Goal: Task Accomplishment & Management: Use online tool/utility

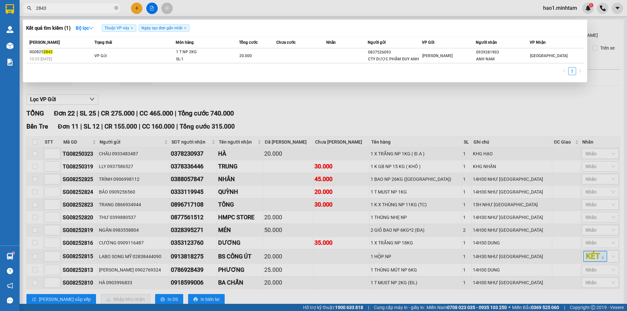
scroll to position [65, 0]
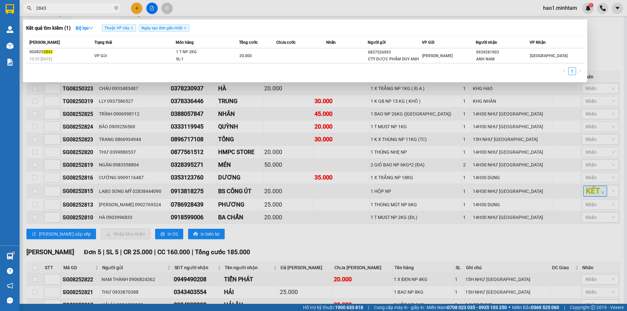
click at [100, 8] on input "2843" at bounding box center [74, 8] width 77 height 7
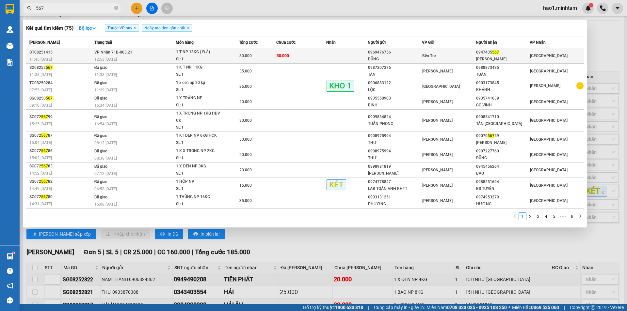
type input "567"
click at [281, 59] on td "30.000" at bounding box center [301, 55] width 50 height 15
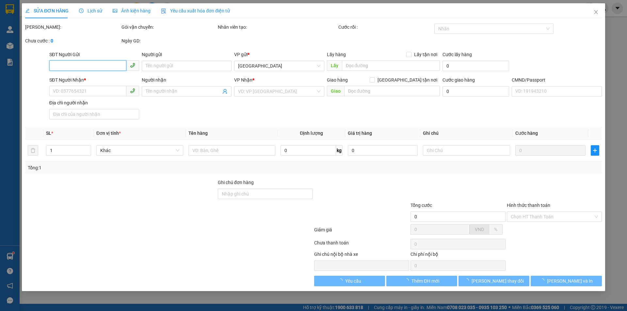
type input "0969476756"
type input "DŨNG"
type input "0947435567"
type input "DƯƠNG LAN"
type input "30.000"
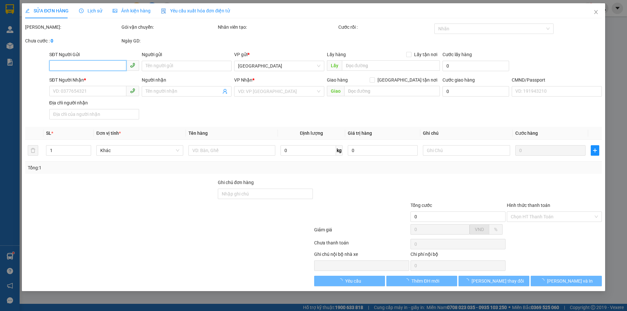
type input "30.000"
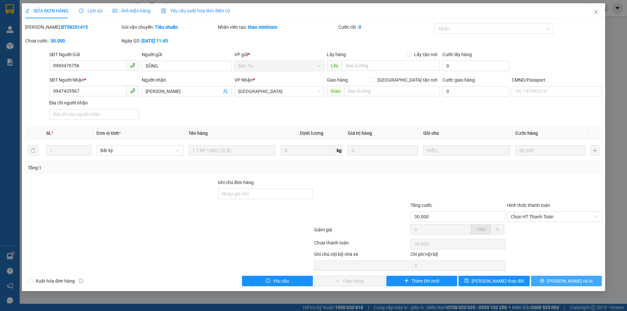
click at [544, 280] on icon "printer" at bounding box center [542, 281] width 4 height 4
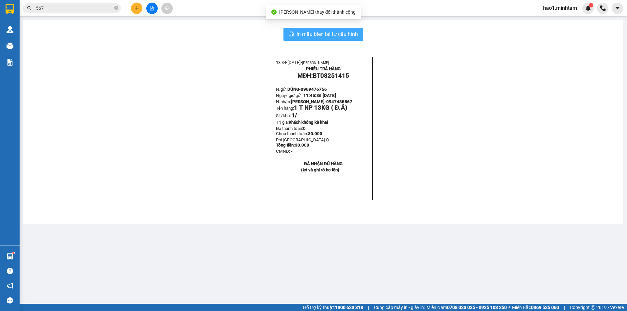
click at [303, 31] on span "In mẫu biên lai tự cấu hình" at bounding box center [327, 34] width 61 height 8
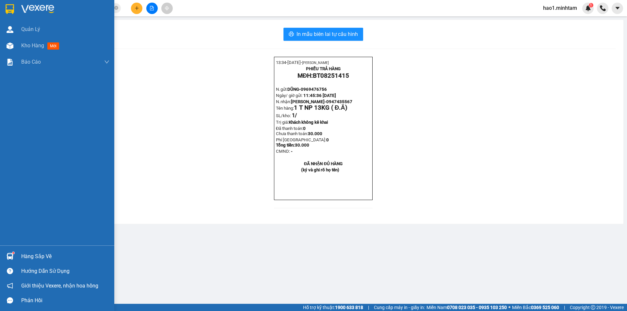
click at [31, 257] on div "Hàng sắp về" at bounding box center [65, 257] width 88 height 10
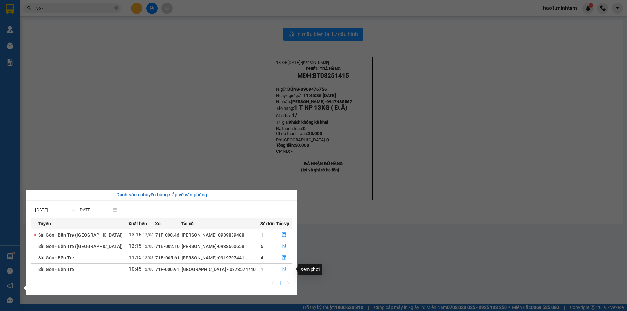
click at [282, 269] on icon "file-done" at bounding box center [284, 269] width 5 height 5
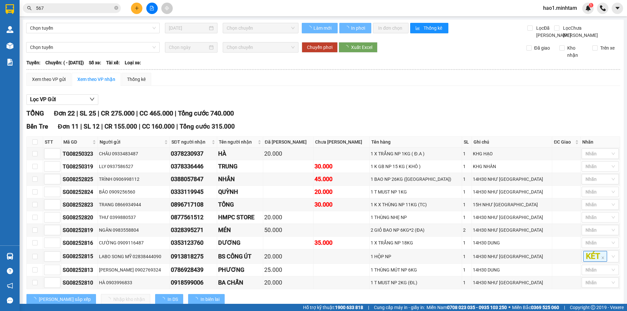
click at [442, 105] on div "Lọc VP Gửi" at bounding box center [323, 99] width 594 height 11
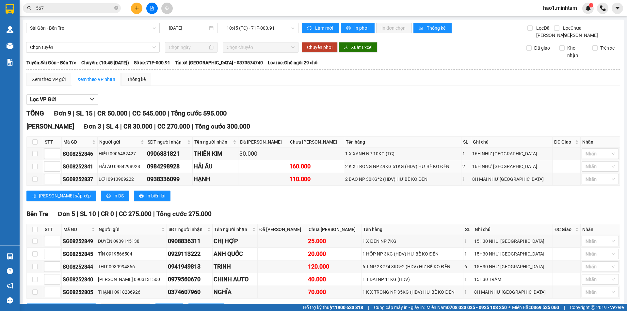
scroll to position [99, 0]
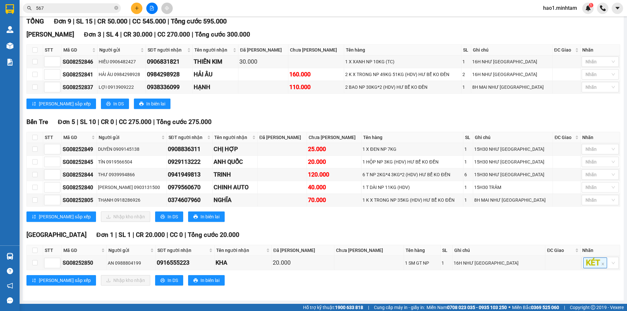
click at [348, 224] on div "Bến Tre Đơn 5 | SL 10 | CR 0 | CC 275.000 | Tổng cước 275.000 STT Mã GD Người …" at bounding box center [323, 172] width 594 height 110
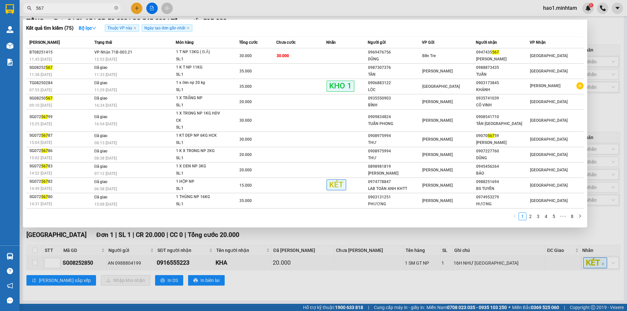
drag, startPoint x: 60, startPoint y: 8, endPoint x: 151, endPoint y: 28, distance: 93.0
click at [60, 8] on input "567" at bounding box center [74, 8] width 77 height 7
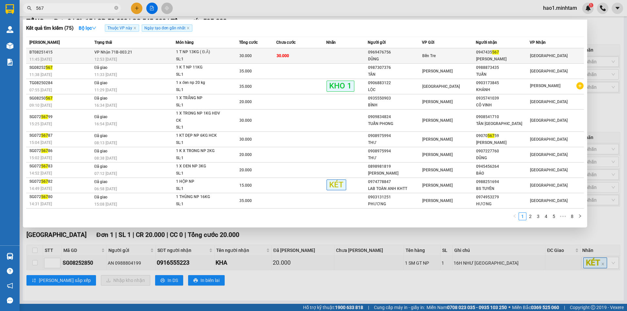
click at [199, 55] on div "1 T NP 13KG ( Đ.Ă)" at bounding box center [200, 52] width 49 height 7
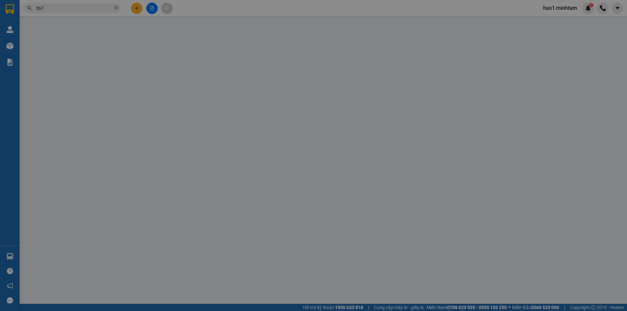
type input "0969476756"
type input "DŨNG"
type input "0947435567"
type input "DƯƠNG LAN"
type input "30.000"
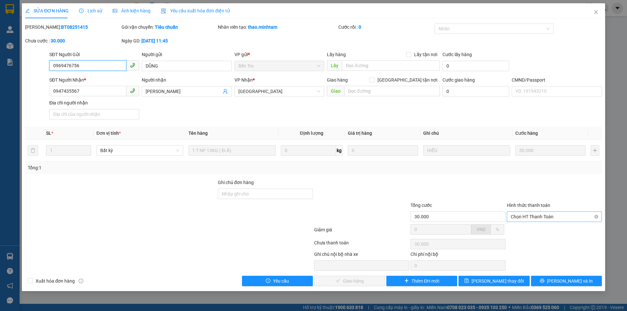
click at [518, 219] on span "Chọn HT Thanh Toán" at bounding box center [554, 217] width 87 height 10
click at [520, 230] on div "Tại văn phòng" at bounding box center [554, 229] width 87 height 7
type input "0"
click at [324, 282] on icon "check" at bounding box center [321, 281] width 5 height 5
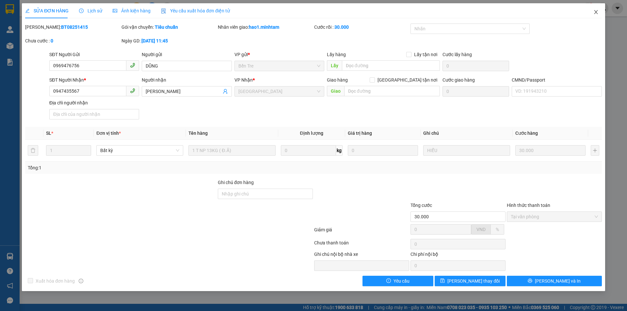
click at [596, 13] on span "Close" at bounding box center [596, 12] width 18 height 18
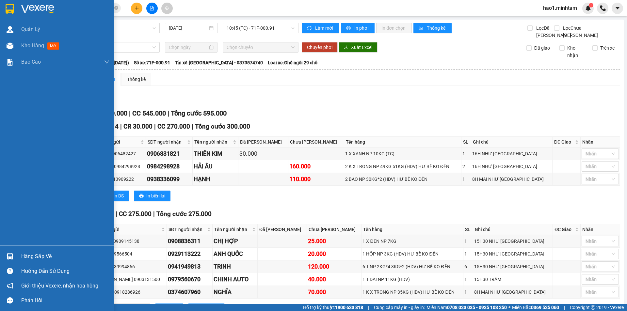
click at [3, 12] on div at bounding box center [57, 10] width 114 height 21
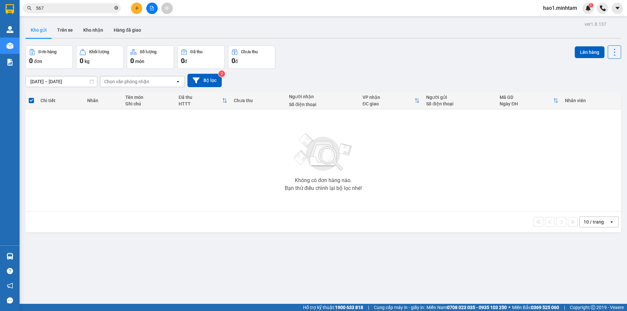
drag, startPoint x: 118, startPoint y: 7, endPoint x: 114, endPoint y: 8, distance: 3.5
click at [118, 8] on icon "close-circle" at bounding box center [116, 8] width 4 height 4
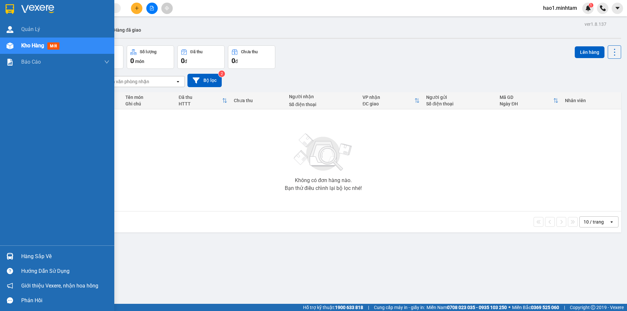
click at [12, 259] on img at bounding box center [10, 256] width 7 height 7
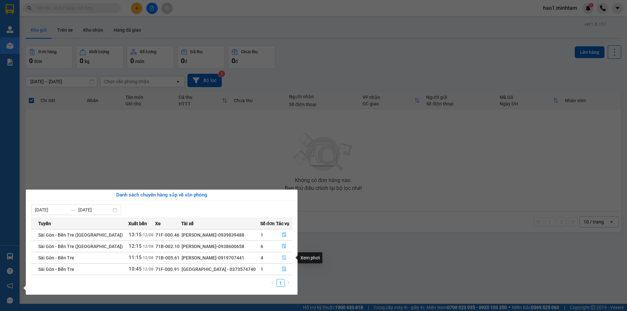
click at [282, 254] on button "button" at bounding box center [284, 258] width 16 height 10
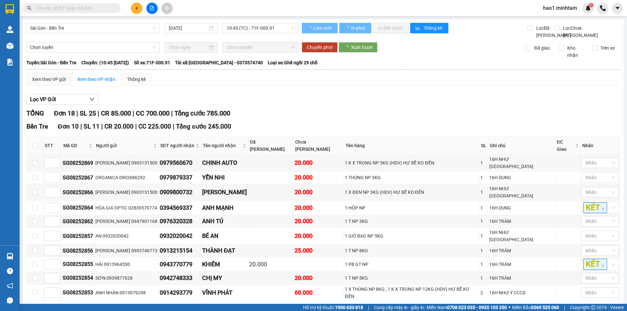
click at [400, 82] on div "Xem theo VP gửi Xem theo VP nhận Thống kê" at bounding box center [323, 79] width 594 height 13
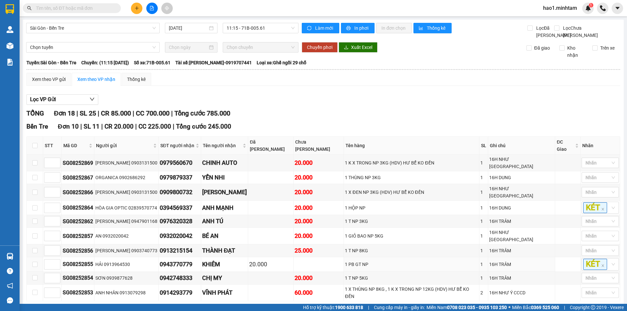
scroll to position [216, 0]
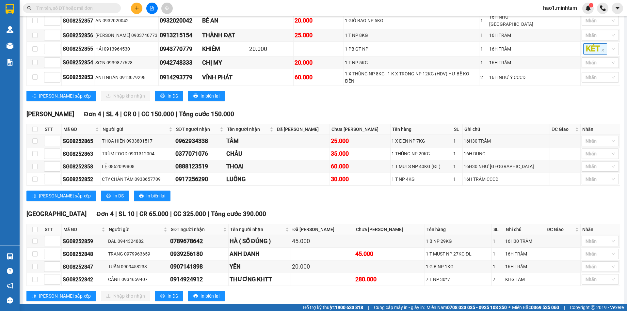
click at [357, 209] on div "Tiền Giang Đơn 4 | SL 10 | CR 65.000 | CC 325.000 | Tổng cước 390.000" at bounding box center [323, 214] width 594 height 10
click at [88, 4] on span at bounding box center [72, 8] width 98 height 10
click at [88, 11] on input "text" at bounding box center [74, 8] width 77 height 7
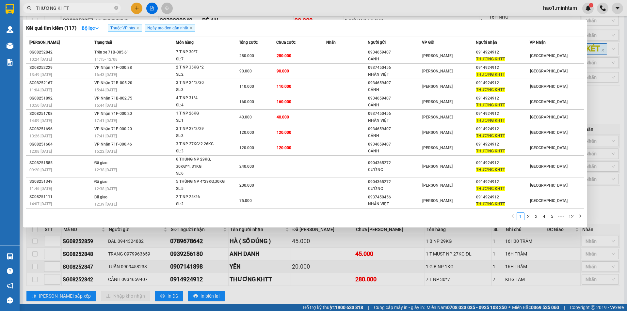
type input "THƯƠNG KHTT"
drag, startPoint x: 117, startPoint y: 8, endPoint x: 0, endPoint y: 8, distance: 117.2
click at [117, 8] on icon "close-circle" at bounding box center [116, 8] width 4 height 4
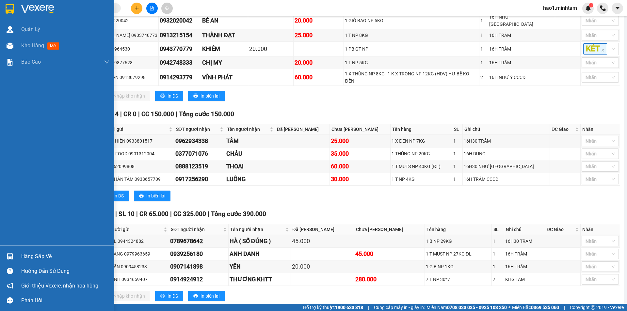
click at [10, 3] on div at bounding box center [57, 10] width 114 height 21
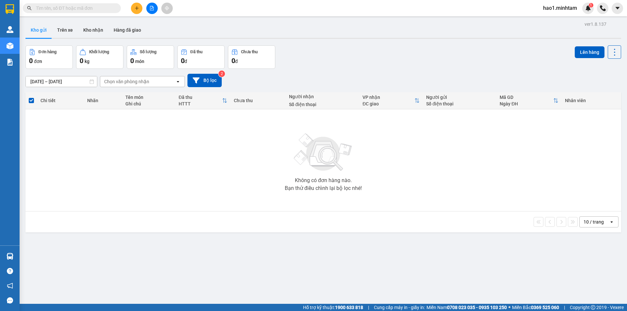
click at [373, 71] on div "10/08/2025 – 12/08/2025 Press the down arrow key to interact with the calendar …" at bounding box center [323, 80] width 596 height 23
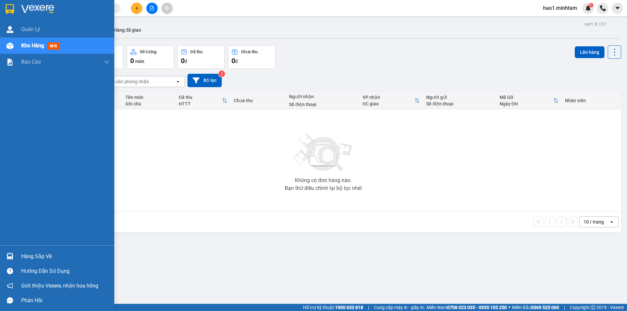
click at [25, 258] on div "Hàng sắp về" at bounding box center [65, 257] width 88 height 10
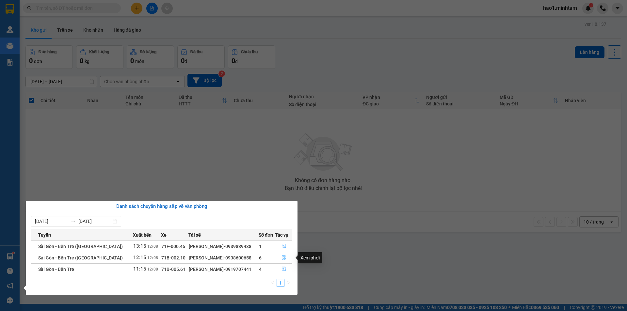
click at [283, 258] on icon "file-done" at bounding box center [284, 258] width 4 height 5
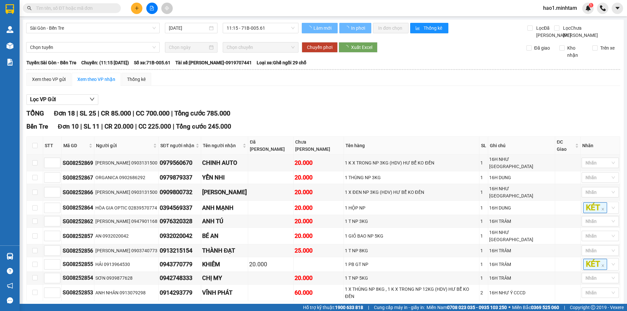
click at [386, 96] on div "Xem theo VP gửi Xem theo VP nhận Thống kê Lọc VP Gửi TỔNG Đơn 18 | SL 25 | CR …" at bounding box center [323, 299] width 594 height 452
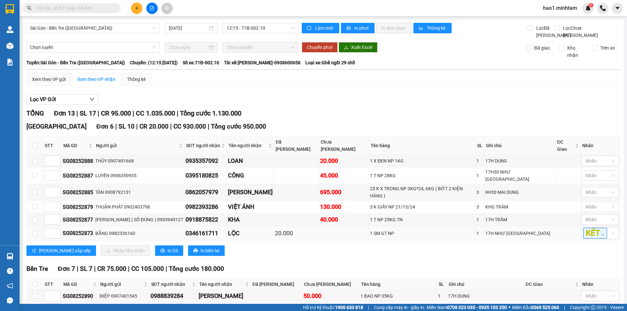
scroll to position [106, 0]
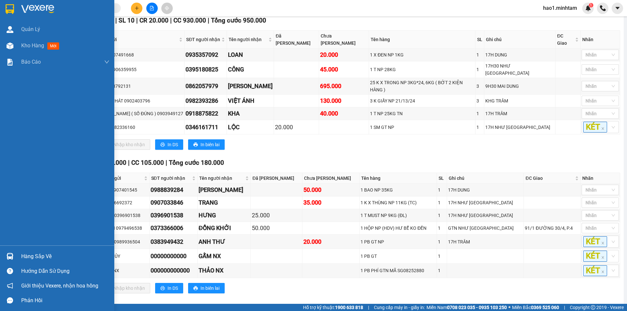
click at [16, 262] on div "Hàng sắp về" at bounding box center [57, 256] width 114 height 15
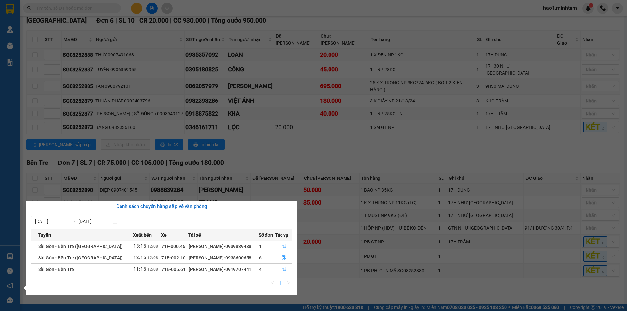
click at [353, 139] on section "Kết quả tìm kiếm ( 117 ) Bộ lọc Thuộc VP này Ngày tạo đơn gần nhất Mã ĐH Trạng …" at bounding box center [313, 155] width 627 height 311
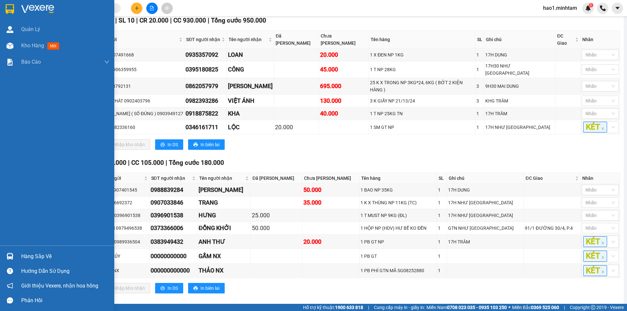
click at [34, 257] on div "Hàng sắp về" at bounding box center [65, 257] width 88 height 10
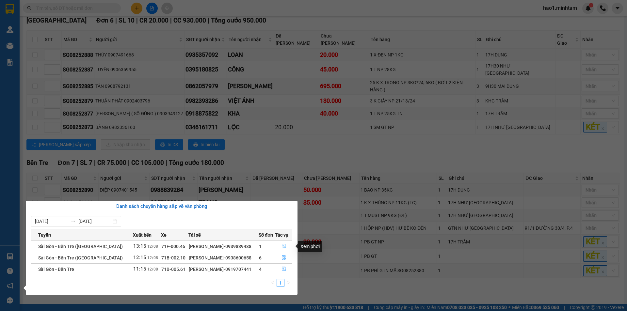
click at [283, 247] on icon "file-done" at bounding box center [283, 246] width 5 height 5
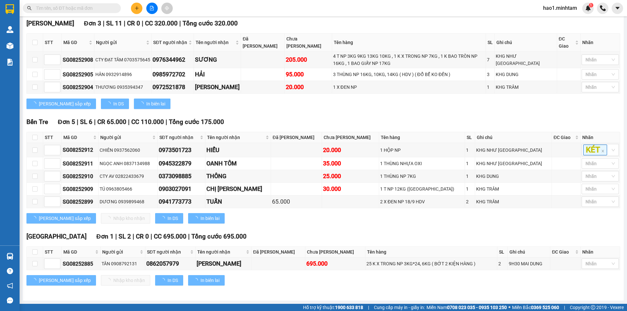
scroll to position [99, 0]
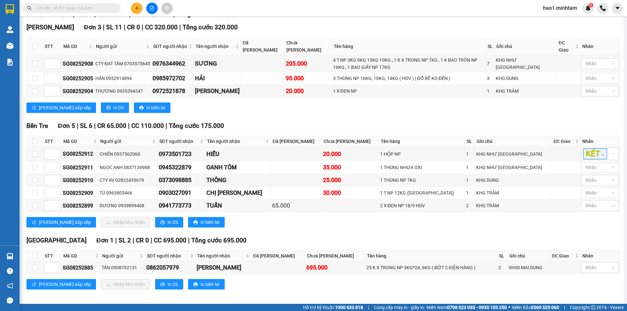
click at [276, 237] on div "Tiền Giang Đơn 1 | SL 2 | CR 0 | CC 695.000 | Tổng cước 695.000" at bounding box center [323, 241] width 594 height 10
click at [247, 121] on div "Bến Tre Đơn 5 | SL 6 | CR 65.000 | CC 110.000 | Tổng cước 175.000" at bounding box center [323, 126] width 594 height 10
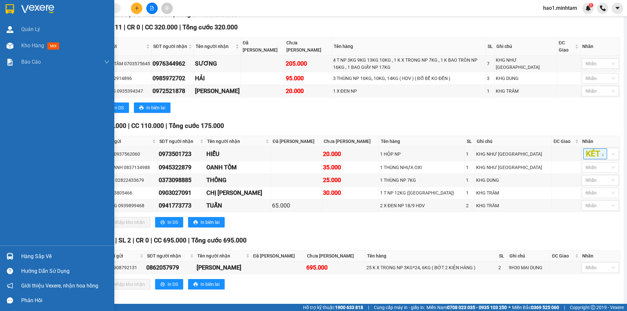
click at [13, 11] on img at bounding box center [10, 9] width 8 height 10
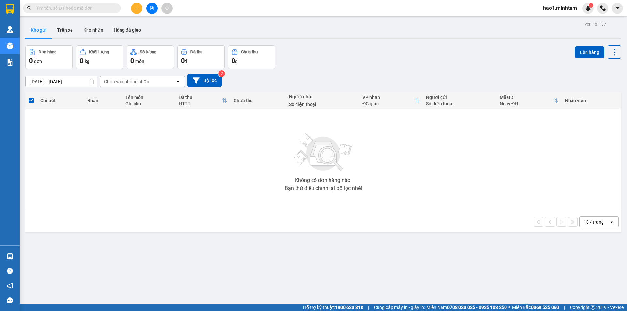
drag, startPoint x: 331, startPoint y: 31, endPoint x: 330, endPoint y: 34, distance: 3.5
click at [330, 34] on div "Kho gửi Trên xe Kho nhận Hàng đã giao" at bounding box center [323, 30] width 596 height 17
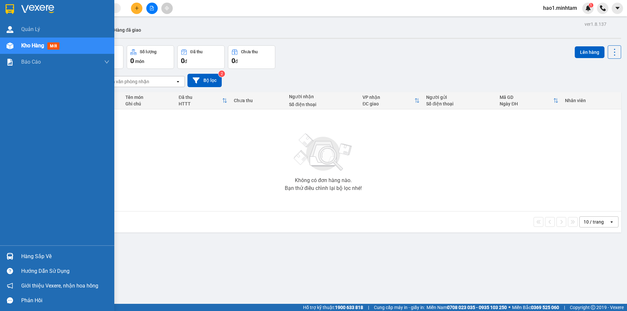
drag, startPoint x: 8, startPoint y: 257, endPoint x: 70, endPoint y: 257, distance: 61.7
click at [9, 257] on img at bounding box center [10, 256] width 7 height 7
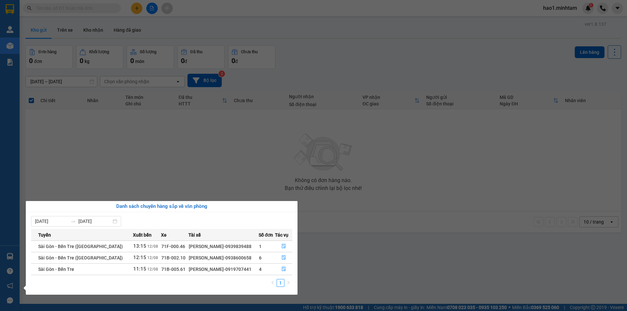
click at [317, 149] on section "Kết quả tìm kiếm ( 117 ) Bộ lọc Thuộc VP này Ngày tạo đơn gần nhất Mã ĐH Trạng …" at bounding box center [313, 155] width 627 height 311
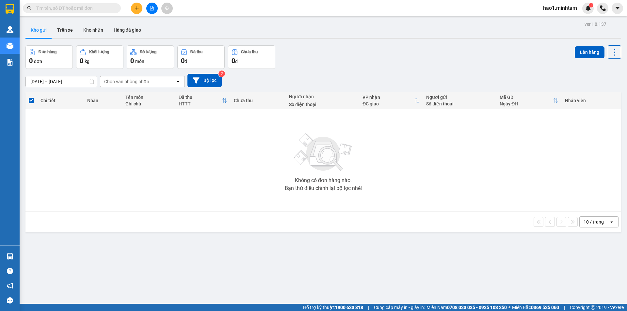
click at [104, 8] on input "text" at bounding box center [74, 8] width 77 height 7
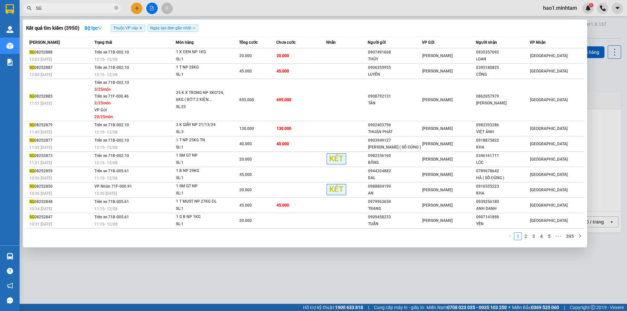
type input "SG"
click at [141, 27] on icon "close" at bounding box center [140, 27] width 3 height 3
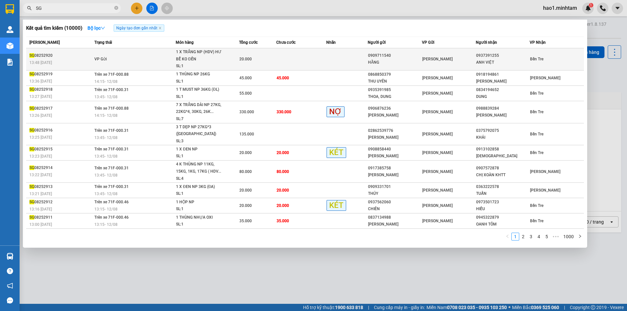
click at [146, 51] on td "VP Gửi" at bounding box center [134, 59] width 83 height 22
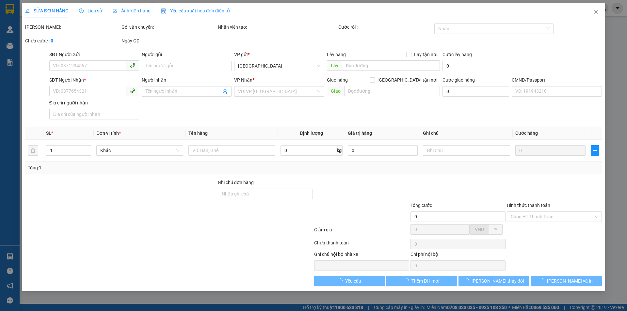
type input "0909711540"
type input "HẰNG"
type input "0937391255"
type input "ANH VIỆT"
type input "20.000"
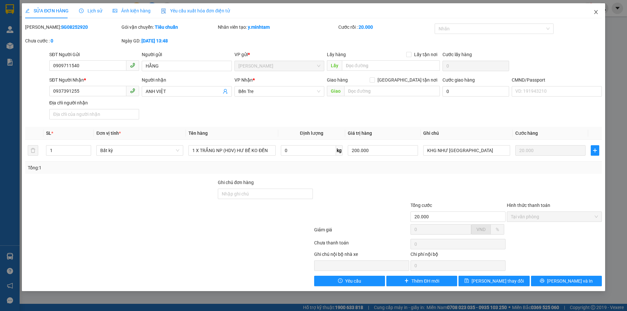
drag, startPoint x: 596, startPoint y: 11, endPoint x: 56, endPoint y: 12, distance: 540.1
click at [596, 12] on icon "close" at bounding box center [595, 11] width 5 height 5
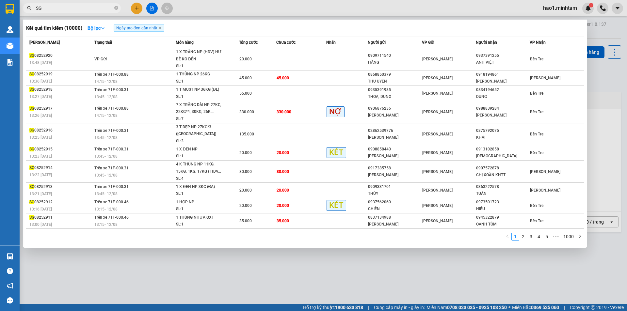
click at [60, 10] on input "SG" at bounding box center [74, 8] width 77 height 7
click at [101, 27] on strong "Bộ lọc" at bounding box center [97, 27] width 18 height 5
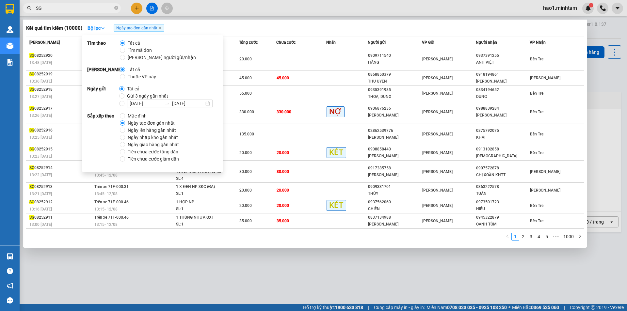
click at [127, 80] on span "Thuộc VP này" at bounding box center [142, 76] width 34 height 7
click at [125, 79] on input "Thuộc VP này" at bounding box center [122, 76] width 5 height 5
radio input "true"
radio input "false"
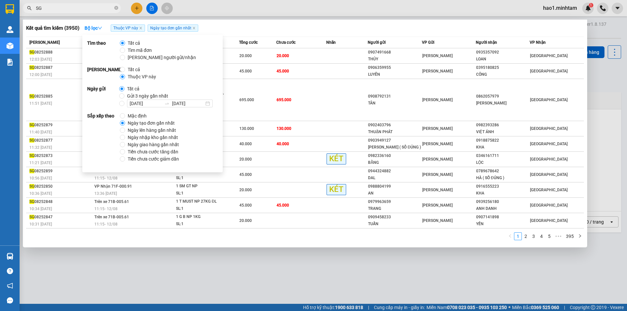
click at [223, 23] on div "Kết quả tìm kiếm ( 3950 ) Bộ lọc Thuộc VP này Ngày tạo đơn gần nhất" at bounding box center [305, 28] width 558 height 10
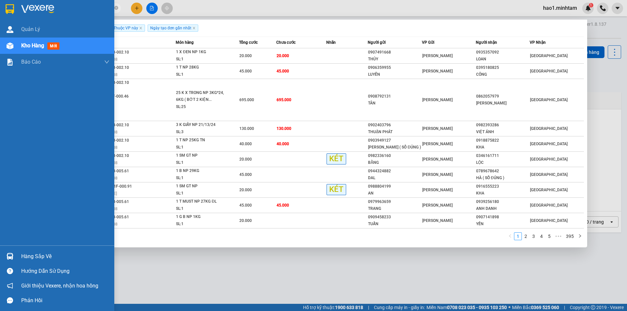
click at [3, 5] on div at bounding box center [57, 10] width 114 height 21
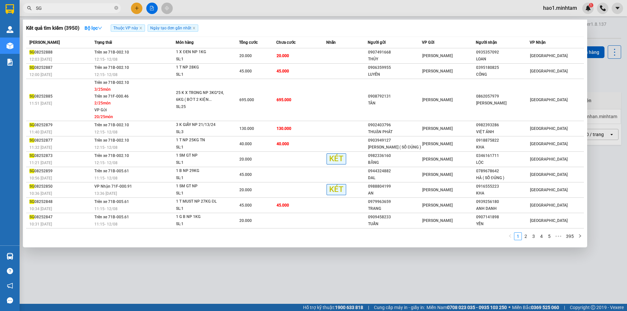
click at [592, 85] on div at bounding box center [313, 155] width 627 height 311
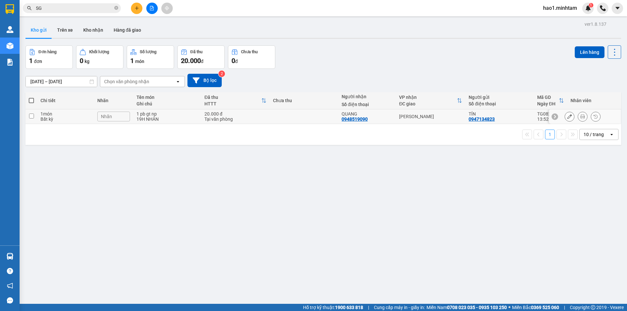
drag, startPoint x: 256, startPoint y: 119, endPoint x: 368, endPoint y: 110, distance: 112.3
click at [262, 119] on div "Tại văn phòng" at bounding box center [235, 119] width 62 height 5
checkbox input "true"
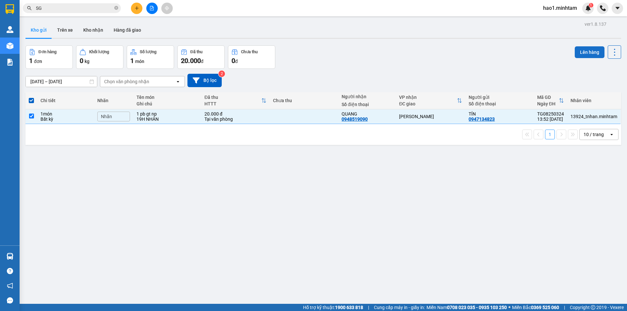
click at [585, 54] on button "Lên hàng" at bounding box center [590, 52] width 30 height 12
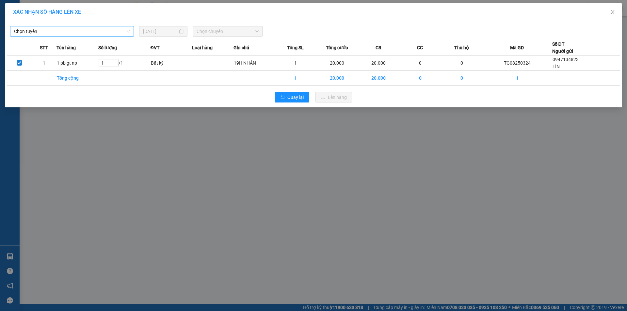
click at [72, 34] on span "Chọn tuyến" at bounding box center [72, 31] width 116 height 10
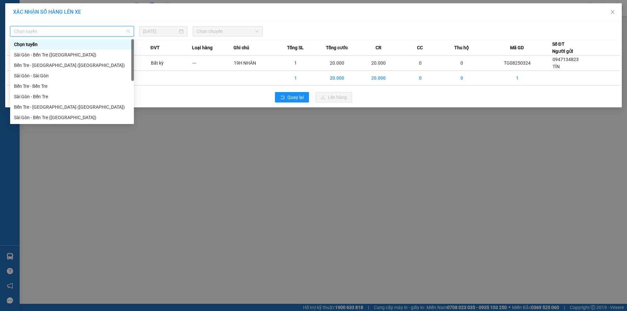
scroll to position [10, 0]
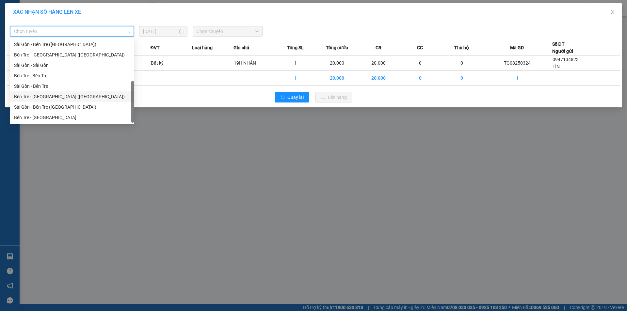
drag, startPoint x: 54, startPoint y: 97, endPoint x: 136, endPoint y: 75, distance: 84.5
click at [54, 97] on div "Bến Tre - Sài Gòn (CT)" at bounding box center [72, 96] width 116 height 7
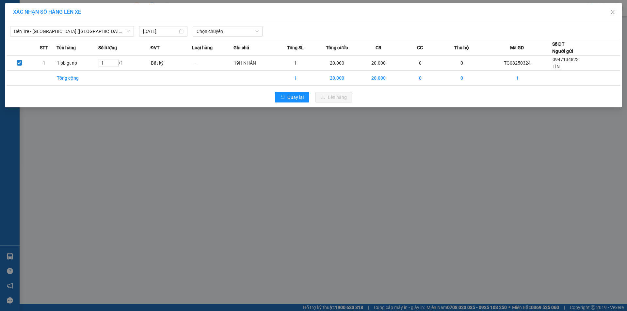
click at [227, 37] on div "Bến Tre - Sài Gòn (CT) 12/08/2025 Chọn chuyến STT Tên hàng Số lượng ĐVT Loại hà…" at bounding box center [313, 64] width 617 height 86
click at [227, 33] on span "Chọn chuyến" at bounding box center [228, 31] width 62 height 10
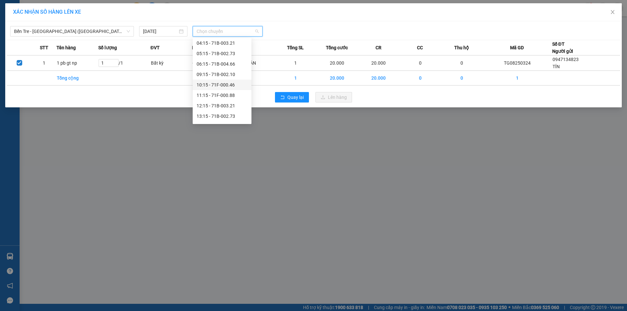
scroll to position [52, 0]
click at [218, 95] on div "13:15 - 71B-002.73" at bounding box center [222, 96] width 51 height 7
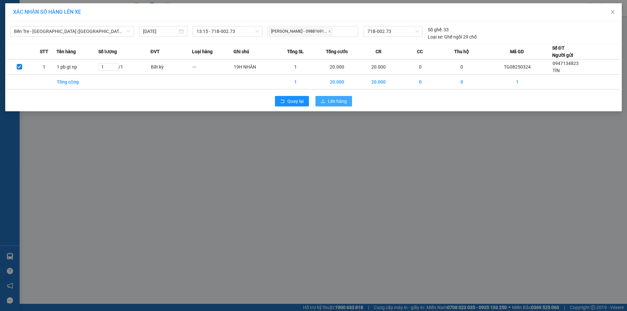
click at [337, 104] on span "Lên hàng" at bounding box center [337, 101] width 19 height 7
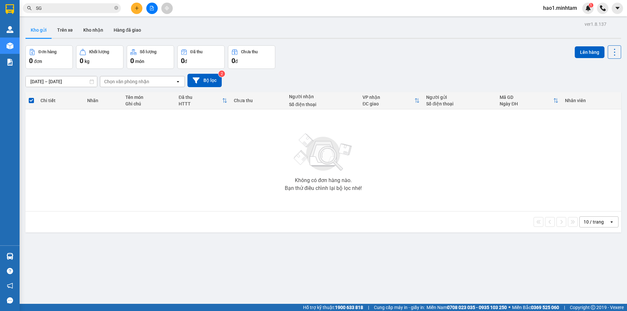
click at [342, 72] on div "10/08/2025 – 12/08/2025 Press the down arrow key to interact with the calendar …" at bounding box center [323, 80] width 596 height 23
click at [341, 72] on div "10/08/2025 – 12/08/2025 Press the down arrow key to interact with the calendar …" at bounding box center [323, 80] width 596 height 23
drag, startPoint x: 340, startPoint y: 72, endPoint x: 322, endPoint y: 76, distance: 18.7
click at [339, 74] on div "10/08/2025 – 12/08/2025 Press the down arrow key to interact with the calendar …" at bounding box center [323, 80] width 596 height 23
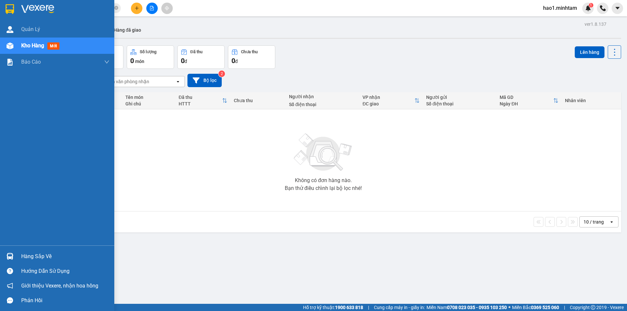
click at [13, 254] on img at bounding box center [10, 256] width 7 height 7
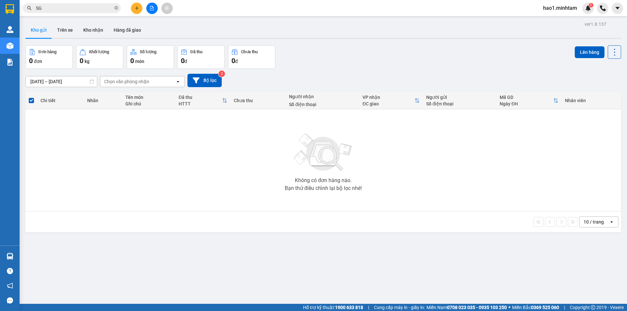
click at [308, 152] on section "Kết quả tìm kiếm ( 3950 ) Bộ lọc Thuộc VP này Ngày tạo đơn gần nhất Mã ĐH Trạng…" at bounding box center [313, 155] width 627 height 311
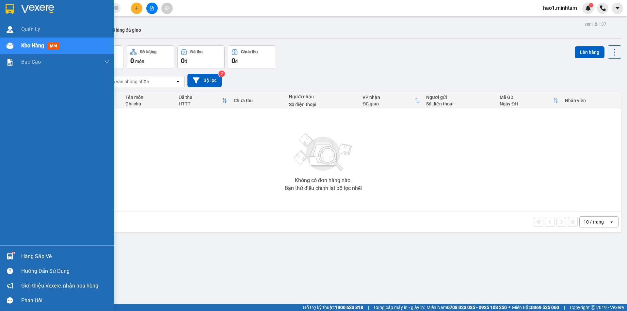
click at [12, 259] on img at bounding box center [10, 256] width 7 height 7
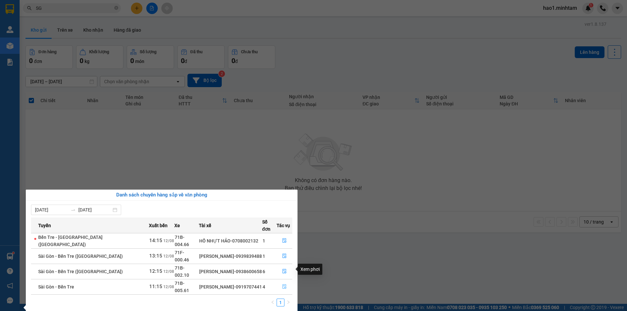
click at [282, 284] on icon "file-done" at bounding box center [284, 286] width 5 height 5
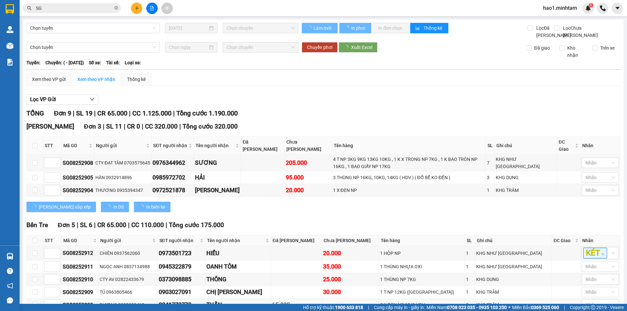
click at [319, 96] on div "Xem theo VP gửi Xem theo VP nhận Thống kê Lọc VP Gửi TỔNG Đơn 9 | SL 19 | CR 6…" at bounding box center [323, 235] width 594 height 324
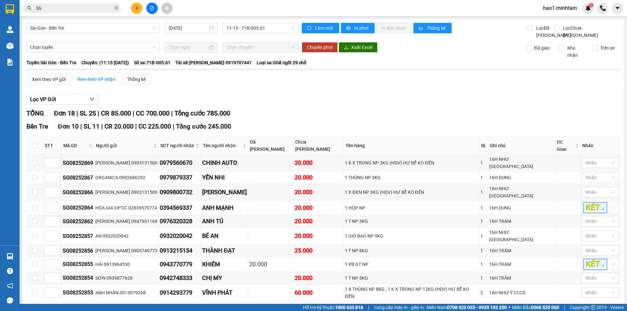
scroll to position [216, 0]
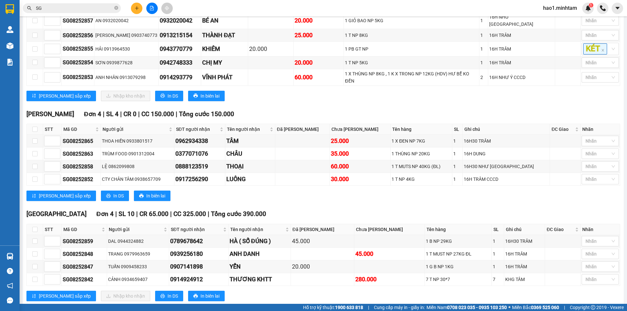
click at [292, 209] on div "Tiền Giang Đơn 4 | SL 10 | CR 65.000 | CC 325.000 | Tổng cước 390.000" at bounding box center [323, 214] width 594 height 10
click at [91, 10] on input "SG" at bounding box center [74, 8] width 77 height 7
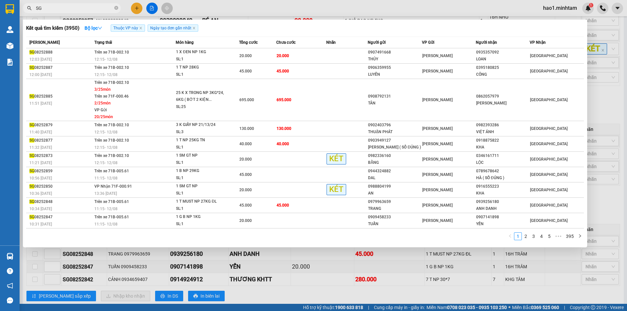
click at [91, 10] on input "SG" at bounding box center [74, 8] width 77 height 7
click at [116, 8] on icon "close-circle" at bounding box center [116, 8] width 4 height 4
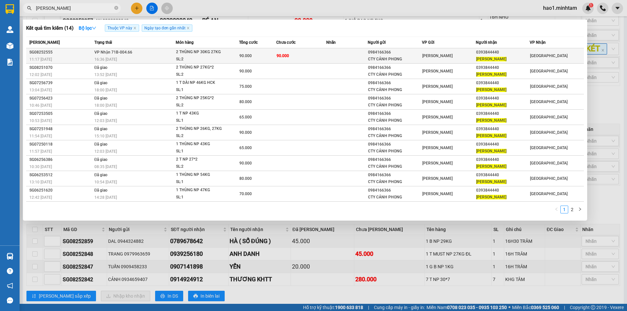
type input "LÂM TUẤN"
click at [310, 58] on td "90.000" at bounding box center [301, 55] width 50 height 15
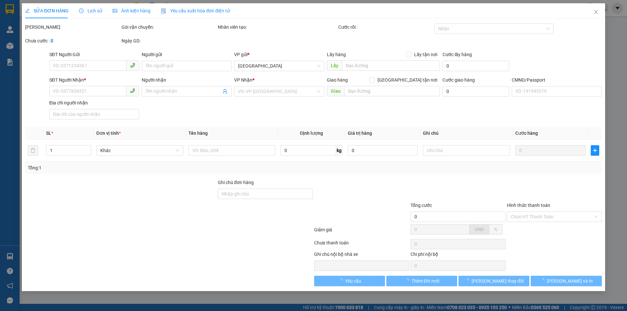
type input "0984166366"
type input "CTY CẢNH PHONG"
type input "0393844440"
type input "LÂM TUẤN"
type input "90.000"
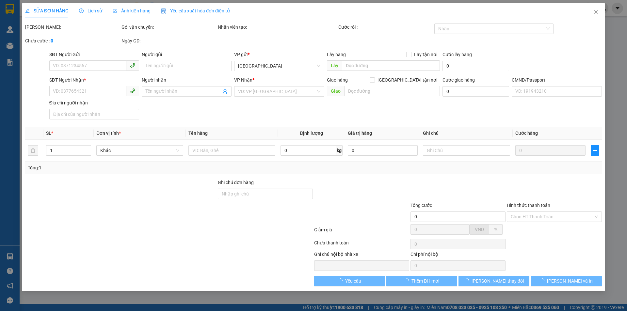
type input "90.000"
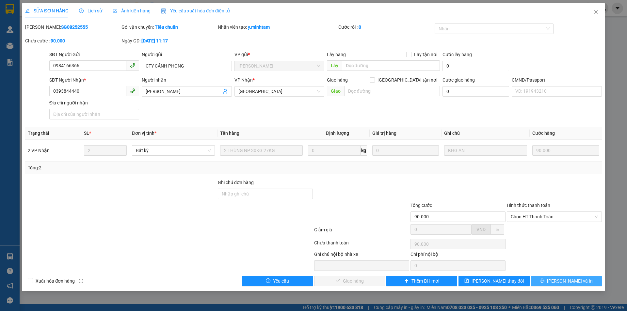
click at [564, 283] on span "Lưu và In" at bounding box center [570, 281] width 46 height 7
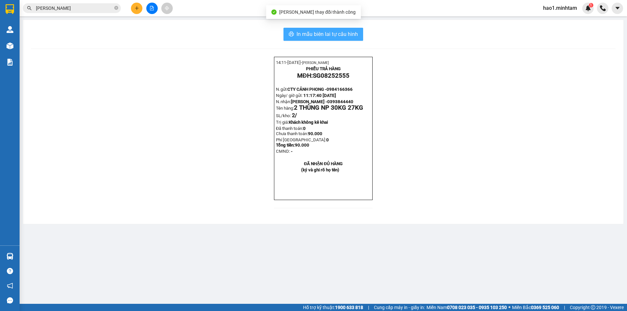
drag, startPoint x: 351, startPoint y: 31, endPoint x: 432, endPoint y: 50, distance: 83.4
click at [351, 32] on span "In mẫu biên lai tự cấu hình" at bounding box center [327, 34] width 61 height 8
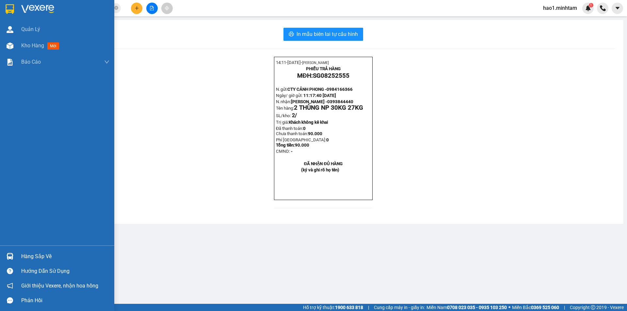
click at [18, 256] on div "Hàng sắp về" at bounding box center [57, 256] width 114 height 15
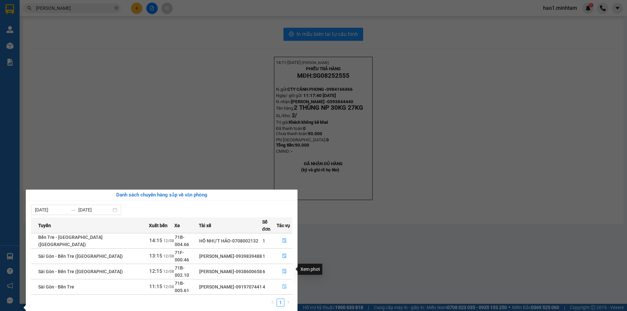
click at [282, 285] on icon "file-done" at bounding box center [284, 287] width 4 height 5
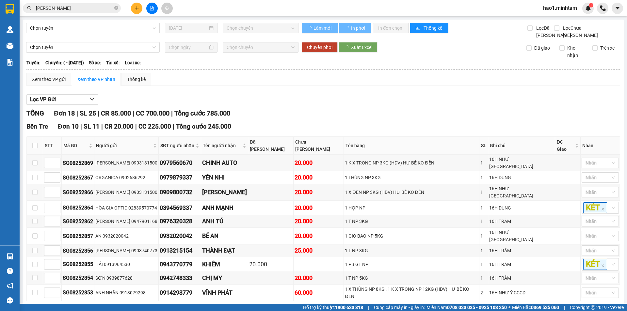
click at [371, 86] on div "Xem theo VP gửi Xem theo VP nhận Thống kê" at bounding box center [323, 79] width 594 height 13
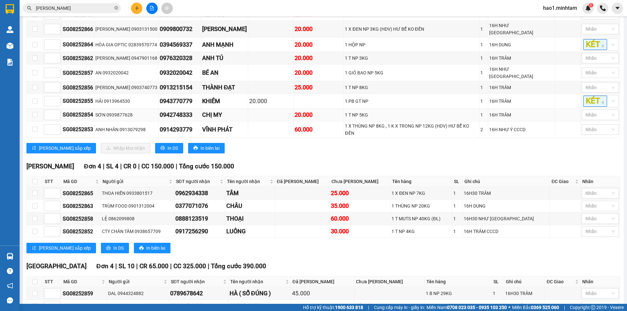
scroll to position [196, 0]
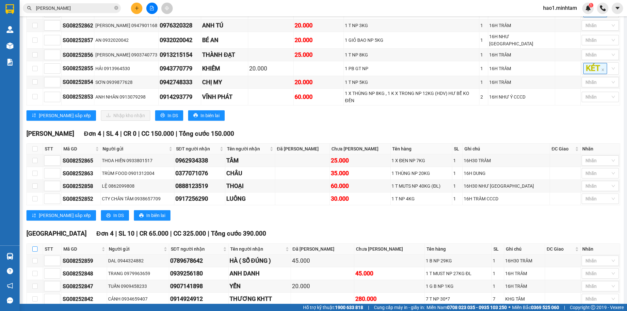
click at [37, 247] on input "checkbox" at bounding box center [34, 249] width 5 height 5
checkbox input "true"
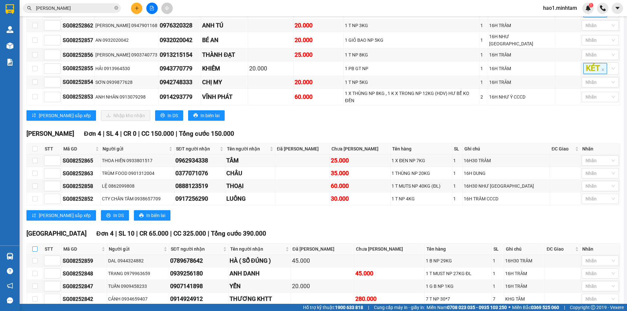
checkbox input "true"
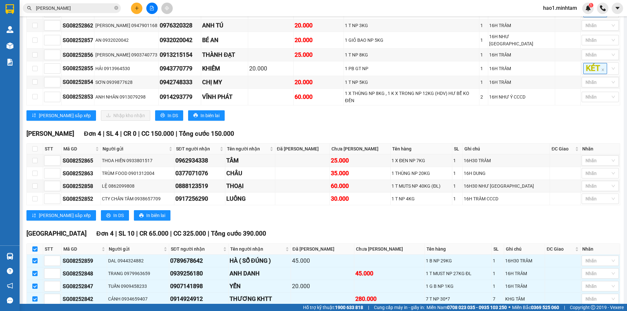
click at [286, 207] on div "Ngã Tư Huyện Đơn 4 | SL 4 | CR 0 | CC 150.000 | Tổng cước 150.000 STT Mã GD N…" at bounding box center [323, 177] width 594 height 97
click at [287, 206] on div "Ngã Tư Huyện Đơn 4 | SL 4 | CR 0 | CC 150.000 | Tổng cước 150.000 STT Mã GD N…" at bounding box center [323, 177] width 594 height 97
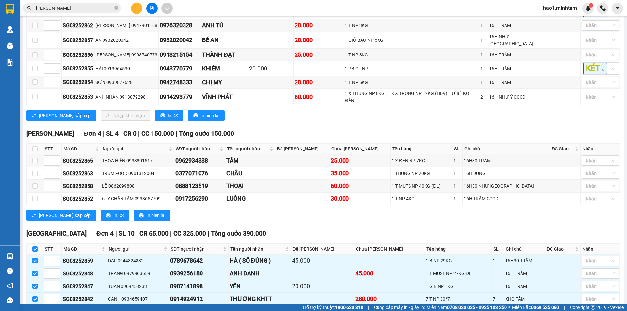
click at [287, 206] on div "Ngã Tư Huyện Đơn 4 | SL 4 | CR 0 | CC 150.000 | Tổng cước 150.000 STT Mã GD N…" at bounding box center [323, 177] width 594 height 97
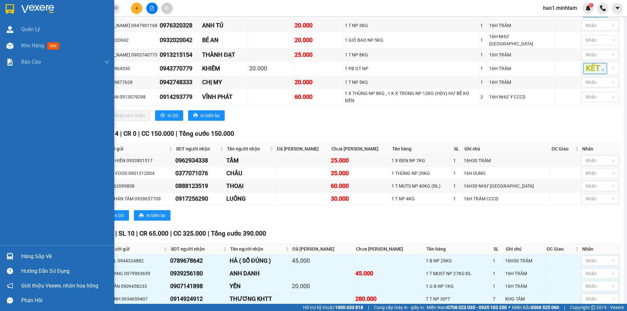
click at [14, 254] on div at bounding box center [9, 256] width 11 height 11
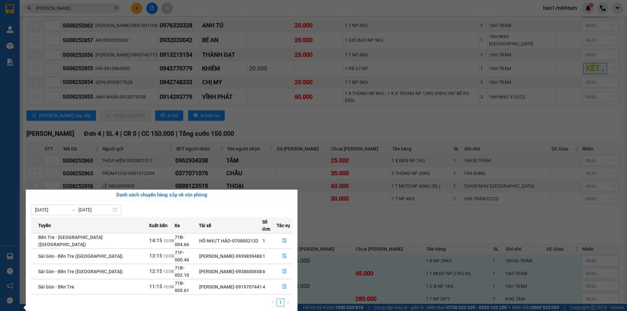
click at [349, 203] on section "Kết quả tìm kiếm ( 14 ) Bộ lọc Thuộc VP này Ngày tạo đơn gần nhất Mã ĐH Trạng t…" at bounding box center [313, 155] width 627 height 311
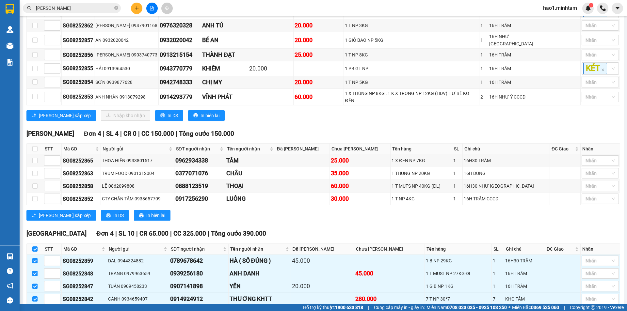
click at [349, 210] on div "Lưu sắp xếp In DS In biên lai" at bounding box center [323, 215] width 594 height 10
click at [348, 210] on div "Lưu sắp xếp In DS In biên lai" at bounding box center [323, 215] width 594 height 10
click at [289, 210] on div "Lưu sắp xếp In DS In biên lai" at bounding box center [323, 215] width 594 height 10
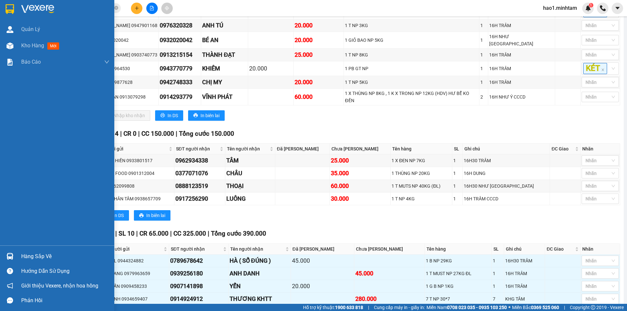
click at [7, 257] on img at bounding box center [10, 256] width 7 height 7
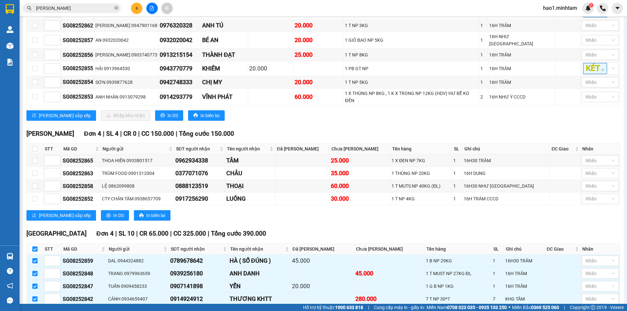
click at [360, 201] on section "Kết quả tìm kiếm ( 14 ) Bộ lọc Thuộc VP này Ngày tạo đơn gần nhất Mã ĐH Trạng t…" at bounding box center [313, 155] width 627 height 311
click at [360, 210] on div "Lưu sắp xếp In DS In biên lai" at bounding box center [323, 215] width 594 height 10
click at [359, 210] on div "Lưu sắp xếp In DS In biên lai" at bounding box center [323, 215] width 594 height 10
click at [113, 311] on span "Nhập kho nhận" at bounding box center [129, 315] width 32 height 7
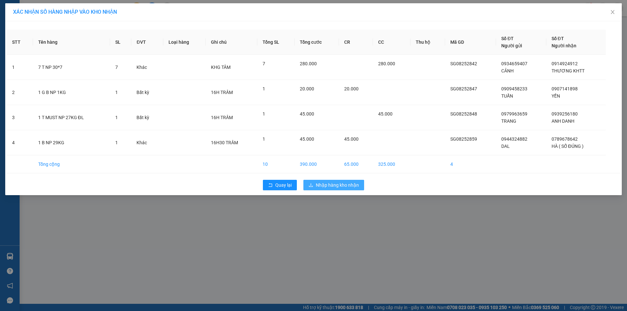
click at [342, 182] on span "Nhập hàng kho nhận" at bounding box center [337, 185] width 43 height 7
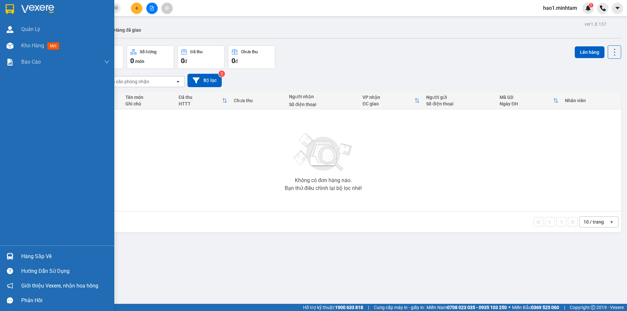
drag, startPoint x: 14, startPoint y: 255, endPoint x: 27, endPoint y: 253, distance: 13.2
click at [14, 256] on div at bounding box center [9, 256] width 11 height 11
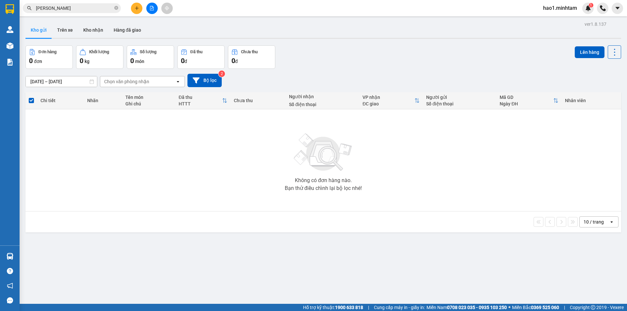
click at [237, 165] on section "Kết quả tìm kiếm ( 14 ) Bộ lọc Thuộc VP này Ngày tạo đơn gần nhất Mã ĐH Trạng t…" at bounding box center [313, 155] width 627 height 311
click at [93, 7] on input "LÂM TUẤN" at bounding box center [74, 8] width 77 height 7
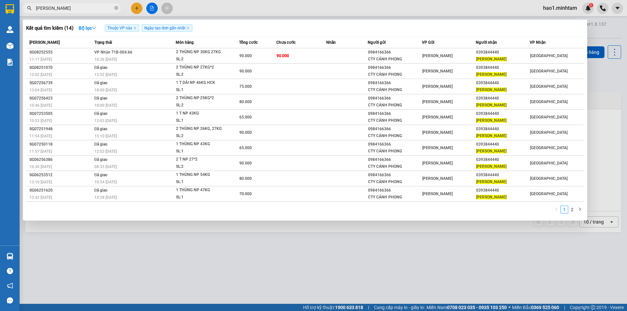
click at [93, 7] on input "LÂM TUẤN" at bounding box center [74, 8] width 77 height 7
click at [99, 8] on input "LÂM TUẤN" at bounding box center [74, 8] width 77 height 7
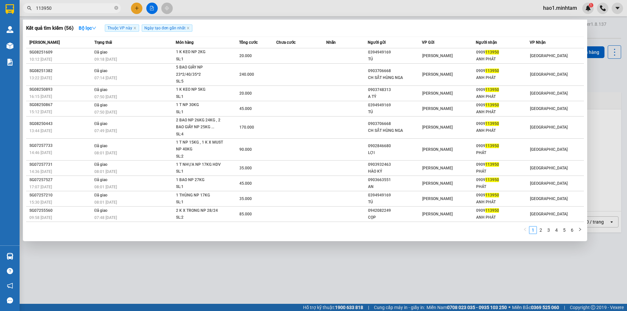
type input "113950"
click at [138, 9] on div at bounding box center [313, 155] width 627 height 311
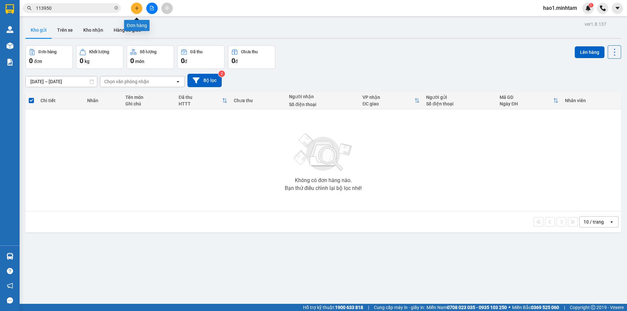
click at [140, 8] on button at bounding box center [136, 8] width 11 height 11
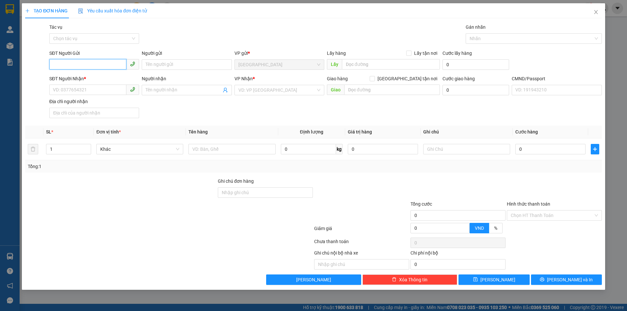
click at [82, 63] on input "SĐT Người Gửi" at bounding box center [87, 64] width 77 height 10
click at [94, 76] on div "0702957015 - TRANG" at bounding box center [94, 77] width 82 height 7
type input "0702957015"
type input "TRANG"
type input "0349031192"
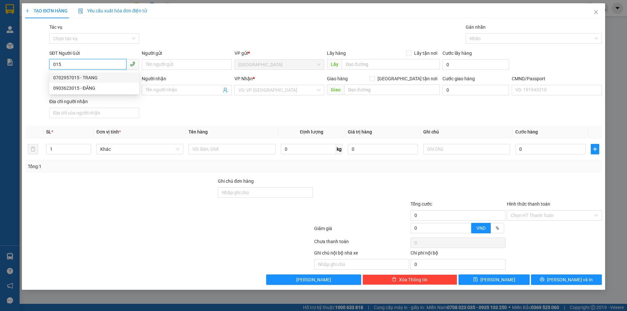
type input "THOA"
type input "0702957015"
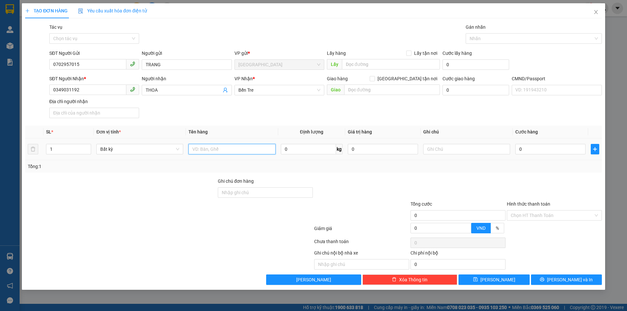
click at [229, 148] on input "text" at bounding box center [231, 149] width 87 height 10
type input "1 BAO VẢI NP 15KG"
click at [453, 153] on input "text" at bounding box center [466, 149] width 87 height 10
type input "KHG HẠO"
type input "3"
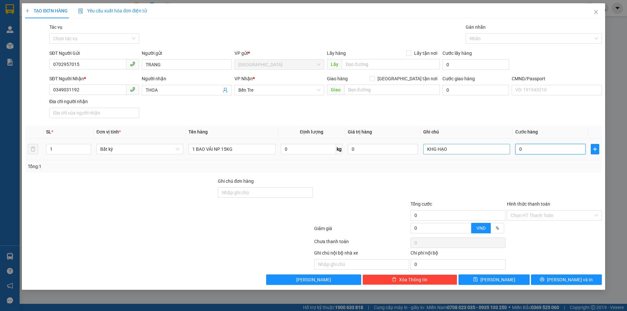
type input "3"
type input "30"
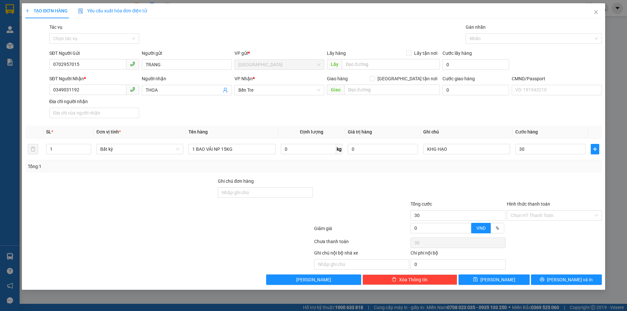
type input "30.000"
click at [486, 201] on div "Tổng cước" at bounding box center [457, 206] width 95 height 10
click at [528, 217] on input "Hình thức thanh toán" at bounding box center [552, 216] width 83 height 10
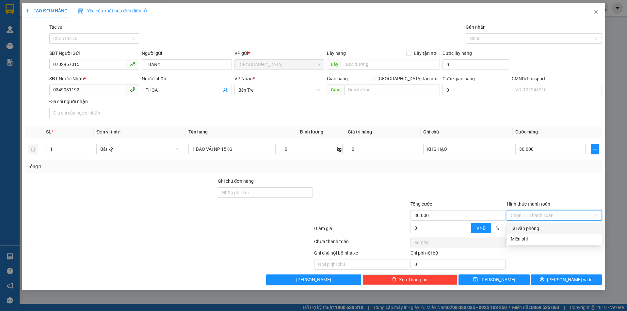
click at [529, 232] on div "Tại văn phòng" at bounding box center [554, 228] width 87 height 7
type input "0"
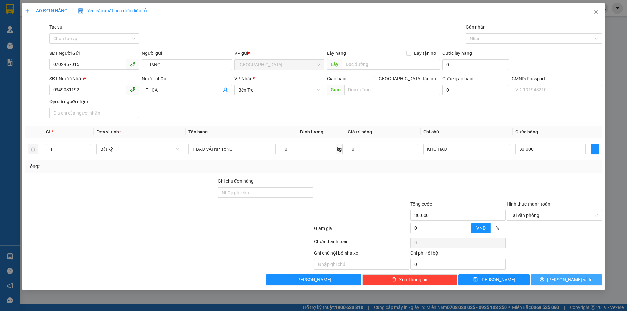
click at [548, 280] on button "Lưu và In" at bounding box center [566, 280] width 71 height 10
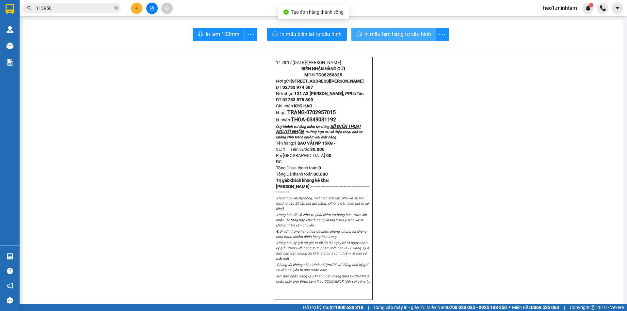
click at [393, 34] on span "In mẫu tem hàng tự cấu hình" at bounding box center [397, 34] width 67 height 8
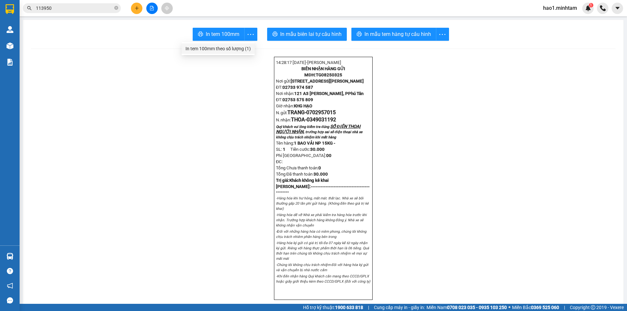
click at [241, 49] on div "In tem 100mm theo số lượng (1)" at bounding box center [217, 48] width 65 height 7
click at [93, 7] on input "113950" at bounding box center [74, 8] width 77 height 7
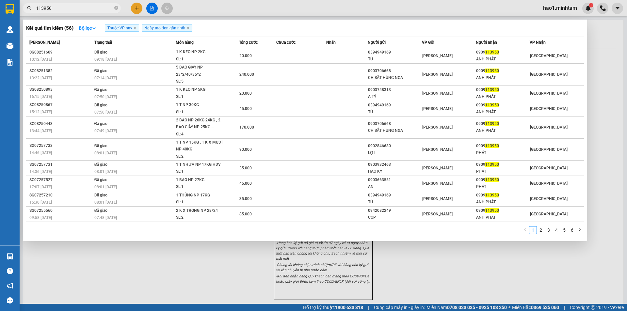
click at [93, 7] on input "113950" at bounding box center [74, 8] width 77 height 7
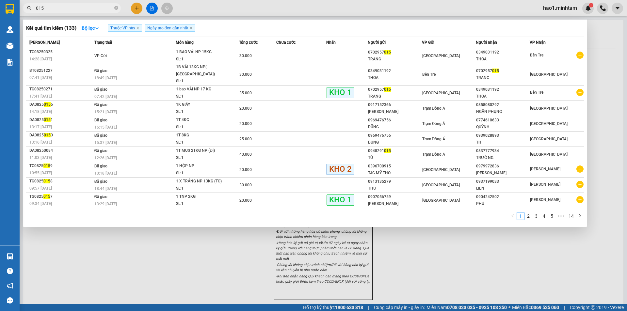
type input "015"
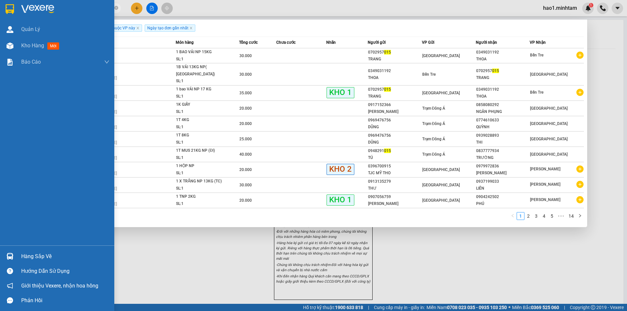
click at [27, 267] on div "Hướng dẫn sử dụng" at bounding box center [65, 271] width 88 height 10
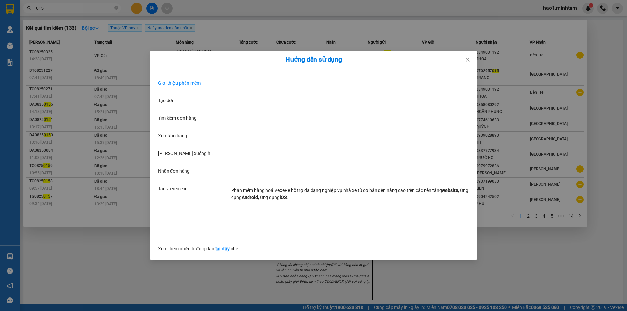
drag, startPoint x: 124, startPoint y: 289, endPoint x: 313, endPoint y: 212, distance: 204.2
click at [127, 287] on div "Hướng dẫn sử dụng Giới thiệu phần mềm Tạo đơn Tìm kiếm đơn hàng Xem kho hàng Lê…" at bounding box center [313, 155] width 627 height 311
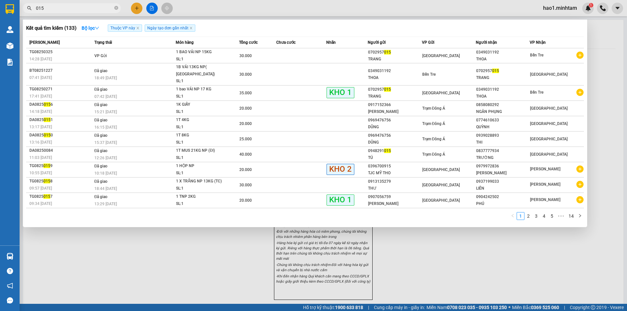
click at [160, 237] on div at bounding box center [313, 155] width 627 height 311
click at [71, 9] on input "015" at bounding box center [74, 8] width 77 height 7
click at [116, 9] on icon "close-circle" at bounding box center [116, 8] width 4 height 4
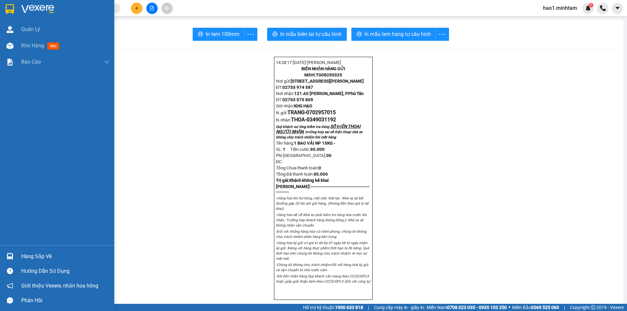
click at [16, 11] on div at bounding box center [57, 10] width 114 height 21
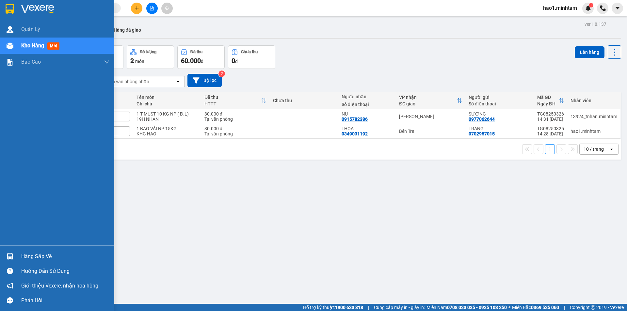
click at [8, 256] on img at bounding box center [10, 256] width 7 height 7
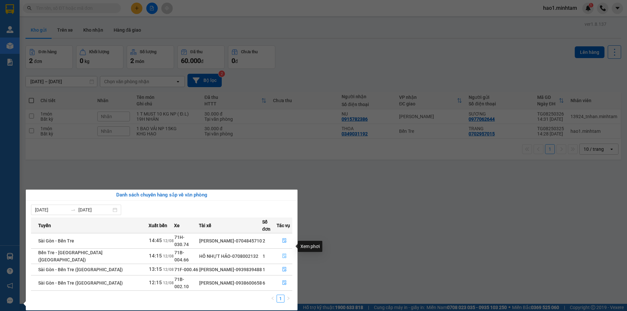
click at [284, 254] on icon "file-done" at bounding box center [284, 256] width 5 height 5
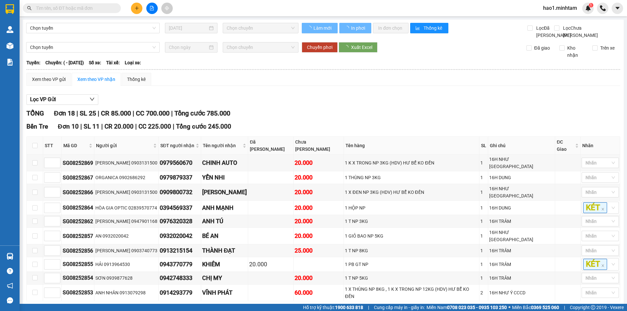
click at [376, 113] on div "Lọc VP Gửi TỔNG Đơn 18 | SL 25 | CR 85.000 | CC 700.000 | Tổng cước 785.000 Bê…" at bounding box center [323, 308] width 594 height 434
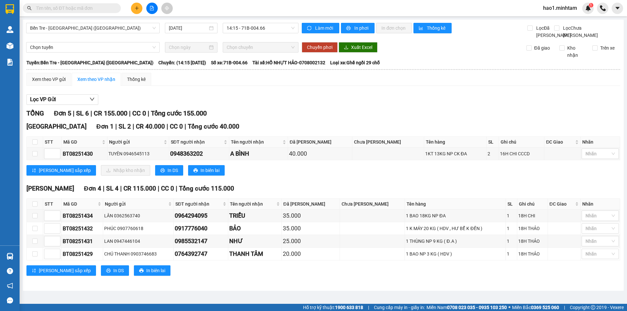
click at [357, 174] on div "Lưu sắp xếp Nhập kho nhận In DS In biên lai" at bounding box center [323, 170] width 594 height 10
click at [346, 175] on div "Lưu sắp xếp Nhập kho nhận In DS In biên lai" at bounding box center [323, 170] width 594 height 10
click at [265, 176] on div "Lưu sắp xếp Nhập kho nhận In DS In biên lai" at bounding box center [323, 170] width 594 height 10
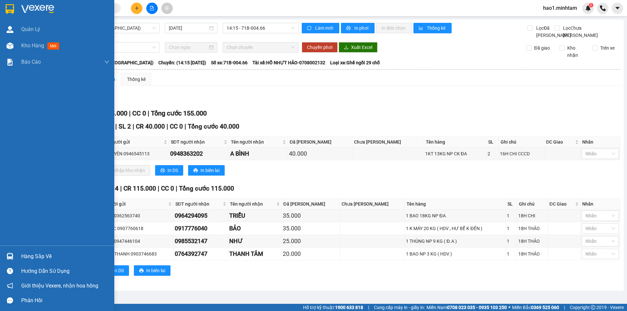
click at [15, 256] on div at bounding box center [9, 256] width 11 height 11
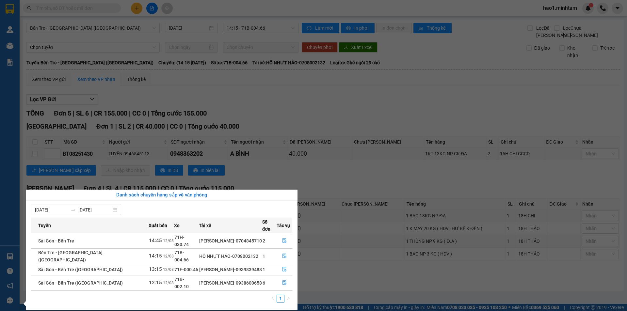
click at [315, 190] on section "Kết quả tìm kiếm ( 133 ) Bộ lọc Thuộc VP này Ngày tạo đơn gần nhất Mã ĐH Trạng …" at bounding box center [313, 155] width 627 height 311
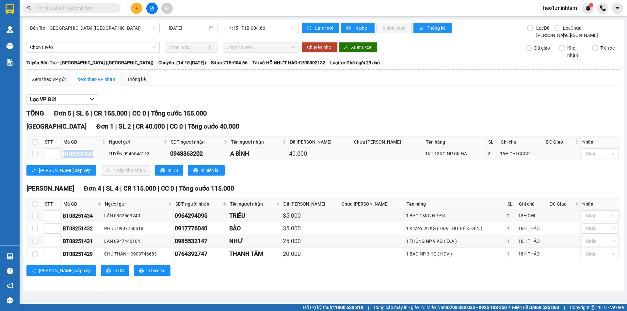
drag, startPoint x: 96, startPoint y: 162, endPoint x: 60, endPoint y: 167, distance: 36.3
click at [60, 160] on tr "BT08251430 TUYÊN 0946545113 0948363202 A BÌNH 40.000 1KT 13KG NP CK ĐA 2 16H CH…" at bounding box center [323, 154] width 593 height 13
copy tr "BT08251430"
paste input "BT08251430"
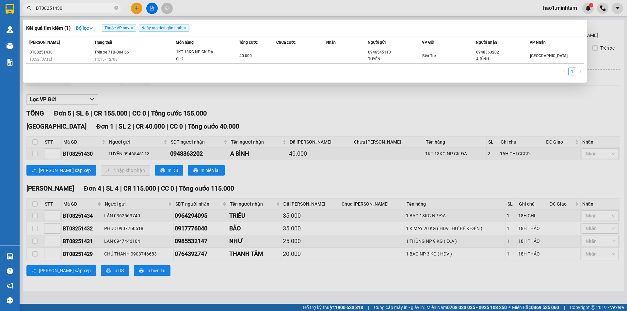
type input "BT08251430"
click at [221, 112] on div at bounding box center [313, 155] width 627 height 311
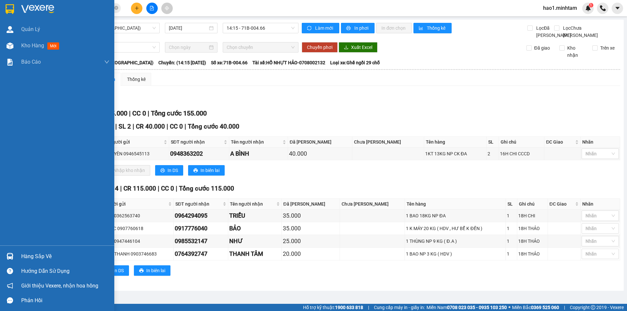
click at [18, 258] on div "Hàng sắp về" at bounding box center [57, 256] width 114 height 15
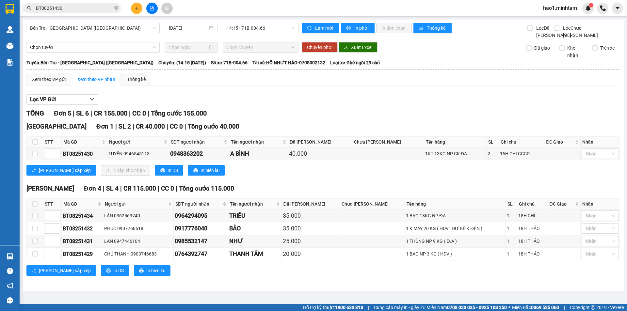
click at [329, 191] on section "Kết quả tìm kiếm ( 1 ) Bộ lọc Thuộc VP này Ngày tạo đơn gần nhất Mã ĐH Trạng th…" at bounding box center [313, 155] width 627 height 311
click at [117, 9] on icon "close-circle" at bounding box center [116, 8] width 4 height 4
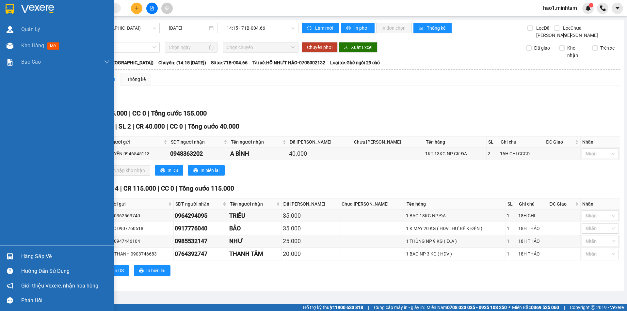
click at [17, 11] on div at bounding box center [57, 10] width 114 height 21
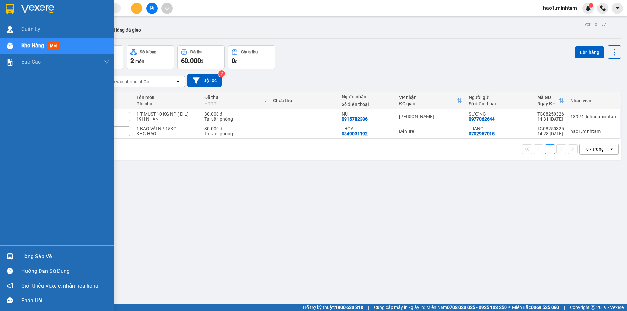
click at [20, 257] on div "Hàng sắp về" at bounding box center [57, 256] width 114 height 15
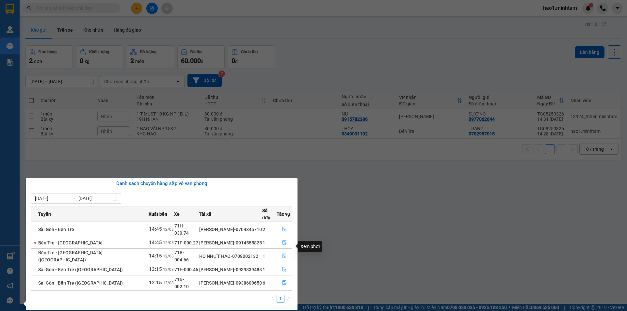
click at [282, 254] on icon "file-done" at bounding box center [284, 256] width 4 height 5
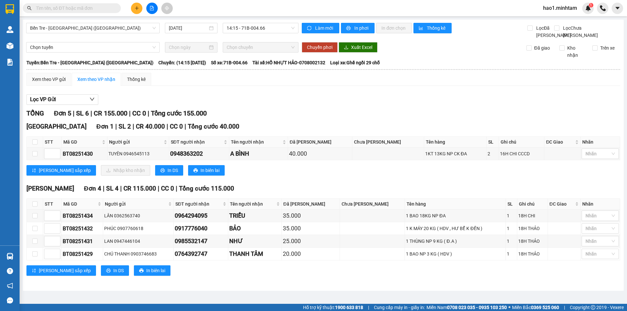
click at [344, 102] on div "Lọc VP Gửi" at bounding box center [323, 99] width 594 height 11
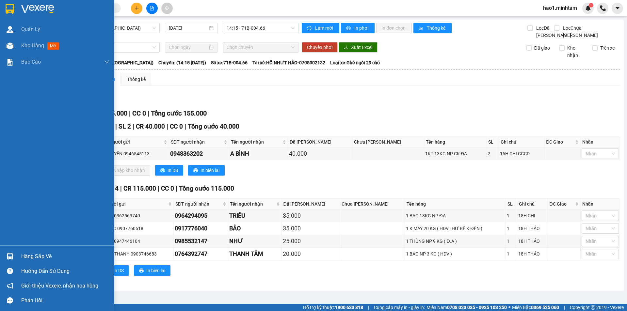
click at [13, 14] on img at bounding box center [10, 9] width 8 height 10
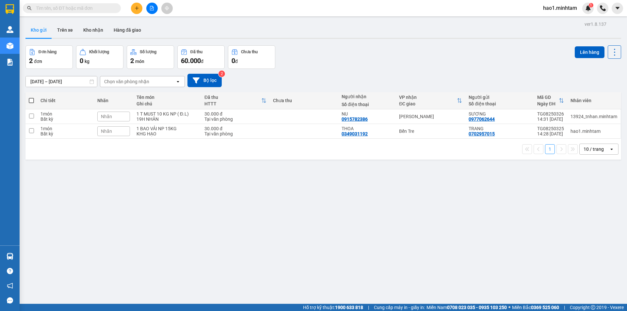
click at [72, 7] on input "text" at bounding box center [74, 8] width 77 height 7
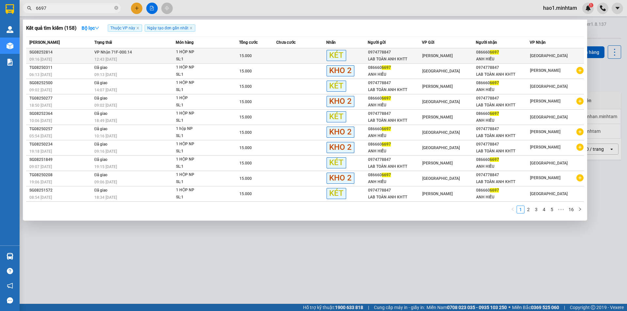
type input "6697"
click at [308, 57] on td at bounding box center [301, 55] width 50 height 15
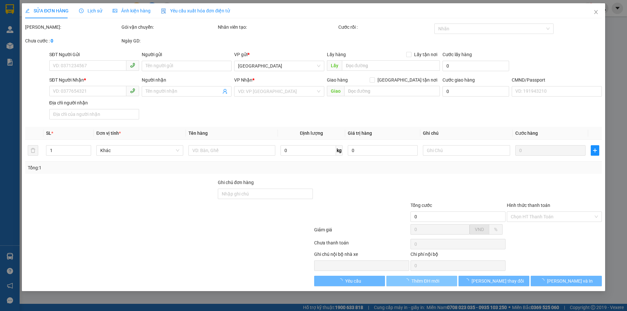
type input "0974778847"
type input "LAB TOÀN ANH KHTT"
type input "0866606697"
type input "ANH HIẾU"
type input "15.000"
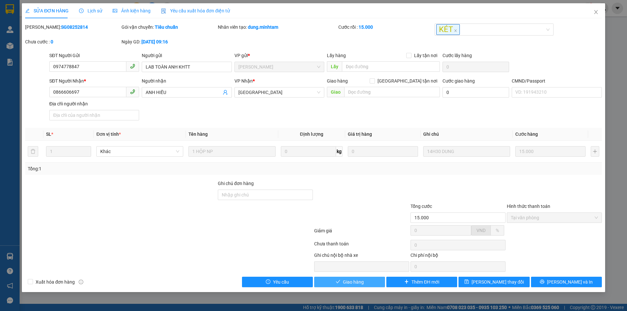
click at [353, 287] on button "Giao hàng" at bounding box center [349, 282] width 71 height 10
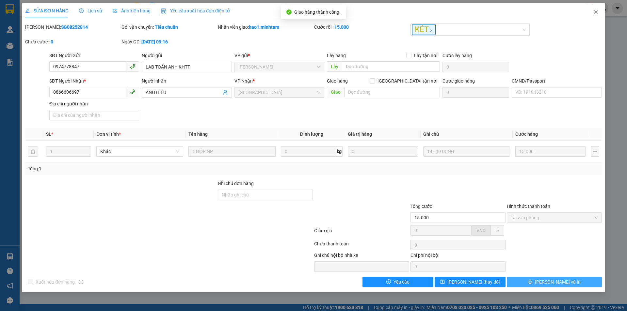
click at [581, 284] on button "Lưu và In" at bounding box center [554, 282] width 95 height 10
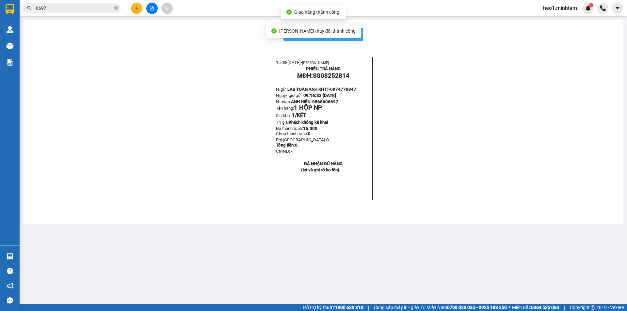
click at [355, 31] on span "In mẫu biên lai tự cấu hình" at bounding box center [327, 34] width 61 height 8
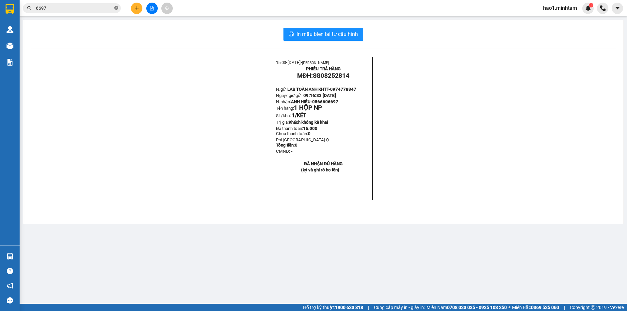
click at [117, 9] on icon "close-circle" at bounding box center [116, 8] width 4 height 4
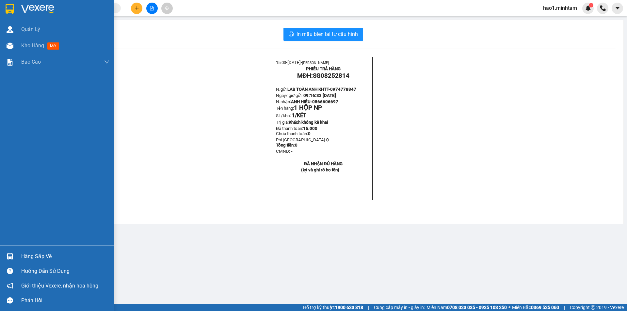
click at [12, 7] on img at bounding box center [10, 9] width 8 height 10
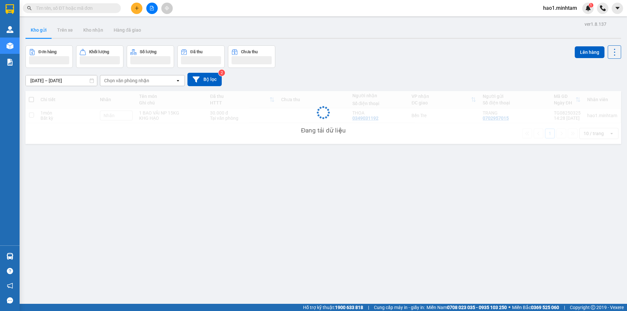
click at [233, 13] on div "Kết quả tìm kiếm ( 158 ) Bộ lọc Thuộc VP này Ngày tạo đơn gần nhất Mã ĐH Trạng …" at bounding box center [313, 8] width 627 height 16
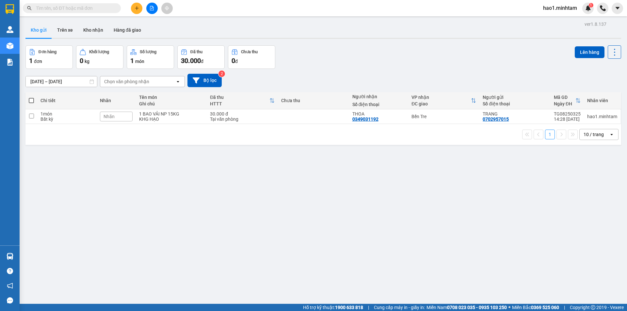
click at [63, 10] on input "text" at bounding box center [74, 8] width 77 height 7
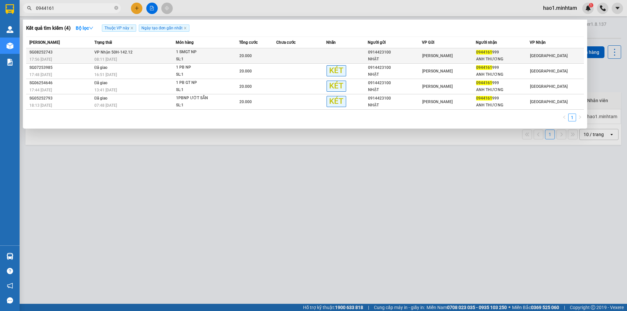
type input "0944161"
click at [266, 58] on div "20.000" at bounding box center [257, 55] width 37 height 7
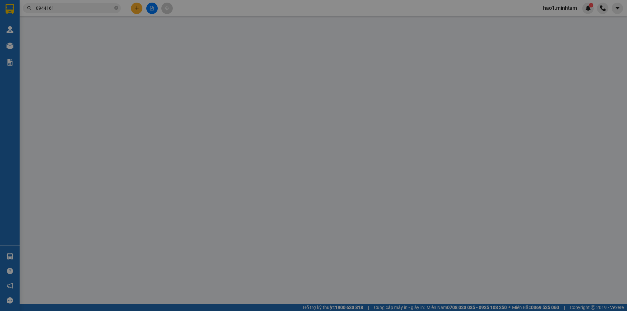
type input "0914423100"
type input "NHẬT"
type input "0944161999"
type input "ANH THƯƠNG"
type input "20.000"
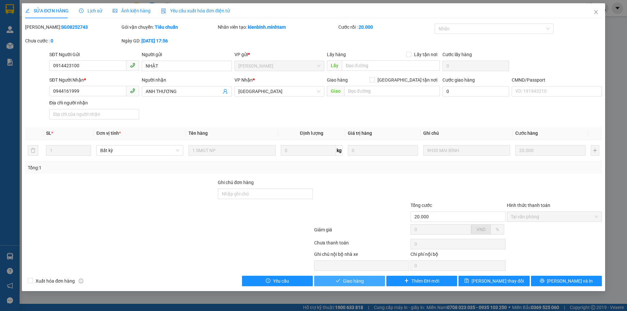
click at [354, 286] on button "Giao hàng" at bounding box center [349, 281] width 71 height 10
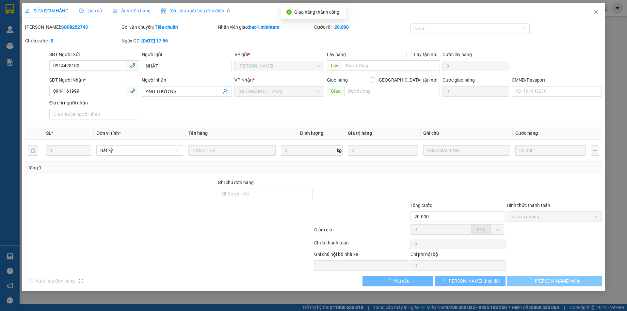
click at [558, 283] on span "Lưu và In" at bounding box center [558, 281] width 46 height 7
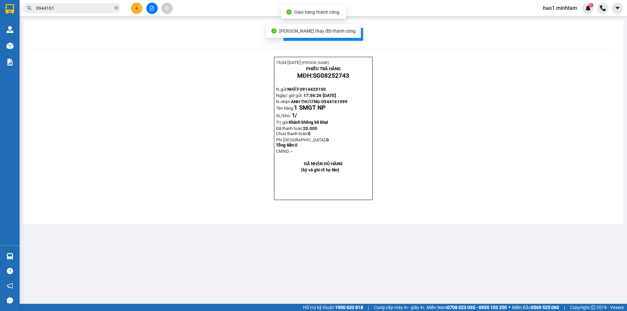
click at [558, 283] on main "In mẫu biên lai tự cấu hình 15:04- 12-08-2025- Trần Vũ Hạo PHIẾU TRẢ HÀNG MĐH: …" at bounding box center [313, 152] width 627 height 304
click at [356, 34] on span "In mẫu biên lai tự cấu hình" at bounding box center [327, 34] width 61 height 8
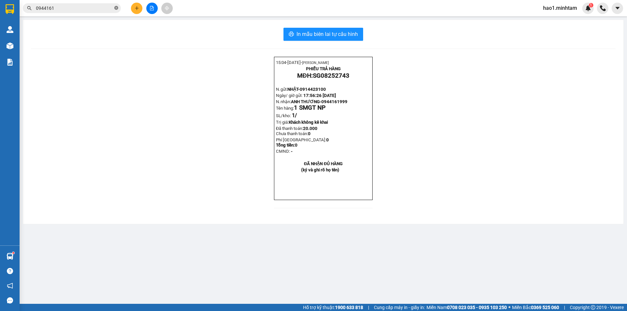
click at [117, 8] on icon "close-circle" at bounding box center [116, 8] width 4 height 4
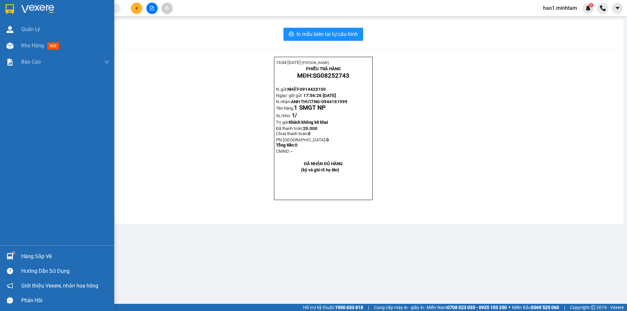
click at [13, 11] on img at bounding box center [10, 9] width 8 height 10
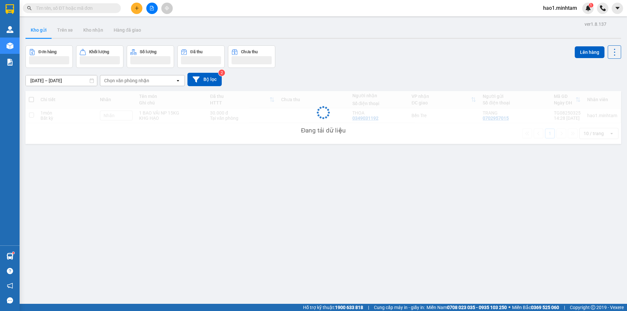
click at [318, 27] on div "Kho gửi Trên xe Kho nhận Hàng đã giao" at bounding box center [323, 30] width 596 height 17
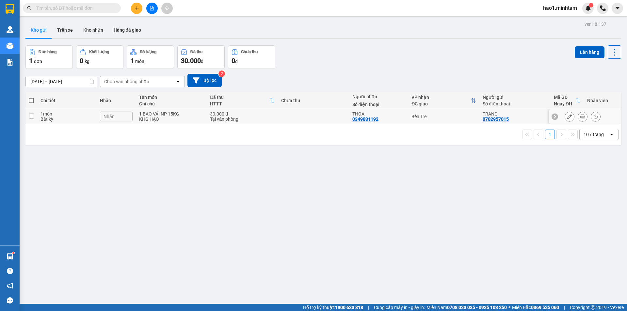
click at [328, 113] on td at bounding box center [313, 116] width 71 height 15
checkbox input "true"
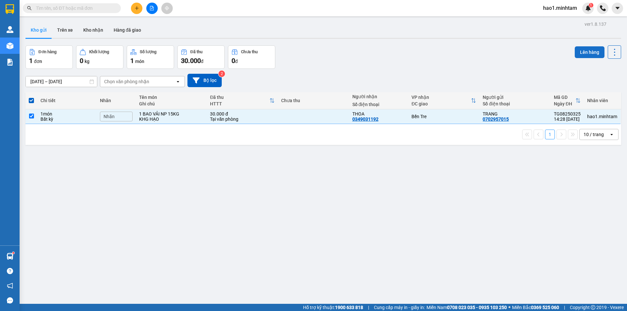
click at [585, 51] on button "Lên hàng" at bounding box center [590, 52] width 30 height 12
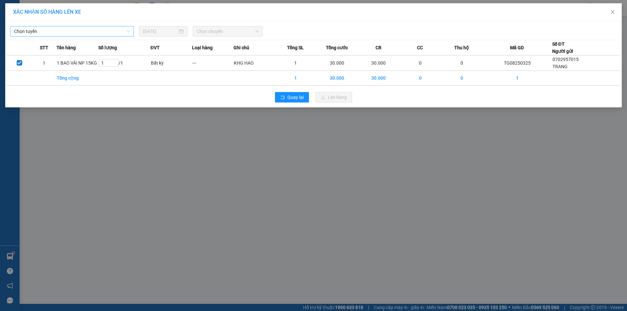
click at [52, 34] on span "Chọn tuyến" at bounding box center [72, 31] width 116 height 10
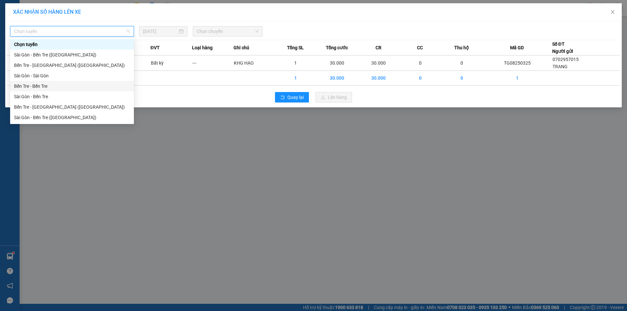
scroll to position [10, 0]
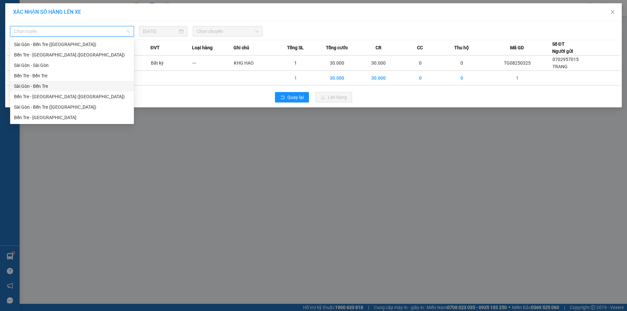
click at [37, 85] on div "Sài Gòn - Bến Tre" at bounding box center [72, 86] width 116 height 7
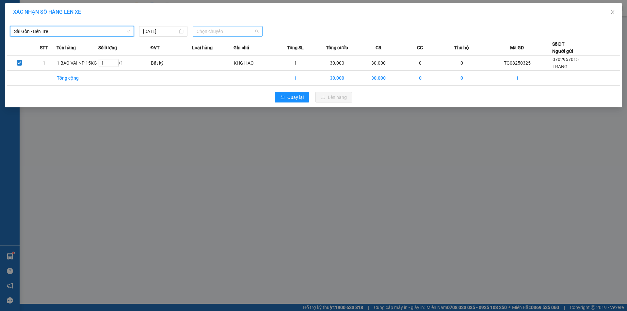
click at [249, 32] on span "Chọn chuyến" at bounding box center [228, 31] width 62 height 10
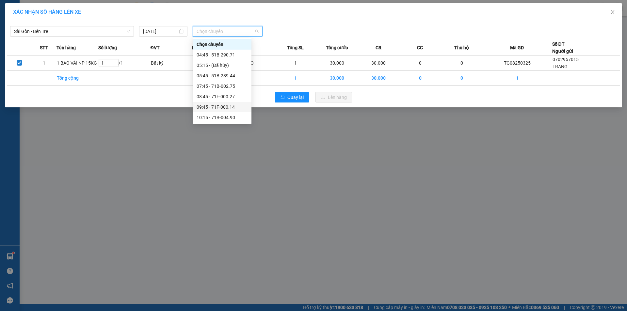
scroll to position [65, 0]
click at [227, 95] on div "12:45 - 71B-010.60" at bounding box center [222, 93] width 51 height 7
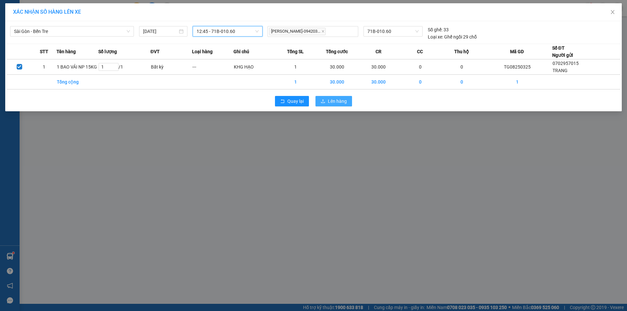
click at [346, 98] on span "Lên hàng" at bounding box center [337, 101] width 19 height 7
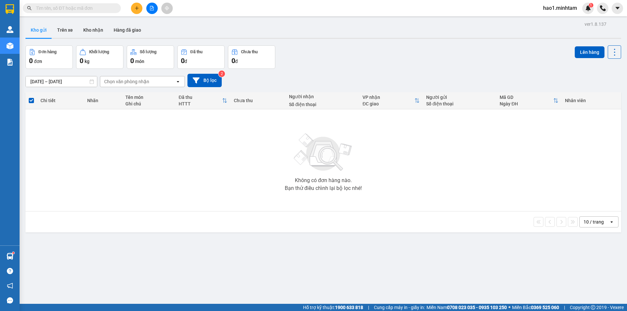
click at [365, 56] on div "Đơn hàng 0 đơn Khối lượng 0 kg Số lượng 0 món Đã thu 0 đ Chưa thu 0 đ Lên hàng" at bounding box center [323, 57] width 596 height 24
click at [384, 48] on div "Đơn hàng 0 đơn Khối lượng 0 kg Số lượng 0 món Đã thu 0 đ Chưa thu 0 đ Lên hàng" at bounding box center [323, 57] width 596 height 24
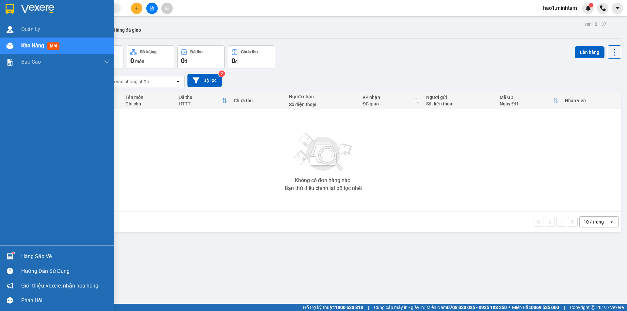
click at [16, 256] on div "Hàng sắp về" at bounding box center [57, 256] width 114 height 15
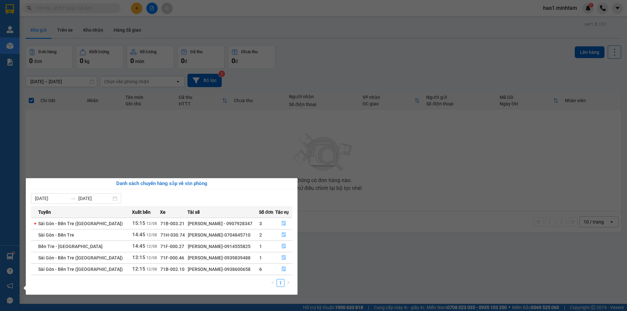
click at [335, 190] on section "Kết quả tìm kiếm ( 4 ) Bộ lọc Thuộc VP này Ngày tạo đơn gần nhất Mã ĐH Trạng th…" at bounding box center [313, 155] width 627 height 311
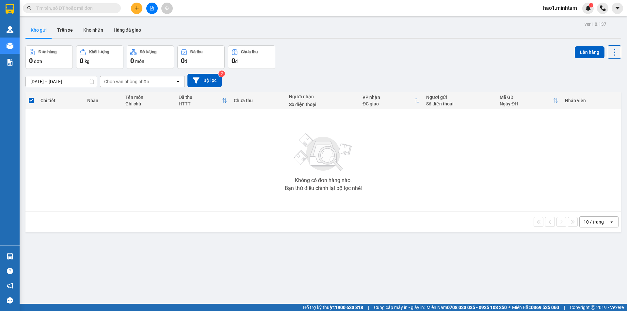
scroll to position [30, 0]
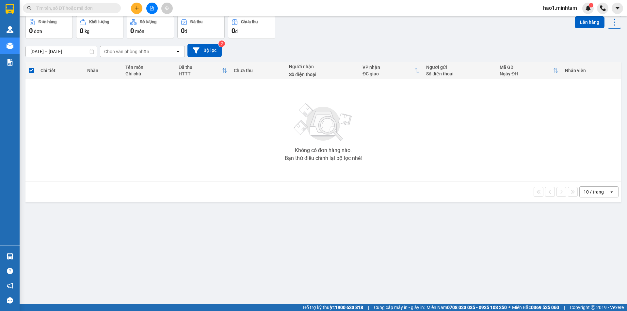
click at [75, 4] on span at bounding box center [72, 8] width 98 height 10
click at [71, 7] on input "text" at bounding box center [74, 8] width 77 height 7
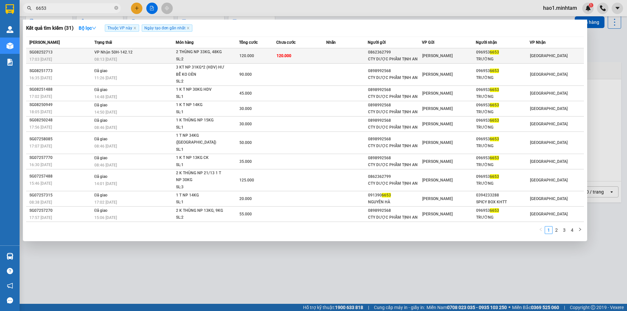
type input "6653"
click at [235, 56] on span "2 THÙNG NP 33KG, 48KG SL: 2" at bounding box center [207, 56] width 62 height 14
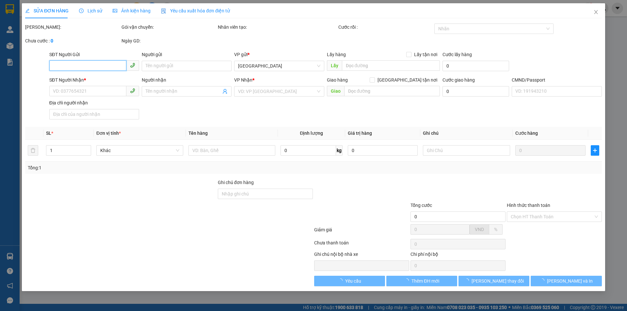
type input "0862362799"
type input "CTY DƯỢC PHẨM TỊNH AN"
type input "0969536653"
type input "TRƯỜNG"
type input "120.000"
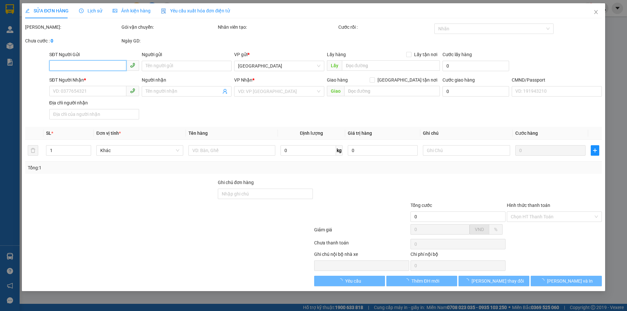
type input "120.000"
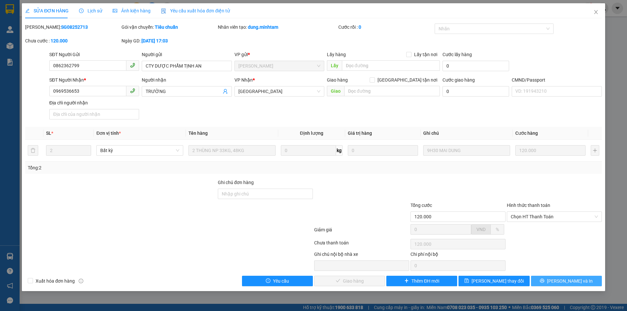
click at [547, 279] on button "Lưu và In" at bounding box center [566, 281] width 71 height 10
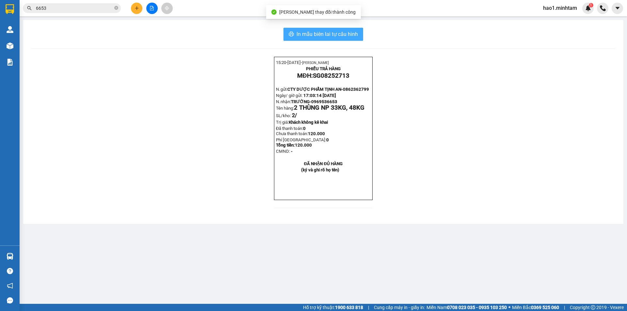
click at [326, 35] on span "In mẫu biên lai tự cấu hình" at bounding box center [327, 34] width 61 height 8
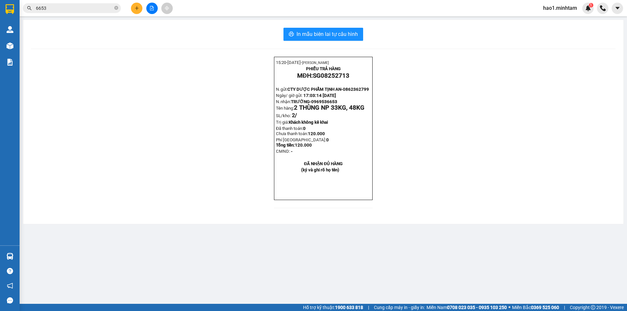
click at [82, 13] on span "6653" at bounding box center [72, 8] width 98 height 10
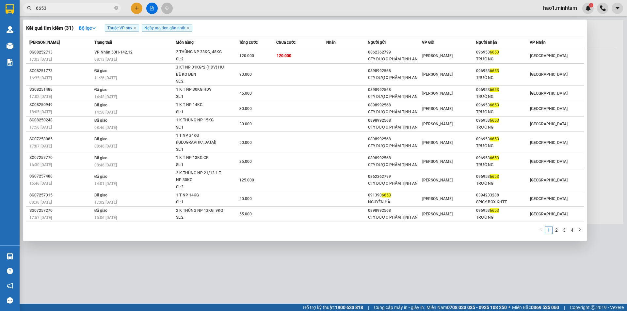
click at [84, 9] on input "6653" at bounding box center [74, 8] width 77 height 7
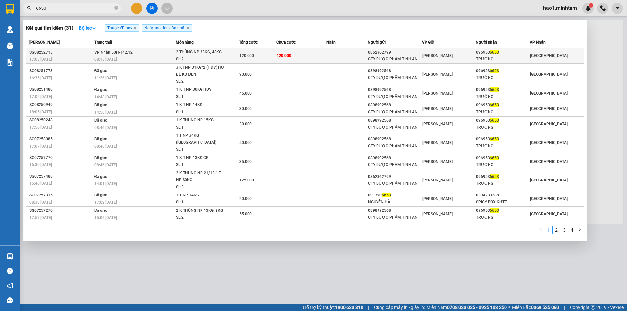
click at [181, 54] on div "2 THÙNG NP 33KG, 48KG" at bounding box center [200, 52] width 49 height 7
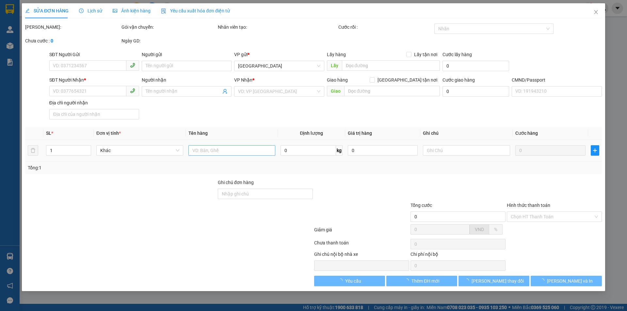
type input "0862362799"
type input "CTY DƯỢC PHẨM TỊNH AN"
type input "0969536653"
type input "TRƯỜNG"
type input "120.000"
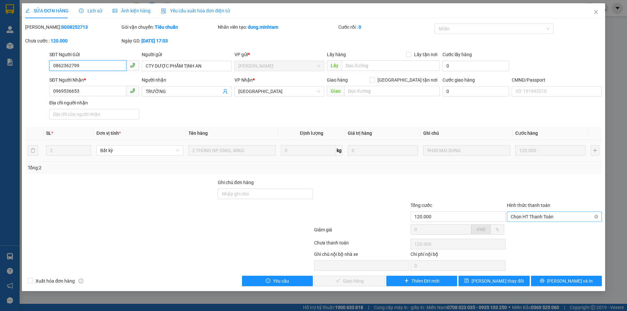
click at [549, 218] on span "Chọn HT Thanh Toán" at bounding box center [554, 217] width 87 height 10
click at [540, 228] on div "Tại văn phòng" at bounding box center [554, 229] width 87 height 7
type input "0"
click at [350, 282] on span "Lưu và Giao hàng" at bounding box center [358, 281] width 63 height 7
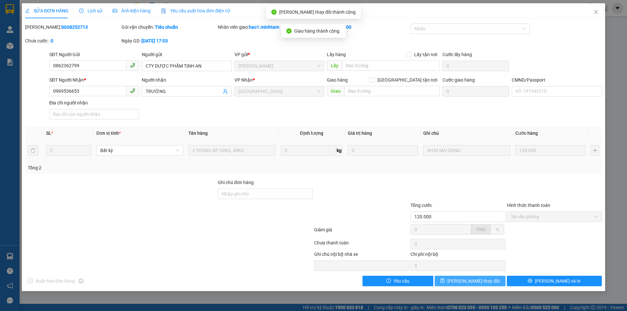
click at [495, 282] on button "Lưu thay đổi" at bounding box center [470, 281] width 71 height 10
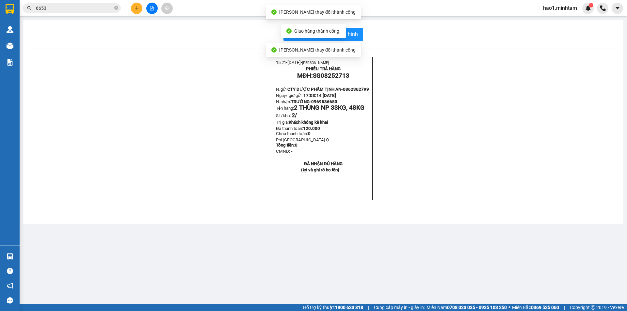
click at [458, 131] on div "15:21- 12-08-2025- Trần Vũ Hạo PHIẾU TRẢ HÀNG MĐH: SG08252713 N.gửi: CTY DƯỢC P…" at bounding box center [323, 136] width 585 height 159
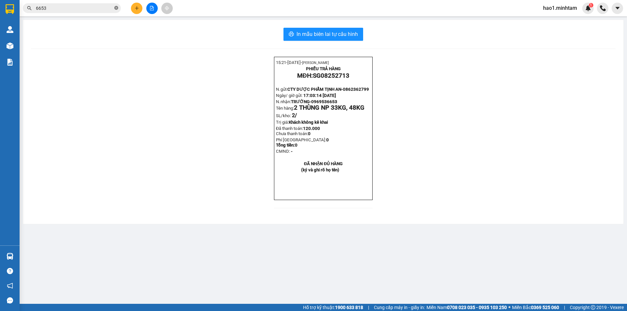
click at [117, 8] on icon "close-circle" at bounding box center [116, 8] width 4 height 4
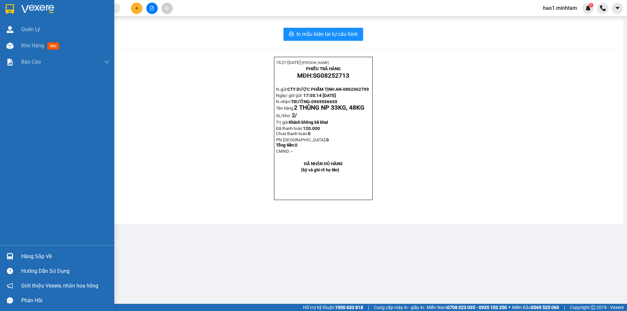
click at [12, 8] on img at bounding box center [10, 9] width 8 height 10
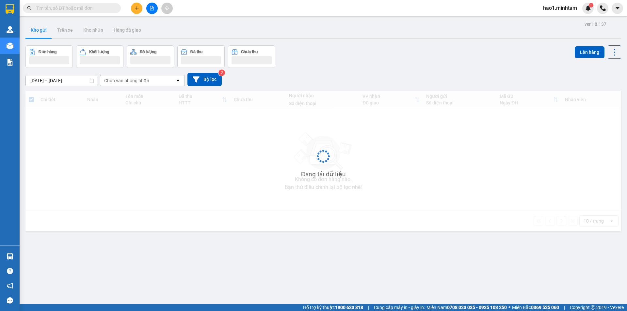
click at [306, 13] on div "Kết quả tìm kiếm ( 31 ) Bộ lọc Thuộc VP này Ngày tạo đơn gần nhất Mã ĐH Trạng t…" at bounding box center [313, 8] width 627 height 16
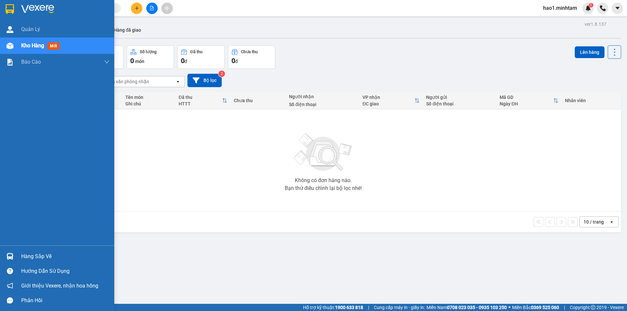
click at [12, 257] on img at bounding box center [10, 256] width 7 height 7
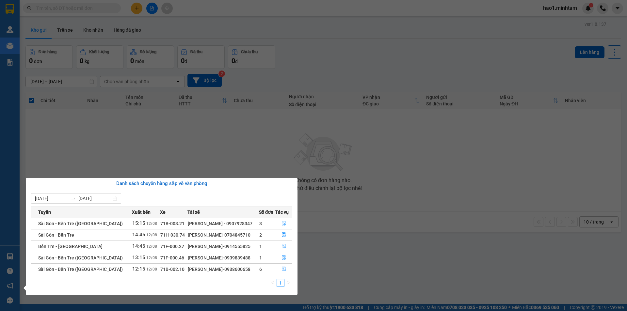
click at [369, 137] on section "Kết quả tìm kiếm ( 31 ) Bộ lọc Thuộc VP này Ngày tạo đơn gần nhất Mã ĐH Trạng t…" at bounding box center [313, 155] width 627 height 311
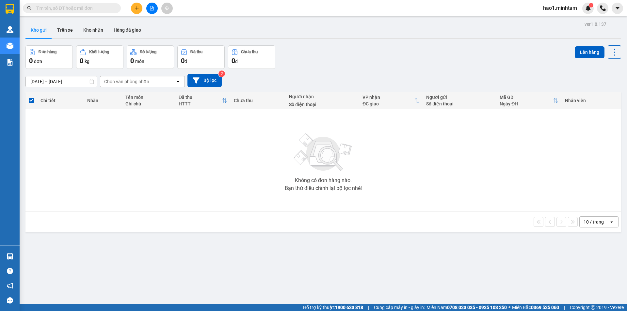
click at [339, 53] on div "Đơn hàng 0 đơn Khối lượng 0 kg Số lượng 0 món Đã thu 0 đ Chưa thu 0 đ Lên hàng" at bounding box center [323, 57] width 596 height 24
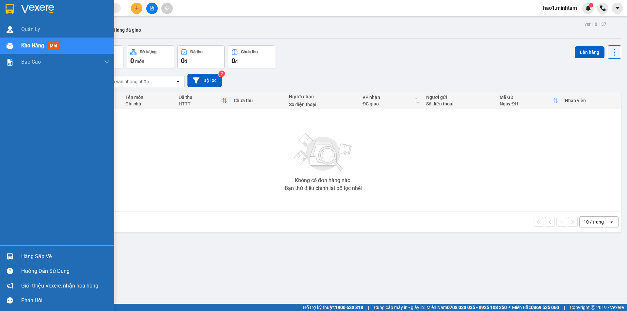
click at [29, 255] on div "Hàng sắp về" at bounding box center [65, 257] width 88 height 10
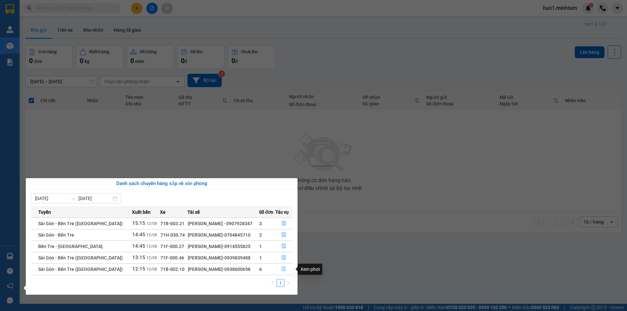
click at [283, 267] on icon "file-done" at bounding box center [284, 269] width 4 height 5
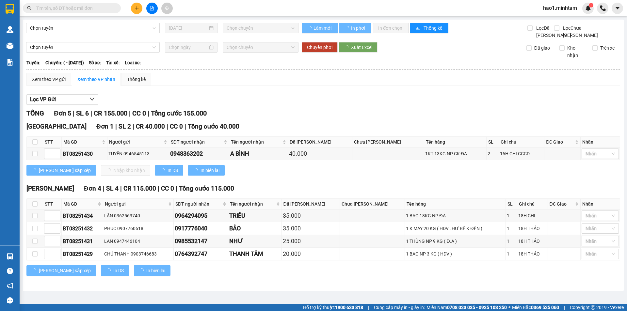
click at [346, 119] on div "TỔNG Đơn 5 | SL 6 | CR 155.000 | CC 0 | Tổng cước 155.000" at bounding box center [323, 113] width 594 height 10
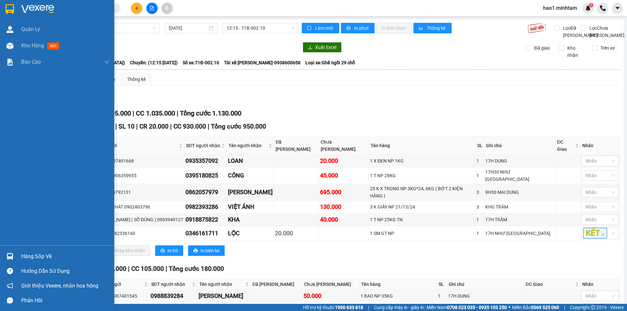
click at [49, 257] on div "Hàng sắp về" at bounding box center [65, 257] width 88 height 10
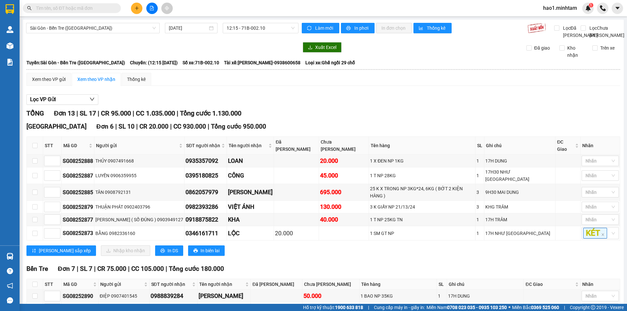
click at [131, 51] on section "Kết quả tìm kiếm ( 31 ) Bộ lọc Thuộc VP này Ngày tạo đơn gần nhất Mã ĐH Trạng t…" at bounding box center [313, 155] width 627 height 311
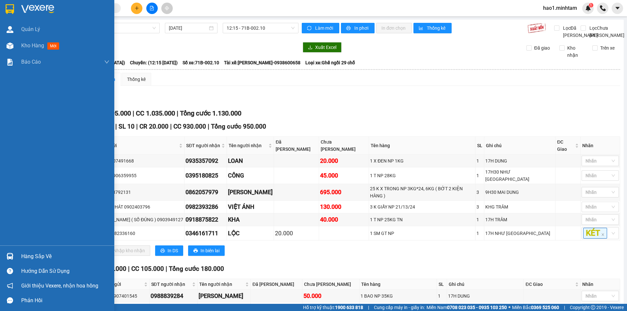
click at [13, 5] on img at bounding box center [10, 9] width 8 height 10
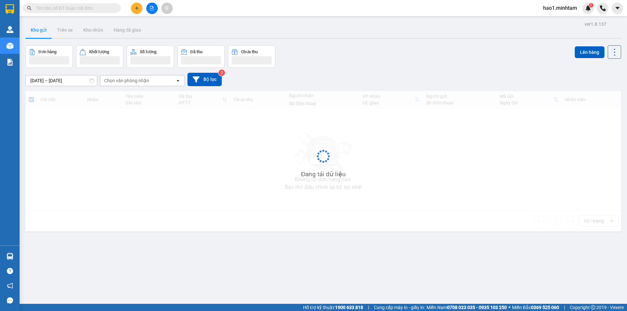
click at [348, 33] on div "Kho gửi Trên xe Kho nhận Hàng đã giao" at bounding box center [323, 30] width 596 height 17
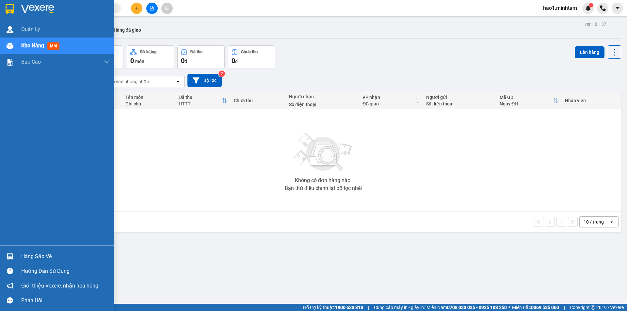
click at [19, 255] on div "Hàng sắp về" at bounding box center [57, 256] width 114 height 15
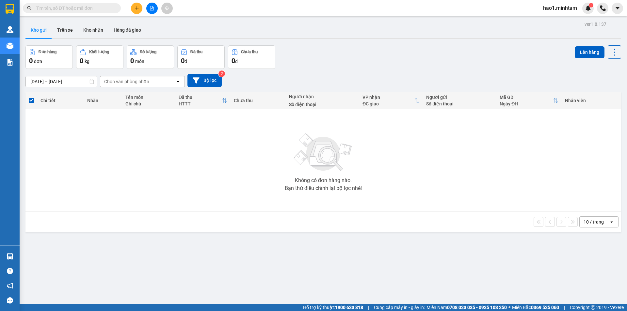
click at [357, 232] on section "Kết quả tìm kiếm ( 31 ) Bộ lọc Thuộc VP này Ngày tạo đơn gần nhất Mã ĐH Trạng t…" at bounding box center [313, 155] width 627 height 311
click at [91, 9] on input "text" at bounding box center [74, 8] width 77 height 7
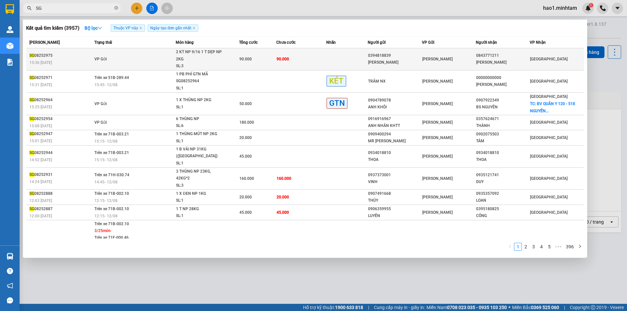
type input "SG"
click at [188, 65] on div "SL: 3" at bounding box center [200, 66] width 49 height 7
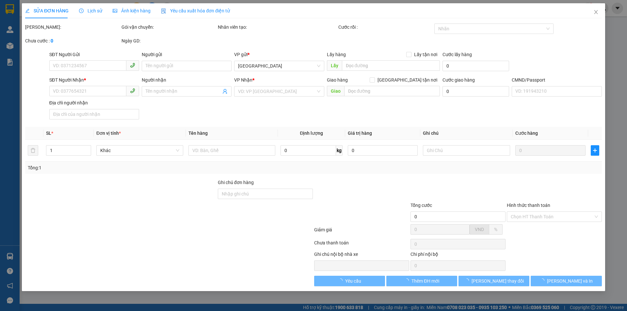
type input "0394818839"
type input "HÙNG THỦY"
type input "0843771211"
type input "NHẬT MINH"
type input "HCK"
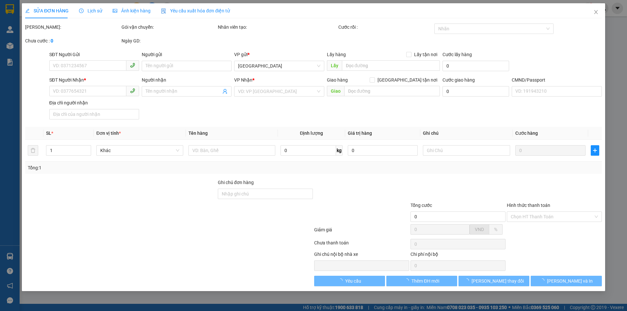
type input "90.000"
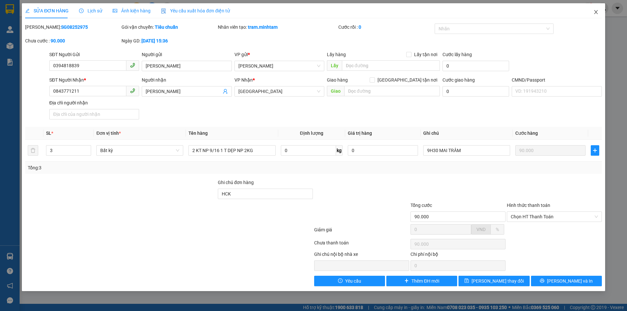
click at [594, 13] on icon "close" at bounding box center [595, 11] width 5 height 5
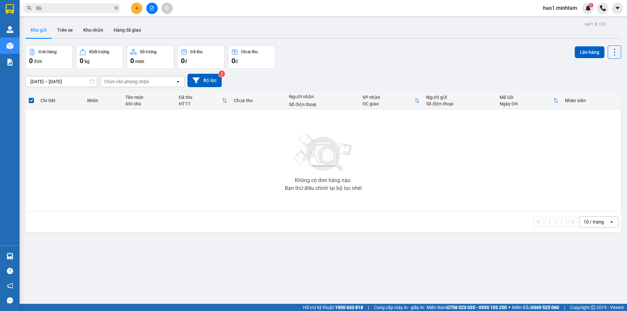
click at [94, 7] on input "SG" at bounding box center [74, 8] width 77 height 7
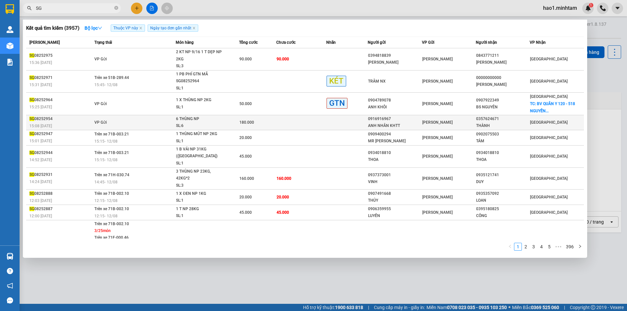
click at [198, 121] on div "6 THÙNG NP" at bounding box center [200, 119] width 49 height 7
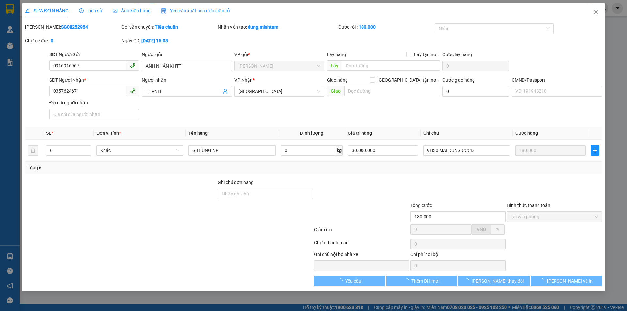
type input "0916916967"
type input "ANH NHÂN KHTT"
type input "0357624671"
type input "THÀNH"
type input "180.000"
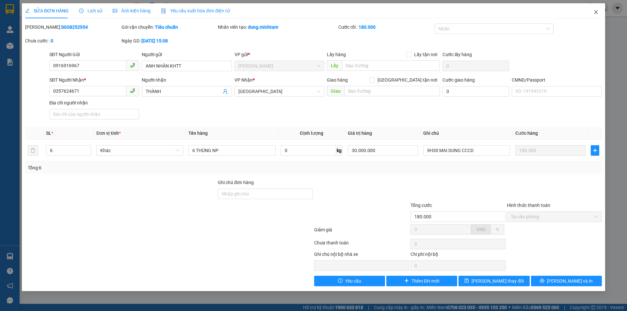
click at [595, 11] on icon "close" at bounding box center [596, 12] width 4 height 4
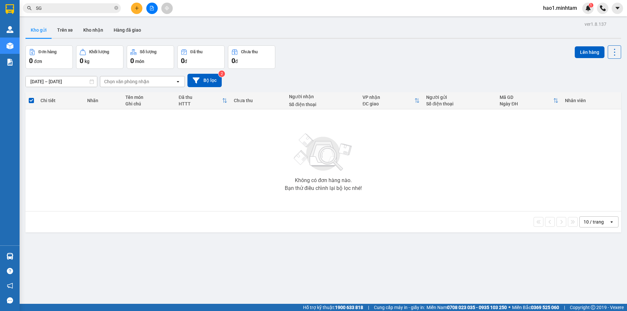
scroll to position [30, 0]
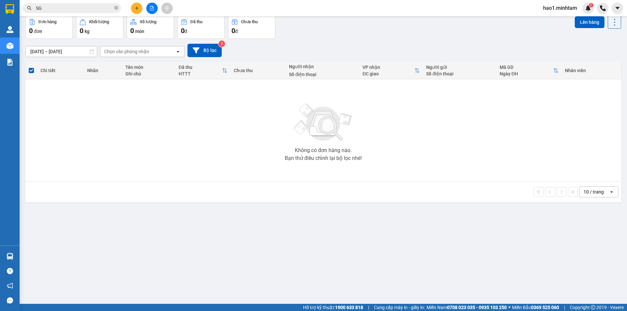
click at [86, 5] on input "SG" at bounding box center [74, 8] width 77 height 7
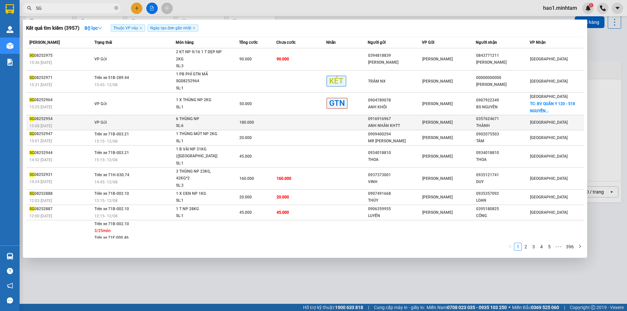
scroll to position [38, 0]
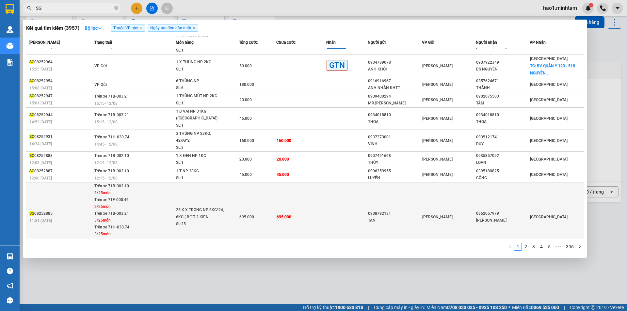
click at [144, 231] on div "3/25 món" at bounding box center [134, 234] width 81 height 7
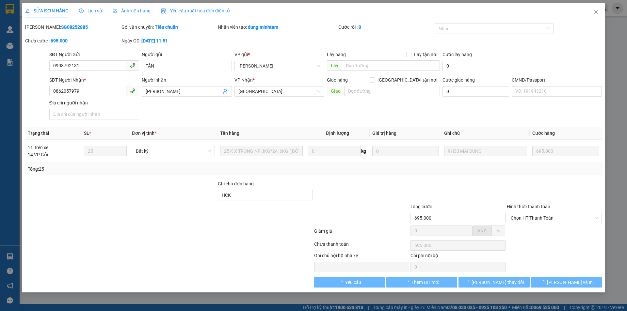
type input "0908792131"
type input "TÂN"
type input "0862057979"
type input "ANH THANH"
type input "HCK"
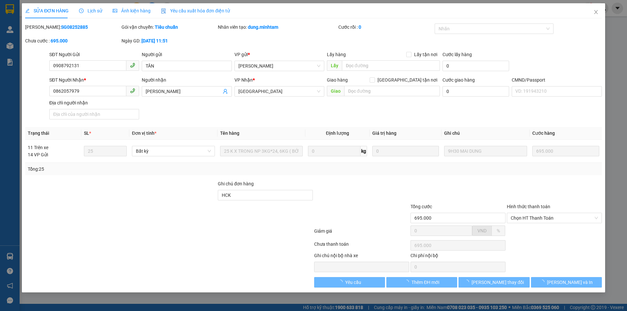
type input "695.000"
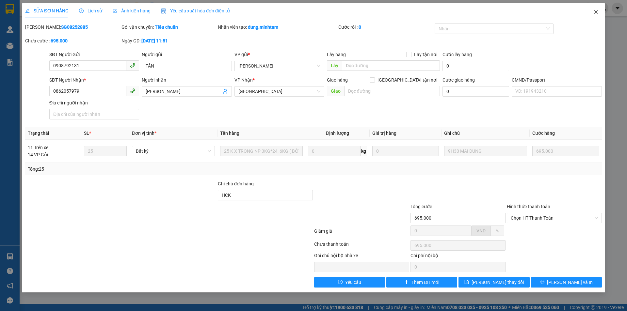
click at [596, 13] on icon "close" at bounding box center [595, 11] width 5 height 5
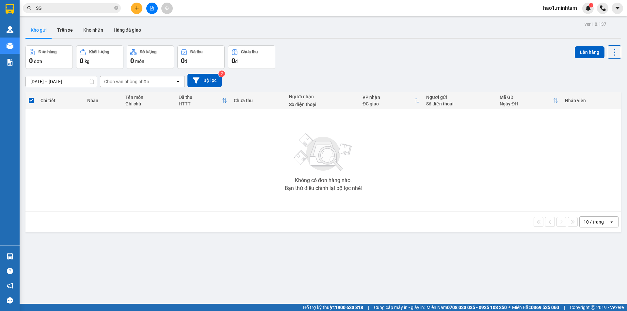
click at [348, 70] on div "10/08/2025 – 12/08/2025 Press the down arrow key to interact with the calendar …" at bounding box center [323, 80] width 596 height 23
click at [49, 256] on div "ver 1.8.137 Kho gửi Trên xe Kho nhận Hàng đã giao Đơn hàng 0 đơn Khối lượng 0 k…" at bounding box center [323, 175] width 601 height 311
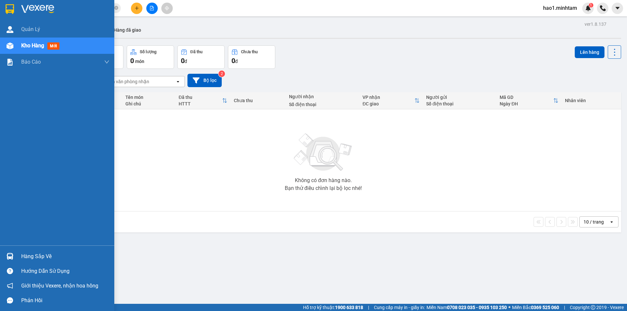
click at [17, 257] on div "Hàng sắp về" at bounding box center [57, 256] width 114 height 15
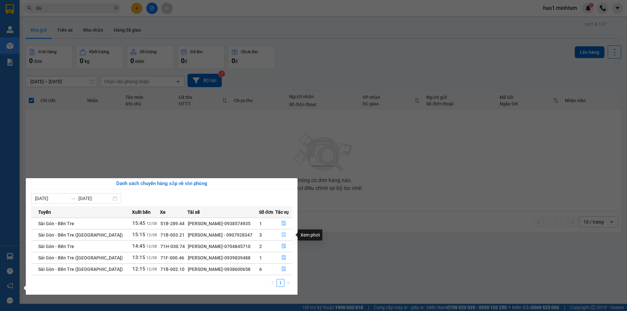
click at [283, 235] on icon "file-done" at bounding box center [283, 235] width 5 height 5
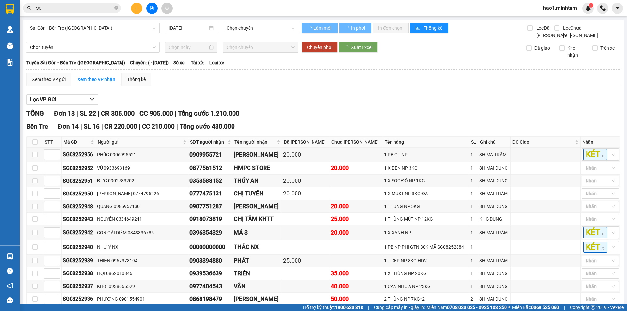
click at [330, 105] on div "Lọc VP Gửi" at bounding box center [323, 99] width 594 height 11
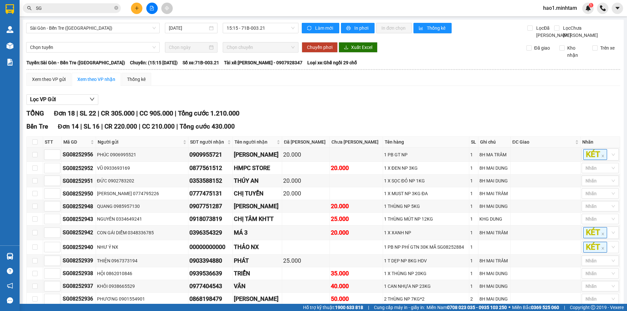
scroll to position [230, 0]
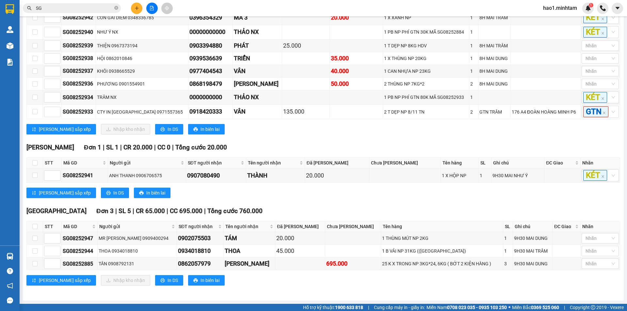
click at [313, 124] on div "Lưu sắp xếp Nhập kho nhận In DS In biên lai" at bounding box center [323, 129] width 594 height 10
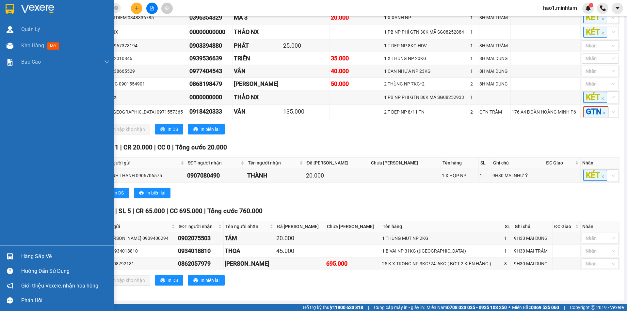
click at [10, 258] on img at bounding box center [10, 256] width 7 height 7
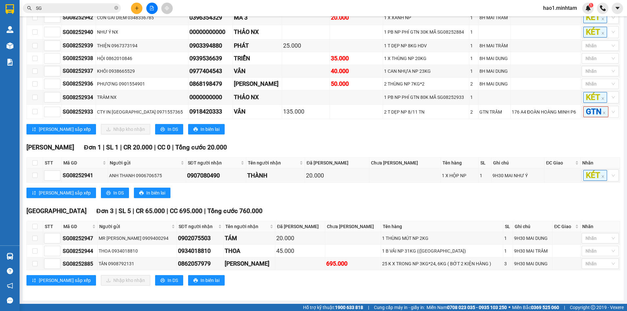
click at [88, 5] on section "Kết quả tìm kiếm ( 3957 ) Bộ lọc Thuộc VP này Ngày tạo đơn gần nhất Mã ĐH Trạng…" at bounding box center [313, 155] width 627 height 311
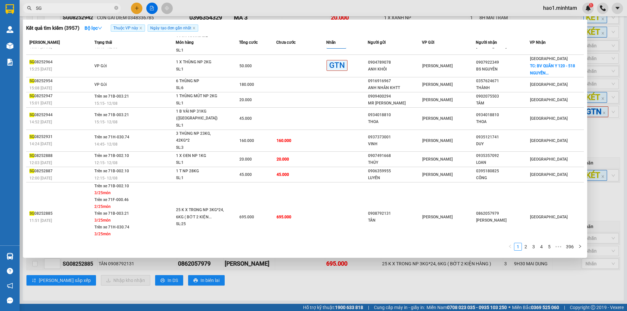
click at [88, 5] on input "SG" at bounding box center [74, 8] width 77 height 7
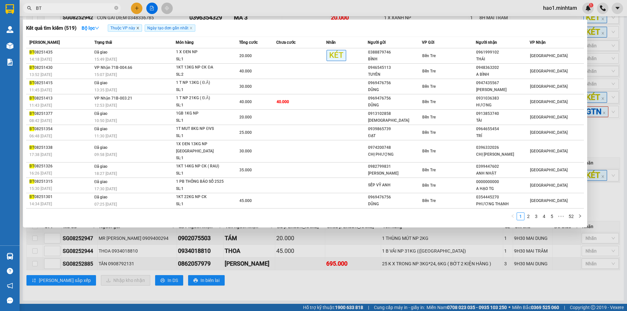
click at [137, 28] on icon "close" at bounding box center [137, 27] width 3 height 3
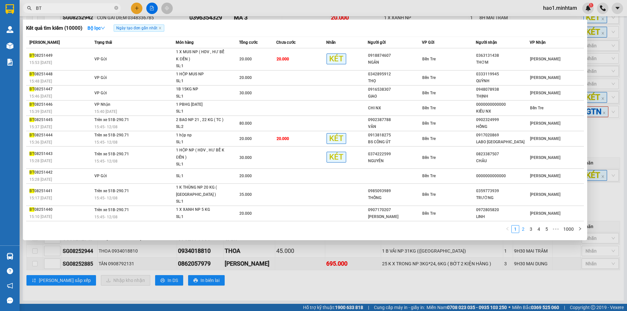
click at [522, 229] on link "2" at bounding box center [523, 229] width 7 height 7
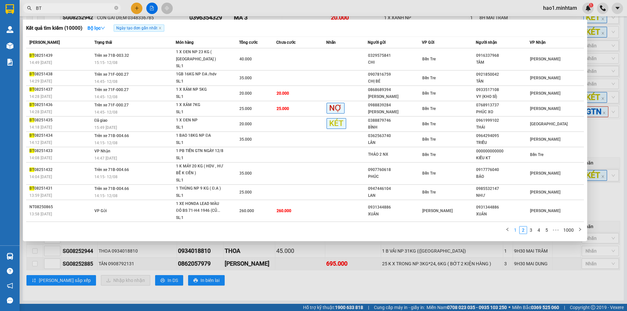
click at [514, 227] on link "1" at bounding box center [515, 230] width 7 height 7
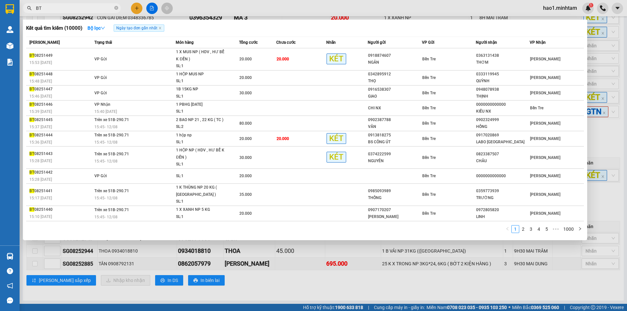
click at [314, 279] on div at bounding box center [313, 155] width 627 height 311
click at [67, 12] on span "BT" at bounding box center [72, 8] width 98 height 10
click at [66, 9] on input "BT" at bounding box center [74, 8] width 77 height 7
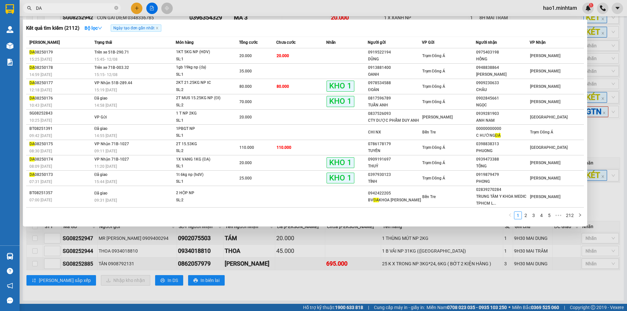
click at [64, 8] on input "DA" at bounding box center [74, 8] width 77 height 7
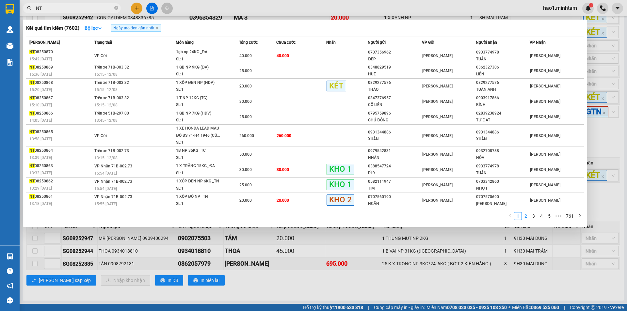
click at [527, 216] on link "2" at bounding box center [525, 216] width 7 height 7
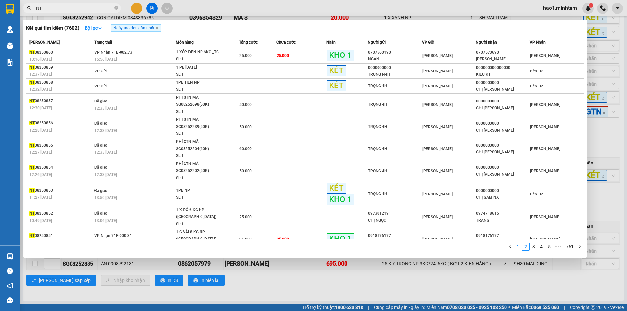
click at [517, 243] on link "1" at bounding box center [517, 246] width 7 height 7
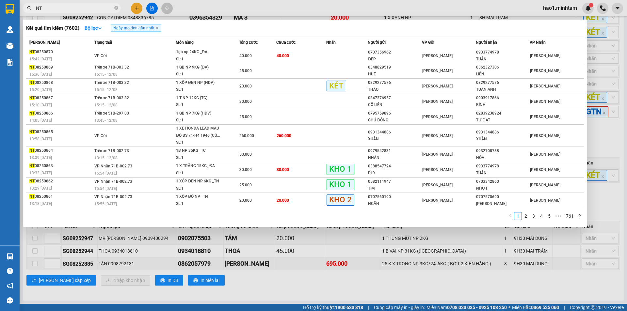
click at [596, 201] on div at bounding box center [313, 155] width 627 height 311
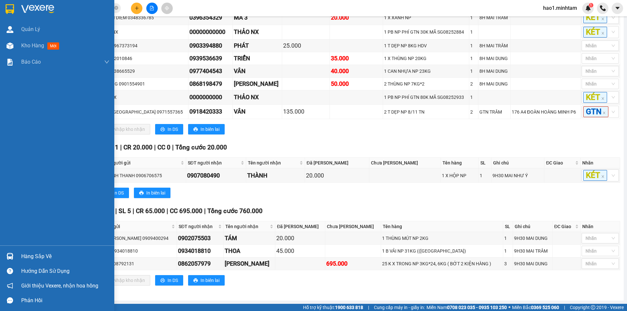
click at [31, 256] on div "Hàng sắp về" at bounding box center [65, 257] width 88 height 10
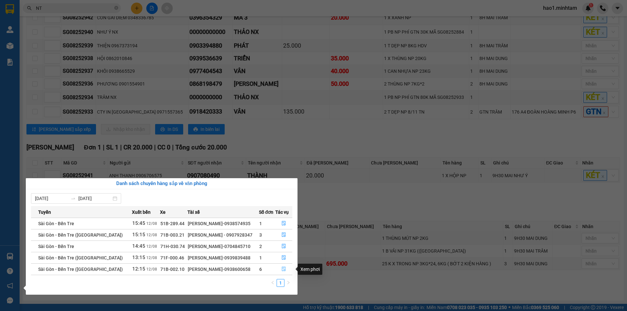
click at [282, 269] on icon "file-done" at bounding box center [284, 269] width 4 height 5
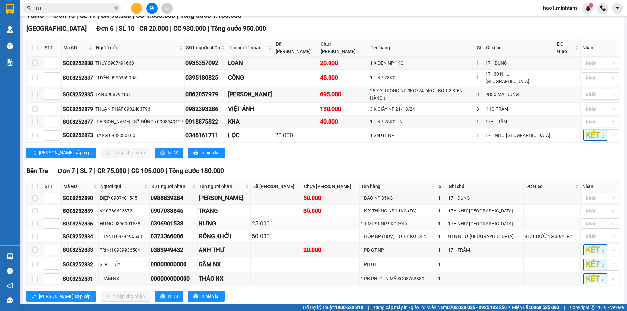
scroll to position [106, 0]
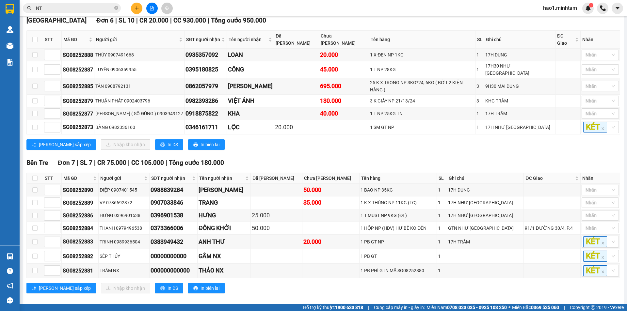
click at [75, 10] on input "NT" at bounding box center [74, 8] width 77 height 7
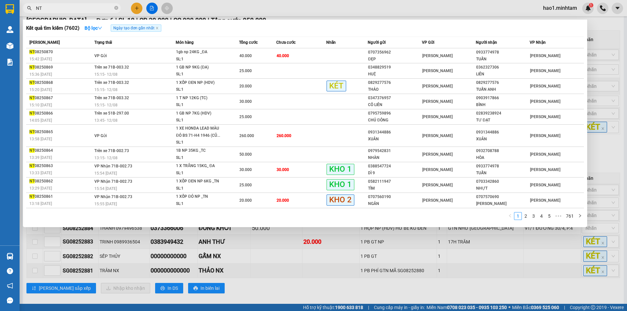
drag, startPoint x: 75, startPoint y: 10, endPoint x: 143, endPoint y: 7, distance: 68.0
click at [75, 10] on input "NT" at bounding box center [74, 8] width 77 height 7
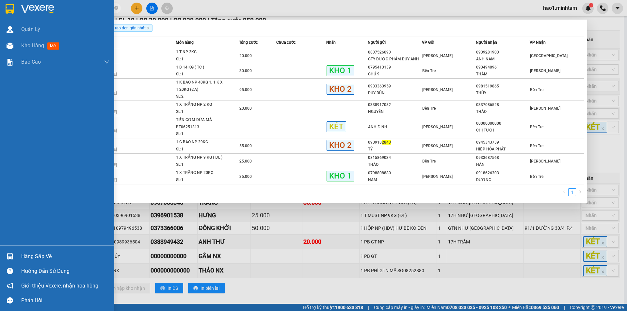
click at [14, 257] on div at bounding box center [9, 256] width 11 height 11
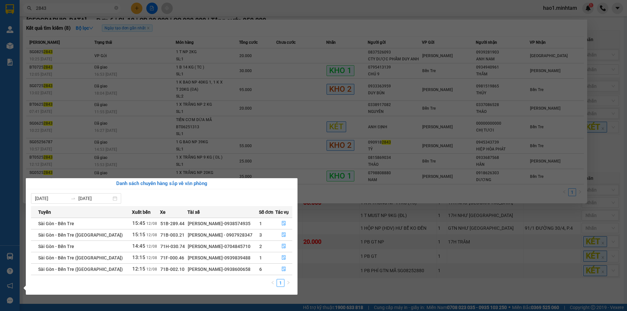
click at [342, 281] on section "Kết quả tìm kiếm ( 8 ) Bộ lọc Ngày tạo đơn gần nhất Mã ĐH Trạng thái Món hàng T…" at bounding box center [313, 155] width 627 height 311
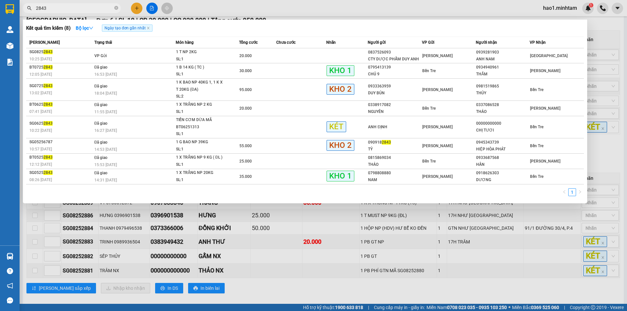
click at [341, 281] on div at bounding box center [313, 155] width 627 height 311
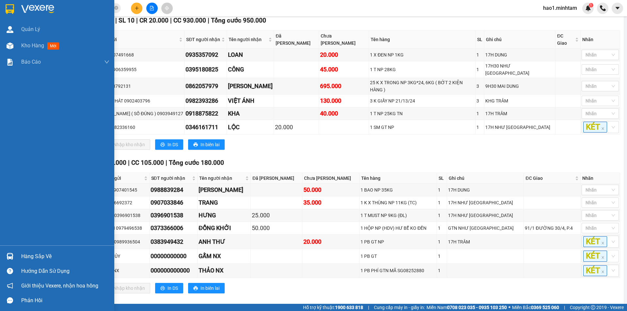
click at [11, 10] on img at bounding box center [10, 9] width 8 height 10
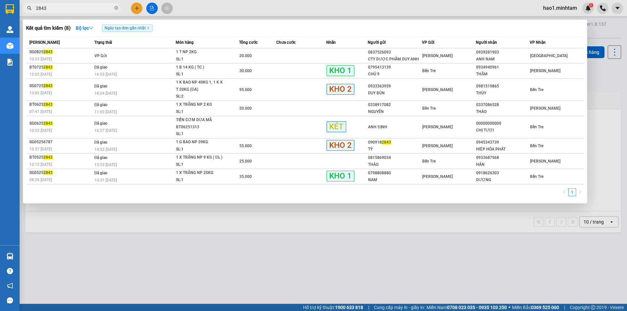
click at [92, 8] on input "2843" at bounding box center [74, 8] width 77 height 7
type input "2843"
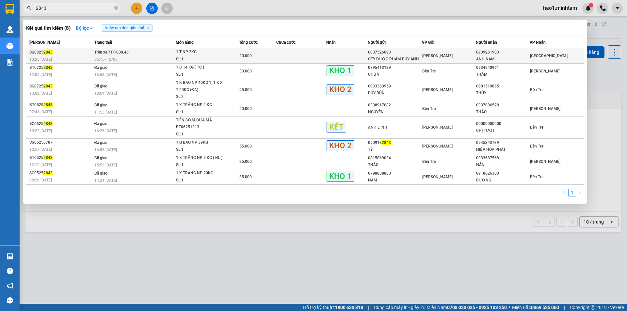
click at [146, 54] on td "Trên xe 71F-000.46 06:15 - 12/08" at bounding box center [134, 55] width 83 height 15
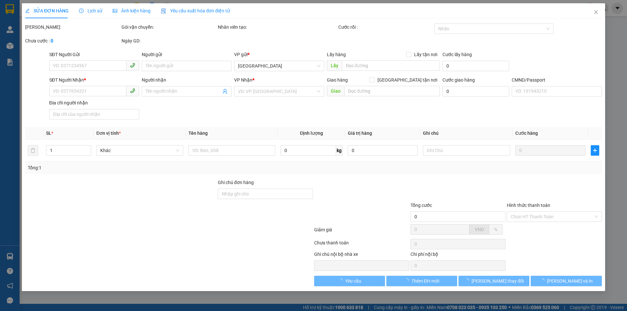
type input "0837526093"
type input "CTY DƯỢC PHẨM DUY ANH"
type input "0939281903"
type input "ANH NAM"
type input "20.000"
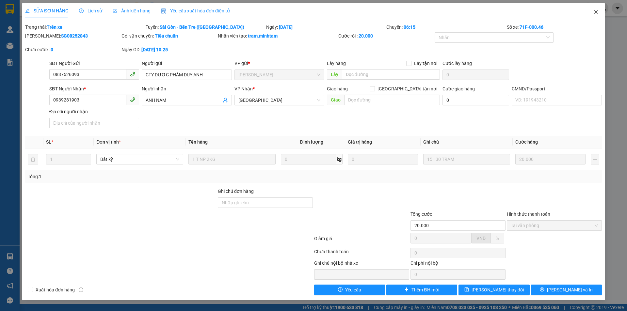
click at [593, 13] on icon "close" at bounding box center [595, 11] width 5 height 5
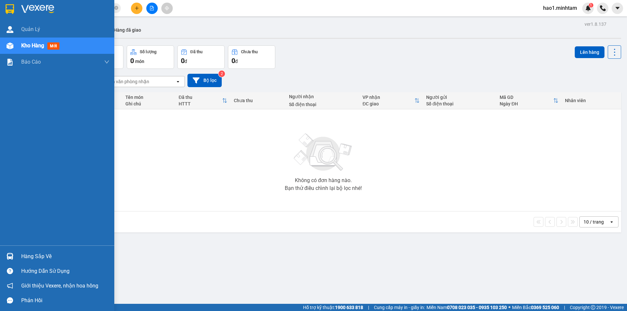
click at [15, 257] on div at bounding box center [9, 256] width 11 height 11
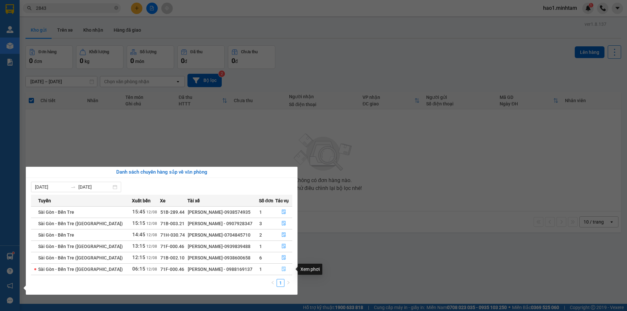
click at [281, 268] on icon "file-done" at bounding box center [283, 269] width 5 height 5
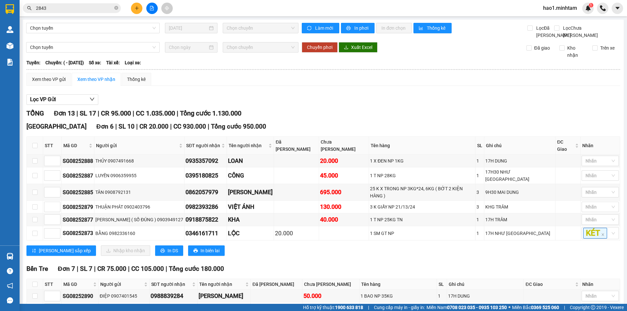
click at [327, 116] on div "TỔNG Đơn 13 | SL 17 | CR 95.000 | CC 1.035.000 | Tổng cước 1.130.000" at bounding box center [323, 113] width 594 height 10
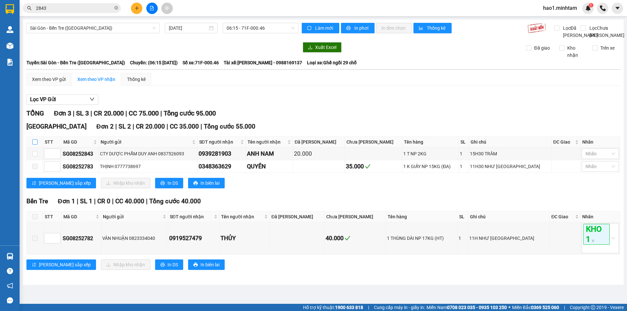
click at [36, 145] on input "checkbox" at bounding box center [34, 141] width 5 height 5
checkbox input "true"
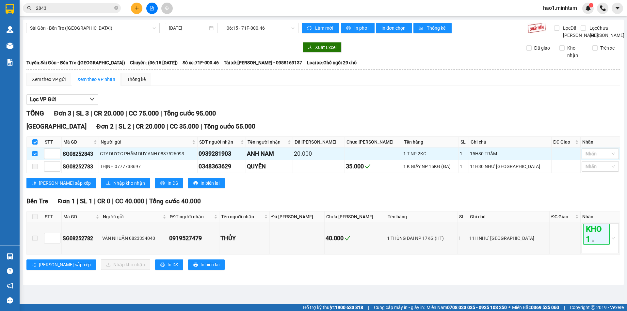
click at [352, 105] on div "Lọc VP Gửi" at bounding box center [323, 99] width 594 height 11
click at [113, 187] on span "Nhập kho nhận" at bounding box center [129, 183] width 32 height 7
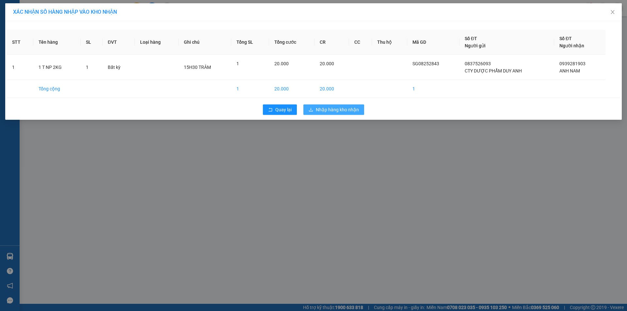
click at [335, 111] on span "Nhập hàng kho nhận" at bounding box center [337, 109] width 43 height 7
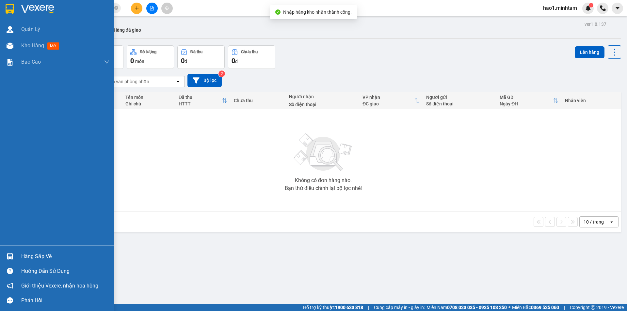
click at [14, 259] on div at bounding box center [9, 256] width 11 height 11
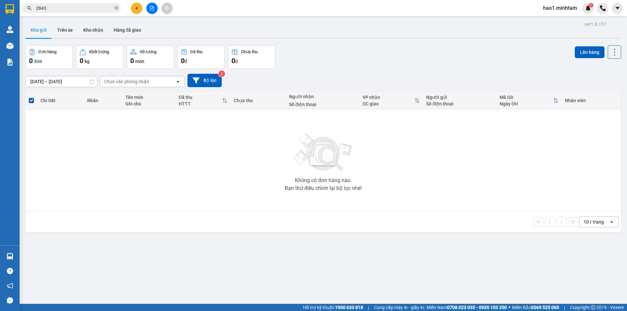
click at [56, 7] on section "Kết quả tìm kiếm ( 8 ) Bộ lọc Ngày tạo đơn gần nhất Mã ĐH Trạng thái Món hàng T…" at bounding box center [313, 155] width 627 height 311
click at [56, 7] on input "2843" at bounding box center [74, 8] width 77 height 7
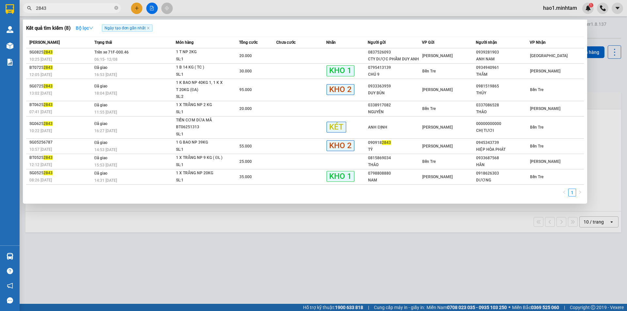
click at [93, 27] on icon "down" at bounding box center [91, 28] width 5 height 5
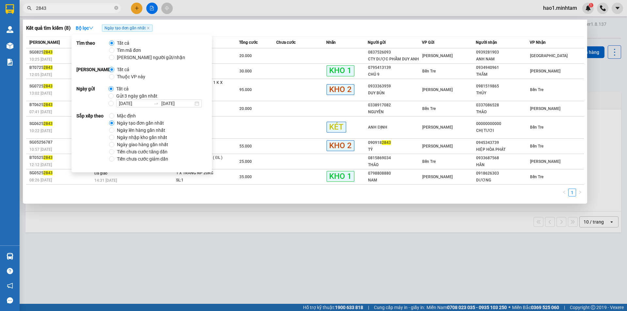
click at [123, 74] on span "Thuộc VP này" at bounding box center [131, 76] width 34 height 7
click at [114, 74] on input "Thuộc VP này" at bounding box center [111, 76] width 5 height 5
radio input "true"
radio input "false"
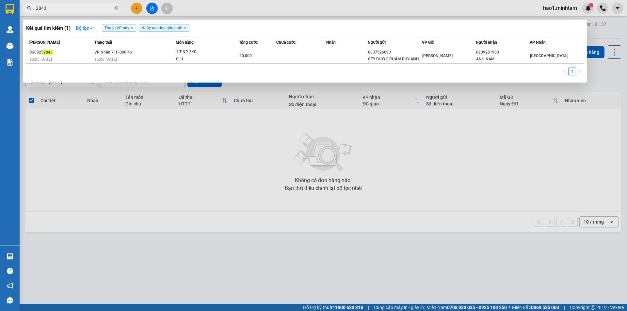
click at [237, 6] on div at bounding box center [313, 155] width 627 height 311
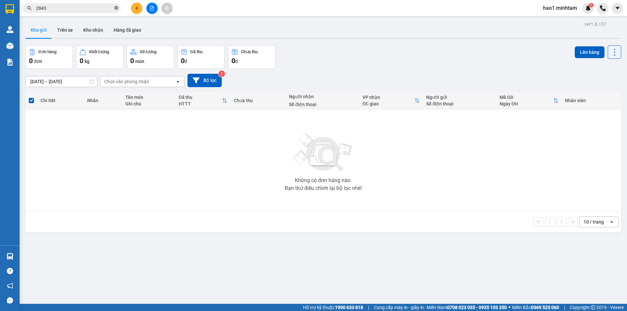
click at [117, 7] on icon "close-circle" at bounding box center [116, 8] width 4 height 4
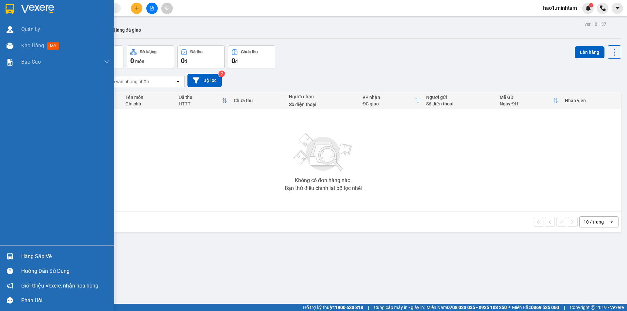
click at [15, 9] on div at bounding box center [9, 8] width 11 height 11
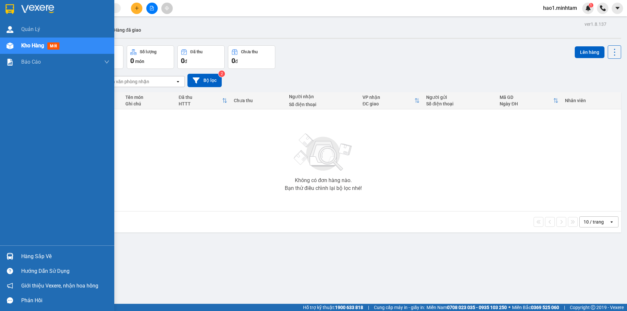
click at [26, 257] on div "Hàng sắp về" at bounding box center [65, 257] width 88 height 10
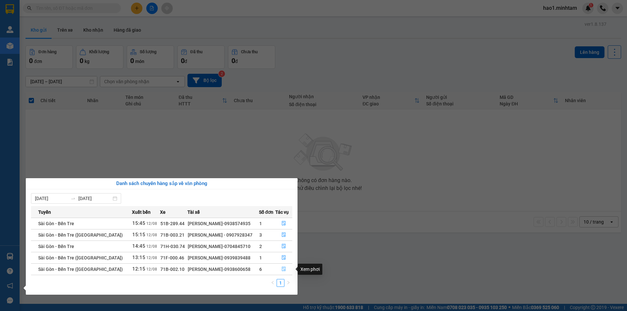
click at [283, 269] on icon "file-done" at bounding box center [283, 269] width 5 height 5
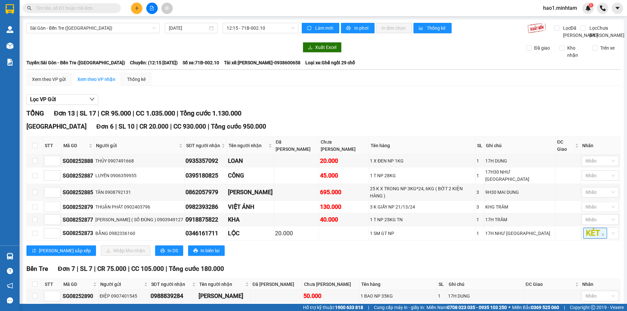
click at [275, 264] on div "Bến Tre Đơn 7 | SL 7 | CR 75.000 | CC 105.000 | Tổng cước 180.000" at bounding box center [323, 269] width 594 height 10
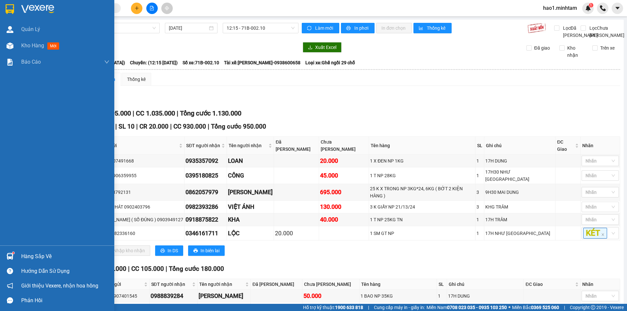
click at [13, 260] on div at bounding box center [9, 256] width 11 height 11
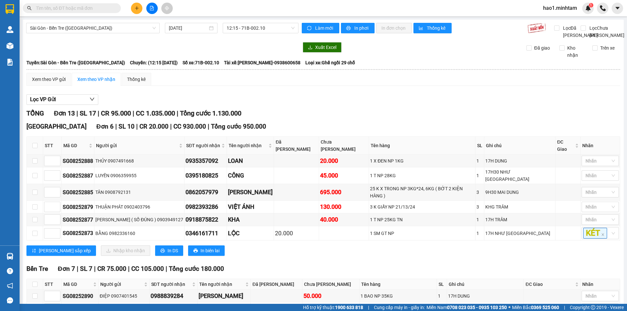
click at [338, 246] on section "Kết quả tìm kiếm ( 1 ) Bộ lọc Thuộc VP này Ngày tạo đơn gần nhất Mã ĐH Trạng th…" at bounding box center [313, 155] width 627 height 311
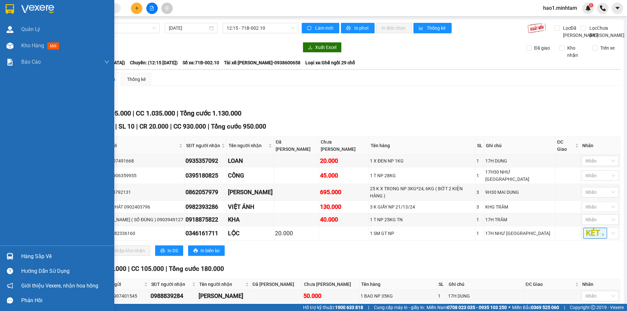
click at [8, 10] on img at bounding box center [10, 9] width 8 height 10
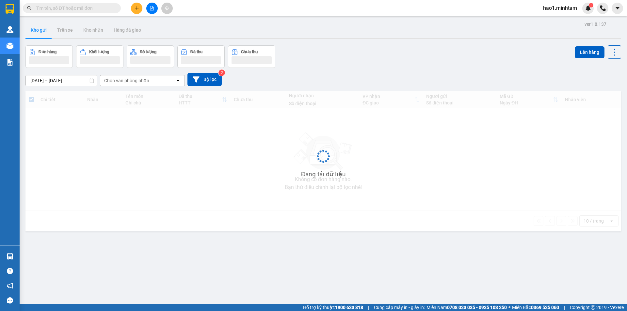
click at [350, 51] on div "Đơn hàng Khối lượng Số lượng Đã thu Chưa thu Lên hàng" at bounding box center [323, 56] width 596 height 23
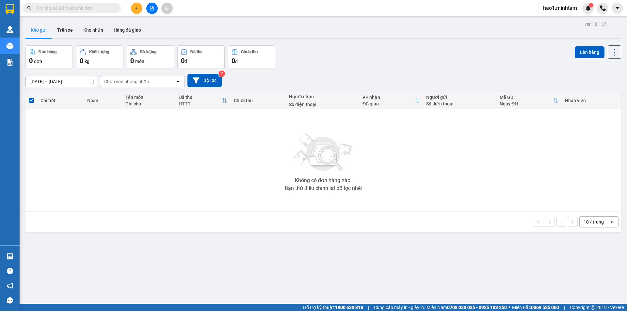
click at [342, 55] on div "Đơn hàng 0 đơn Khối lượng 0 kg Số lượng 0 món Đã thu 0 đ Chưa thu 0 đ Lên hàng" at bounding box center [323, 57] width 596 height 24
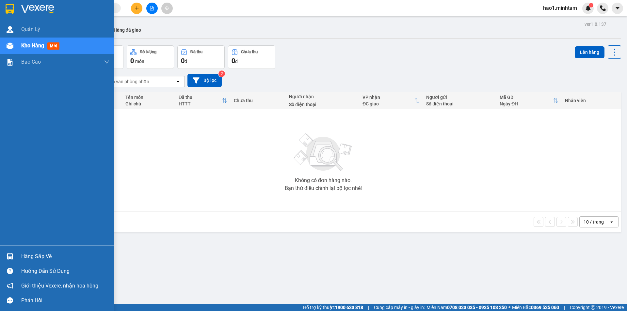
drag, startPoint x: 16, startPoint y: 252, endPoint x: 21, endPoint y: 250, distance: 5.4
click at [19, 252] on div "Hàng sắp về" at bounding box center [57, 256] width 114 height 15
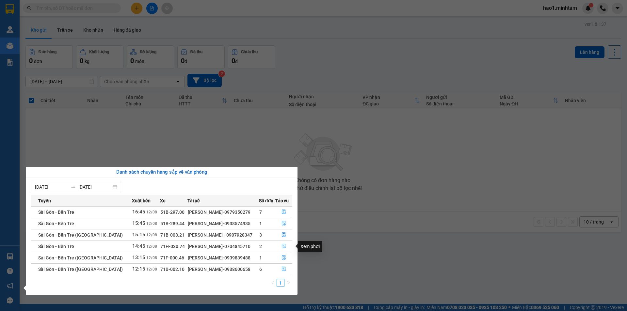
click at [282, 247] on icon "file-done" at bounding box center [283, 246] width 5 height 5
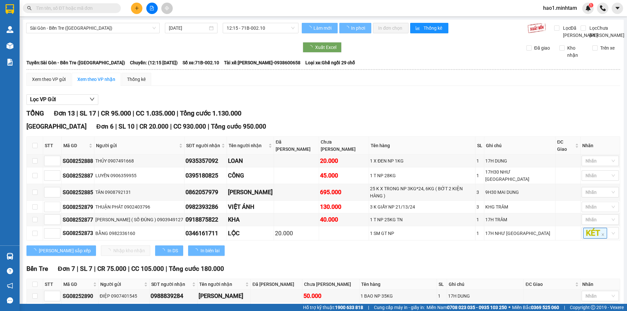
click at [356, 115] on div "Lọc VP Gửi TỔNG Đơn 13 | SL 17 | CR 95.000 | CC 1.035.000 | Tổng cước 1.130.00…" at bounding box center [323, 249] width 594 height 317
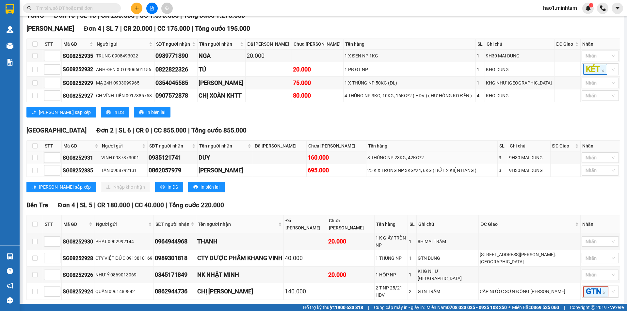
scroll to position [121, 0]
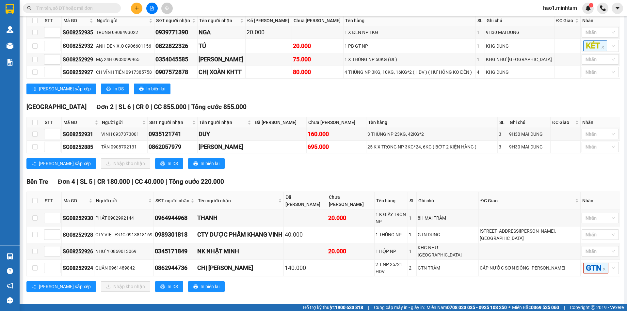
click at [335, 162] on div "Tiền Giang Đơn 2 | SL 6 | CR 0 | CC 855.000 | Tổng cước 855.000 STT Mã GD Người…" at bounding box center [323, 138] width 594 height 72
click at [325, 167] on div "Lưu sắp xếp Nhập kho nhận In DS In biên lai" at bounding box center [323, 163] width 594 height 10
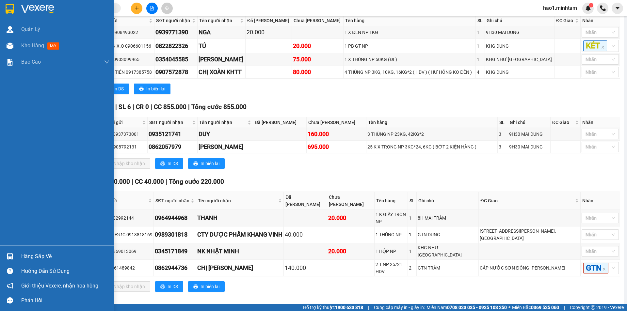
click at [15, 255] on div at bounding box center [9, 256] width 11 height 11
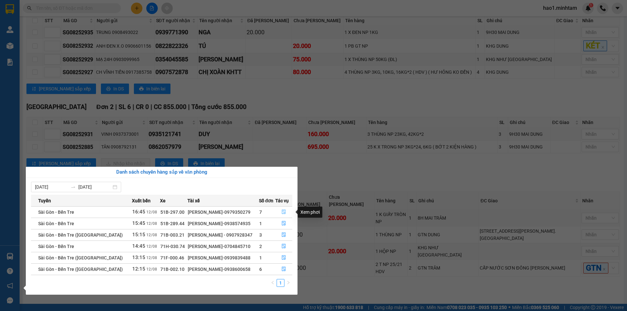
click at [282, 212] on icon "file-done" at bounding box center [283, 212] width 5 height 5
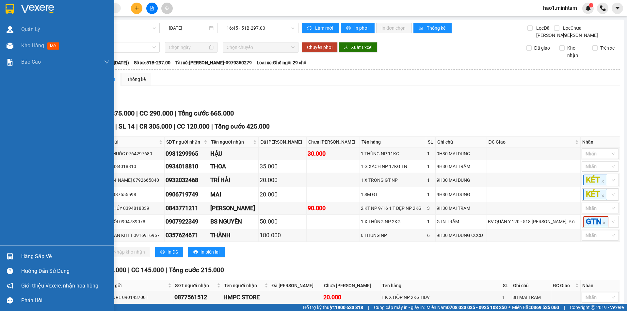
click at [5, 253] on div at bounding box center [9, 256] width 11 height 11
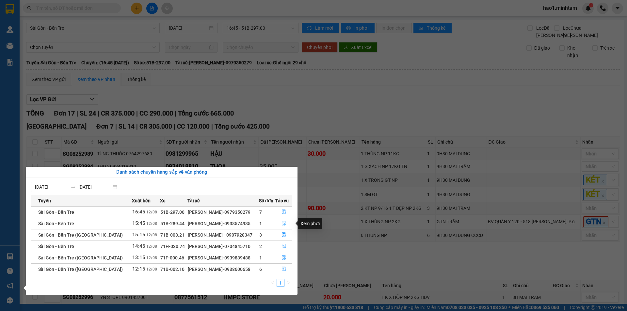
click at [282, 223] on icon "file-done" at bounding box center [283, 223] width 5 height 5
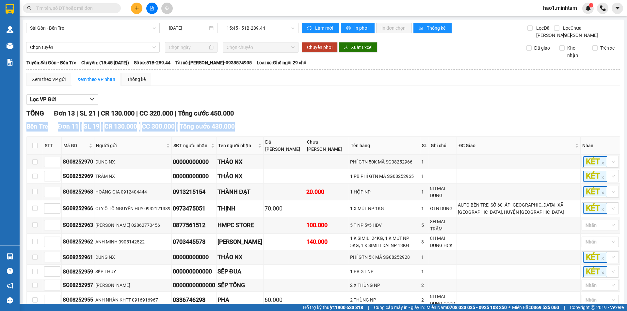
click at [448, 127] on div "TỔNG Đơn 13 | SL 21 | CR 130.000 | CC 320.000 | Tổng cước 450.000 Bến Tre Đơn …" at bounding box center [323, 291] width 594 height 366
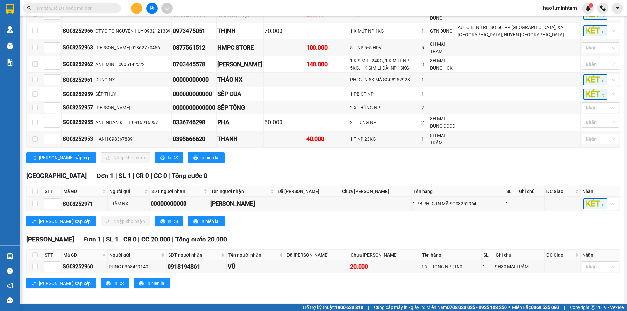
click at [371, 229] on div "TỔNG Đơn 13 | SL 21 | CR 130.000 | CC 320.000 | Tổng cước 450.000 Bến Tre Đơn …" at bounding box center [323, 114] width 594 height 366
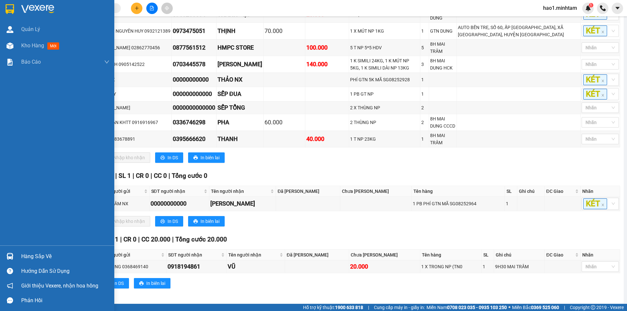
click at [12, 259] on img at bounding box center [10, 256] width 7 height 7
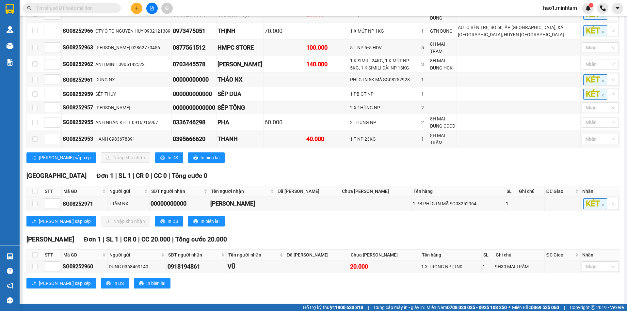
click at [68, 7] on section "Kết quả tìm kiếm ( 1 ) Bộ lọc Thuộc VP này Ngày tạo đơn gần nhất Mã ĐH Trạng th…" at bounding box center [313, 155] width 627 height 311
click at [68, 8] on input "text" at bounding box center [74, 8] width 77 height 7
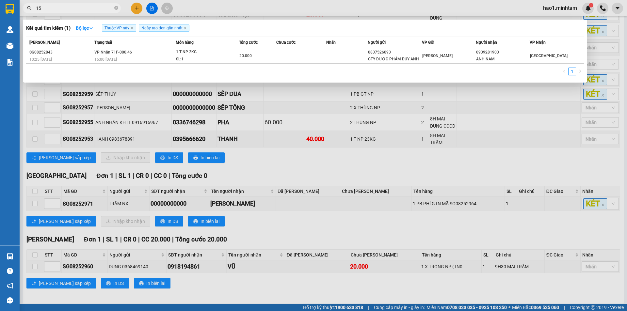
type input "1"
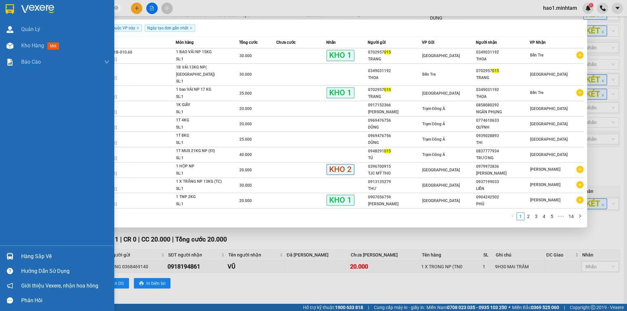
click at [9, 253] on div at bounding box center [9, 256] width 11 height 11
click at [9, 253] on div "Quản Lý Kho hàng mới Báo cáo BC giao hàng (nhân viên) BC giao hàng (trưởng trạm…" at bounding box center [57, 155] width 114 height 311
click at [40, 252] on div "Hàng sắp về" at bounding box center [65, 257] width 88 height 10
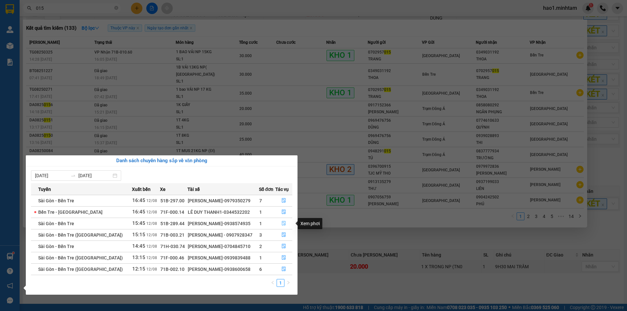
click at [282, 224] on icon "file-done" at bounding box center [283, 223] width 5 height 5
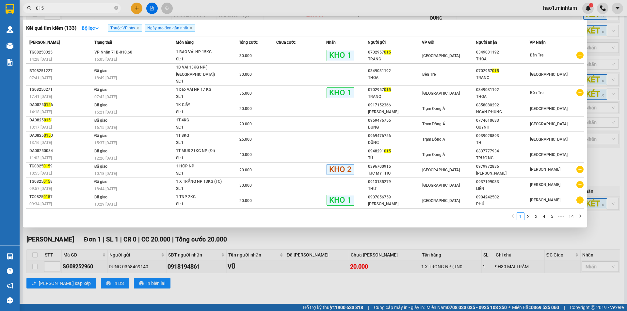
click at [598, 166] on div at bounding box center [313, 155] width 627 height 311
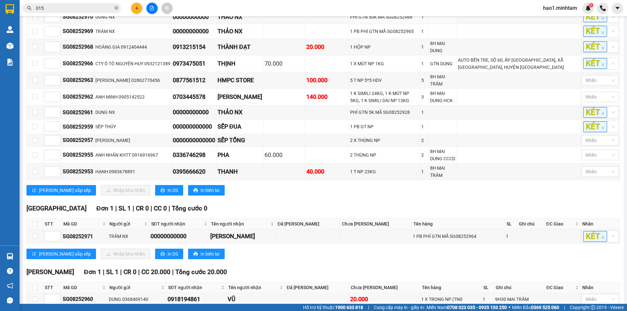
scroll to position [0, 0]
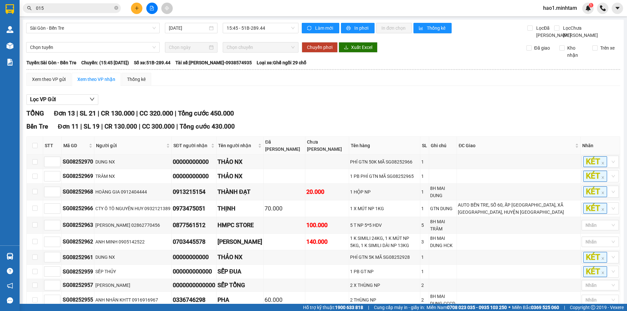
click at [422, 105] on div "Lọc VP Gửi" at bounding box center [323, 99] width 594 height 11
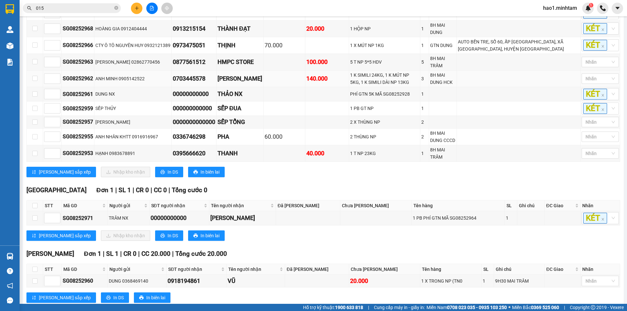
scroll to position [178, 0]
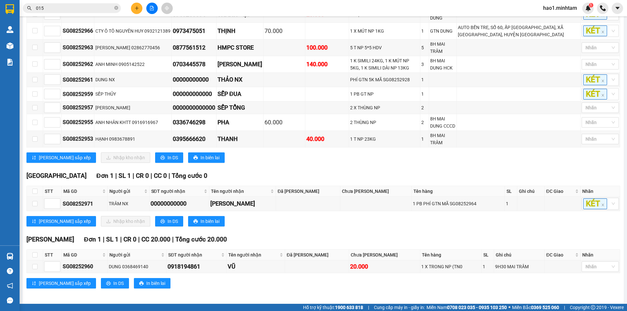
click at [427, 163] on div "Bến Tre Đơn 11 | SL 19 | CR 130.000 | CC 300.000 | Tổng cước 430.000 STT Mã GD…" at bounding box center [323, 56] width 594 height 224
click at [427, 161] on div "Bến Tre Đơn 11 | SL 19 | CR 130.000 | CC 300.000 | Tổng cước 430.000 STT Mã GD…" at bounding box center [323, 56] width 594 height 224
click at [323, 171] on div "Tiền Giang Đơn 1 | SL 1 | CR 0 | CC 0 | Tổng cước 0" at bounding box center [323, 176] width 594 height 10
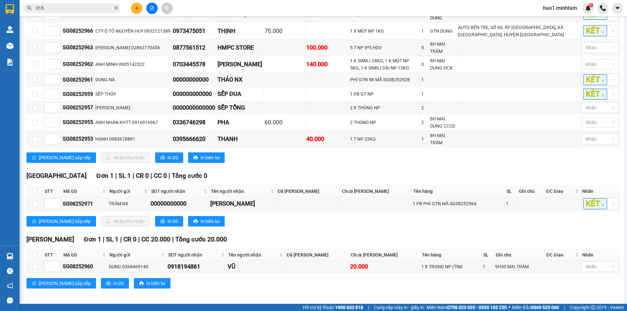
click at [323, 171] on div "Tiền Giang Đơn 1 | SL 1 | CR 0 | CC 0 | Tổng cước 0" at bounding box center [323, 176] width 594 height 10
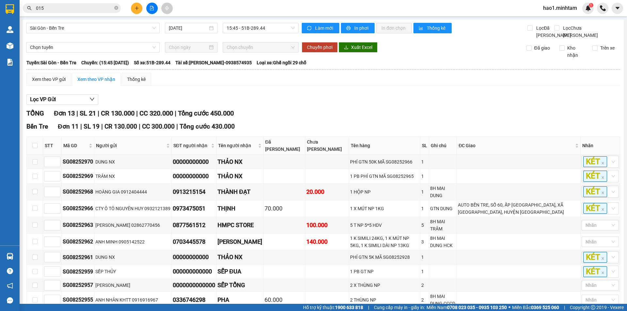
click at [346, 103] on div "Lọc VP Gửi" at bounding box center [323, 99] width 594 height 11
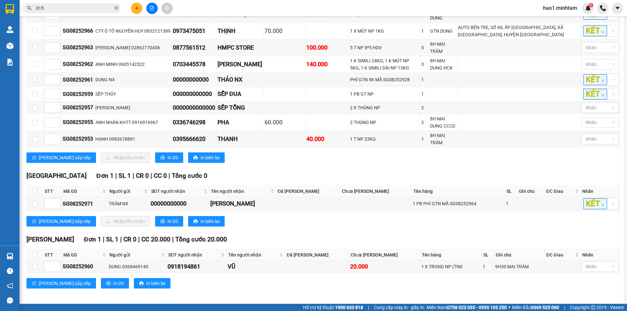
click at [327, 171] on div "Tiền Giang Đơn 1 | SL 1 | CR 0 | CC 0 | Tổng cước 0" at bounding box center [323, 176] width 594 height 10
click at [327, 164] on div "Bến Tre Đơn 11 | SL 19 | CR 130.000 | CC 300.000 | Tổng cước 430.000 STT Mã GD…" at bounding box center [323, 56] width 594 height 224
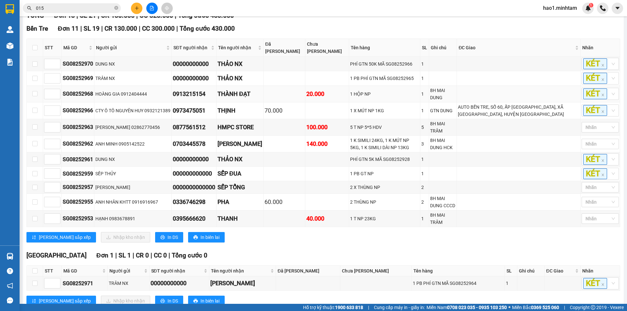
scroll to position [0, 0]
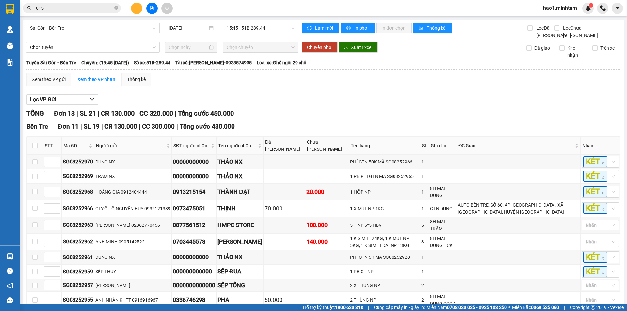
click at [381, 105] on div "Lọc VP Gửi" at bounding box center [323, 99] width 594 height 11
click at [377, 117] on div "TỔNG Đơn 13 | SL 21 | CR 130.000 | CC 320.000 | Tổng cước 450.000" at bounding box center [323, 113] width 594 height 10
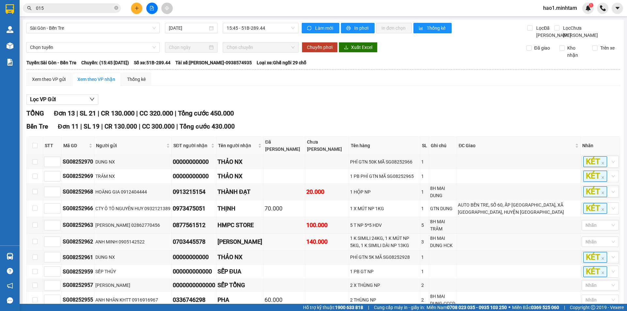
click at [377, 117] on div "TỔNG Đơn 13 | SL 21 | CR 130.000 | CC 320.000 | Tổng cước 450.000" at bounding box center [323, 113] width 594 height 10
click at [369, 119] on div "TỔNG Đơn 13 | SL 21 | CR 130.000 | CC 320.000 | Tổng cước 450.000" at bounding box center [323, 113] width 594 height 10
click at [368, 119] on div "TỔNG Đơn 13 | SL 21 | CR 130.000 | CC 320.000 | Tổng cước 450.000" at bounding box center [323, 113] width 594 height 10
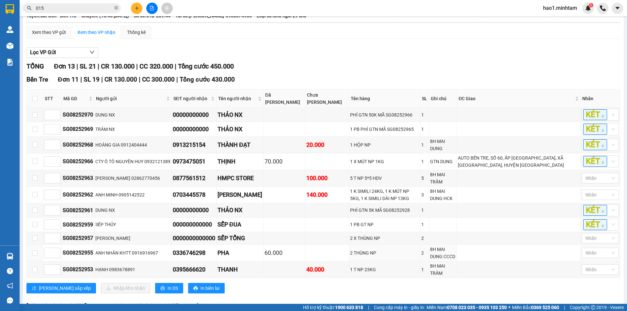
scroll to position [14, 0]
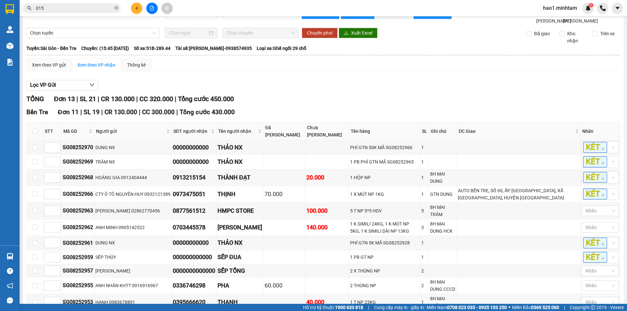
click at [313, 113] on div "TỔNG Đơn 13 | SL 21 | CR 130.000 | CC 320.000 | Tổng cước 450.000 Bến Tre Đơn …" at bounding box center [323, 277] width 594 height 366
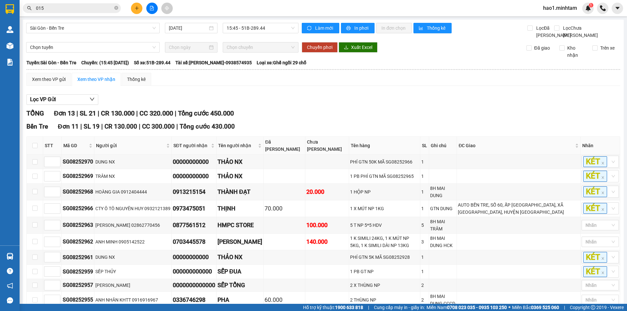
click at [313, 113] on div "Lọc VP Gửi TỔNG Đơn 13 | SL 21 | CR 130.000 | CC 320.000 | Tổng cước 450.000 B…" at bounding box center [323, 282] width 594 height 383
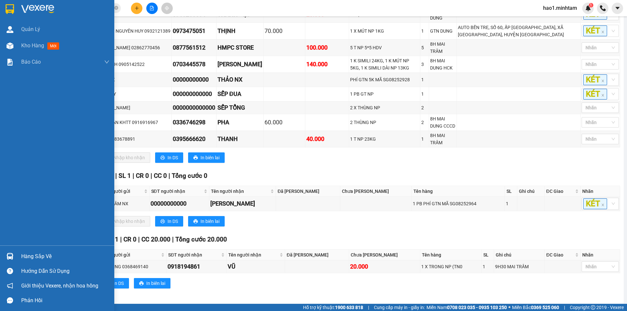
click at [4, 251] on div "Hàng sắp về" at bounding box center [57, 256] width 114 height 15
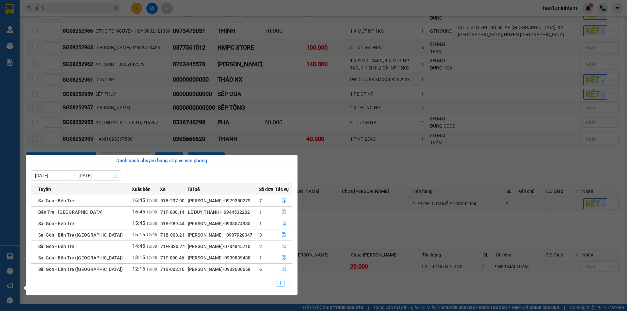
click at [83, 8] on section "Kết quả tìm kiếm ( 133 ) Bộ lọc Thuộc VP này Ngày tạo đơn gần nhất Mã ĐH Trạng …" at bounding box center [313, 155] width 627 height 311
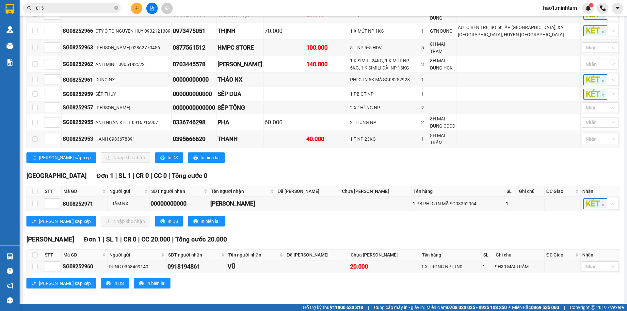
click at [83, 8] on input "015" at bounding box center [74, 8] width 77 height 7
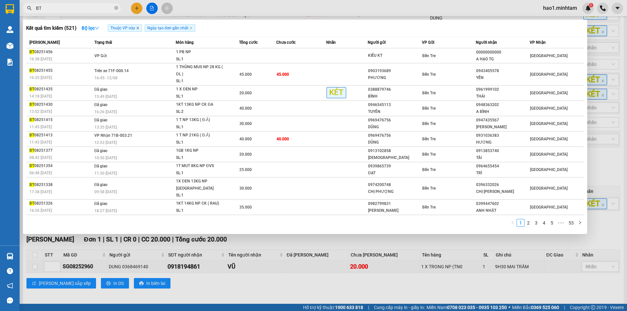
click at [137, 28] on icon "close" at bounding box center [137, 27] width 3 height 3
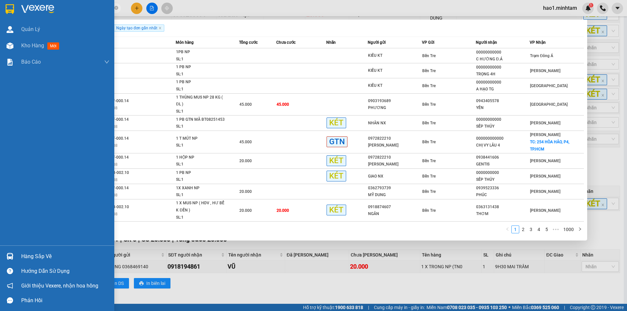
click at [13, 253] on img at bounding box center [10, 256] width 7 height 7
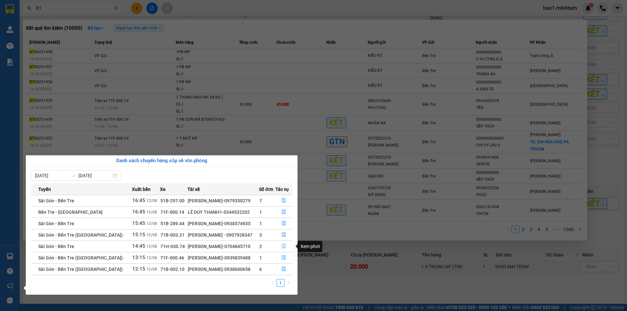
click at [282, 247] on icon "file-done" at bounding box center [284, 246] width 4 height 5
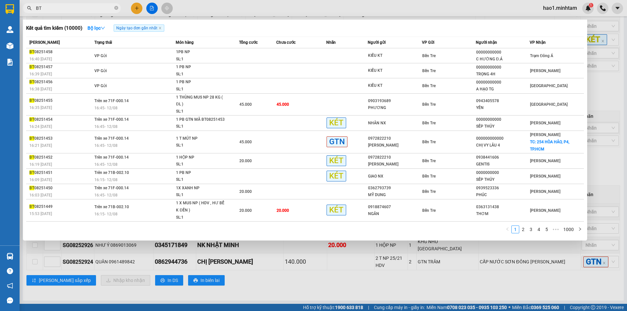
scroll to position [63, 0]
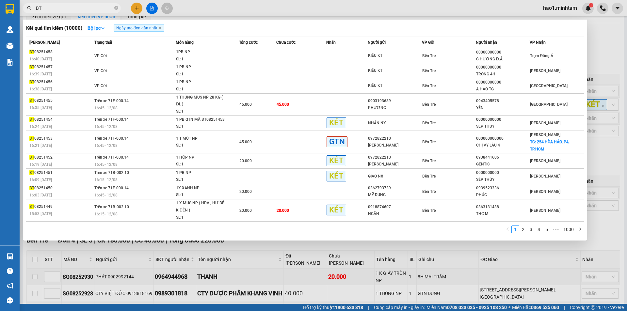
click at [603, 163] on div at bounding box center [313, 155] width 627 height 311
click at [74, 8] on input "BT" at bounding box center [74, 8] width 77 height 7
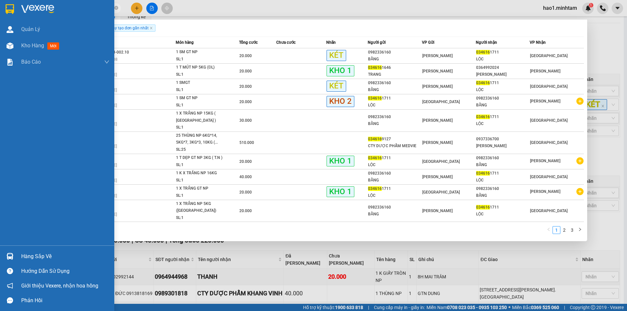
type input "034616"
click at [13, 256] on img at bounding box center [10, 256] width 7 height 7
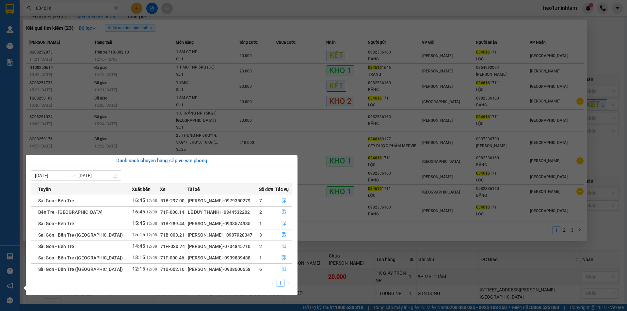
click at [369, 240] on section "Kết quả tìm kiếm ( 23 ) Bộ lọc Ngày tạo đơn gần nhất Mã ĐH Trạng thái Món hàng …" at bounding box center [313, 155] width 627 height 311
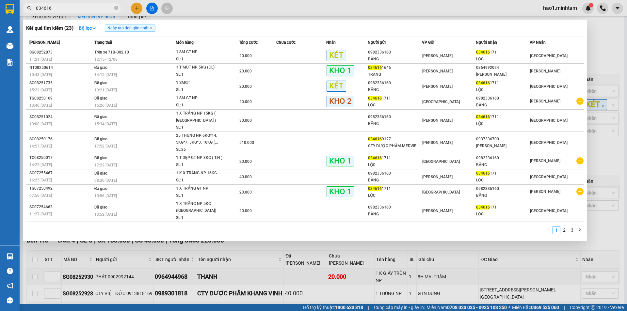
click at [369, 240] on div at bounding box center [313, 155] width 627 height 311
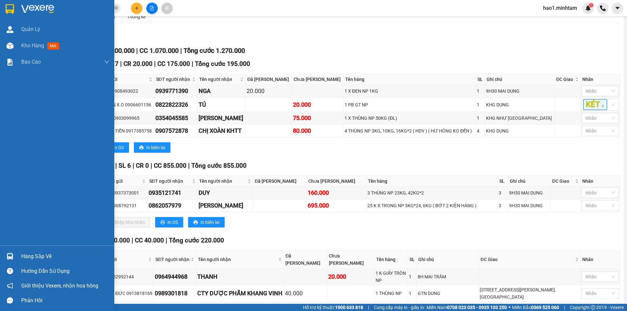
click at [14, 13] on img at bounding box center [10, 9] width 8 height 10
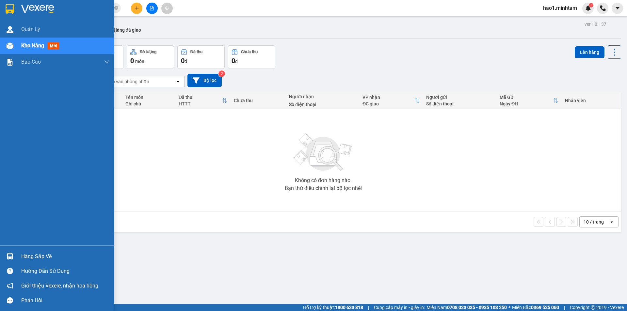
drag, startPoint x: 17, startPoint y: 254, endPoint x: 20, endPoint y: 252, distance: 3.7
click at [18, 254] on div "Hàng sắp về" at bounding box center [57, 256] width 114 height 15
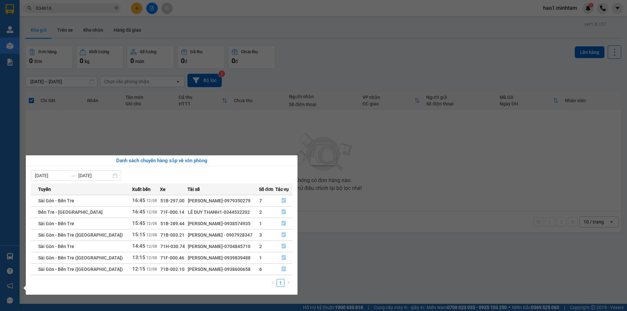
click at [342, 186] on section "Kết quả tìm kiếm ( 23 ) Bộ lọc Ngày tạo đơn gần nhất Mã ĐH Trạng thái Món hàng …" at bounding box center [313, 155] width 627 height 311
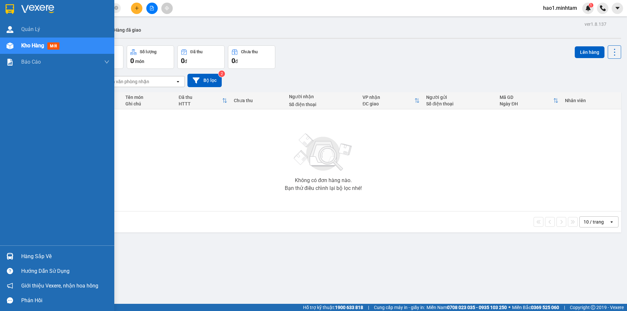
click at [44, 257] on div "Hàng sắp về" at bounding box center [65, 257] width 88 height 10
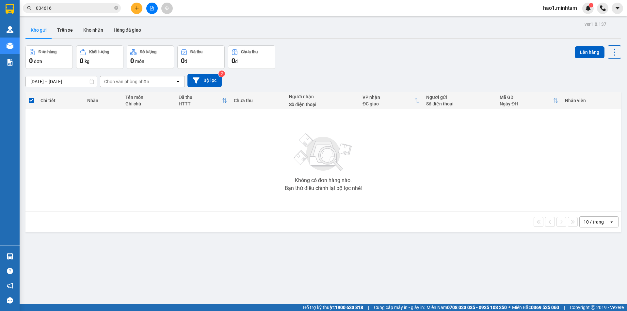
click at [359, 191] on section "Kết quả tìm kiếm ( 23 ) Bộ lọc Ngày tạo đơn gần nhất Mã ĐH Trạng thái Món hàng …" at bounding box center [313, 155] width 627 height 311
click at [349, 70] on div "10/08/2025 – 12/08/2025 Press the down arrow key to interact with the calendar …" at bounding box center [323, 80] width 596 height 23
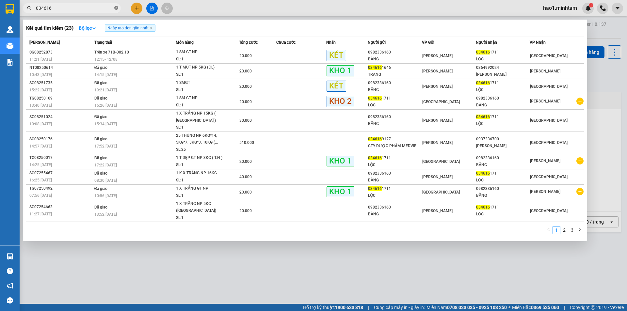
click at [117, 7] on icon "close-circle" at bounding box center [116, 8] width 4 height 4
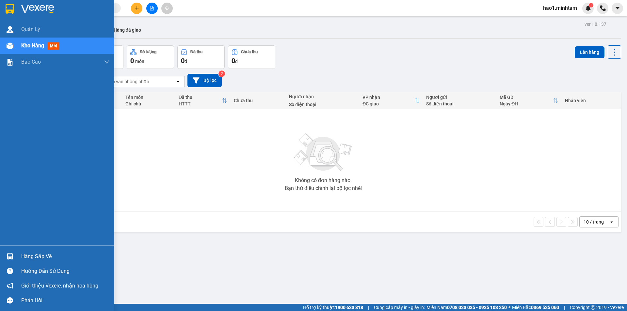
click at [26, 11] on img at bounding box center [37, 9] width 33 height 10
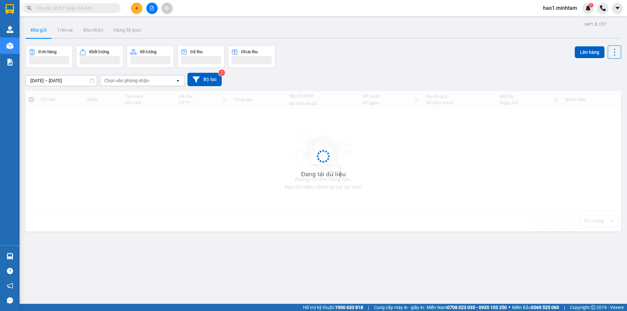
click at [283, 18] on main "ver 1.8.137 Kho gửi Trên xe Kho nhận Hàng đã giao Đơn hàng Khối lượng Số lượng …" at bounding box center [313, 152] width 627 height 304
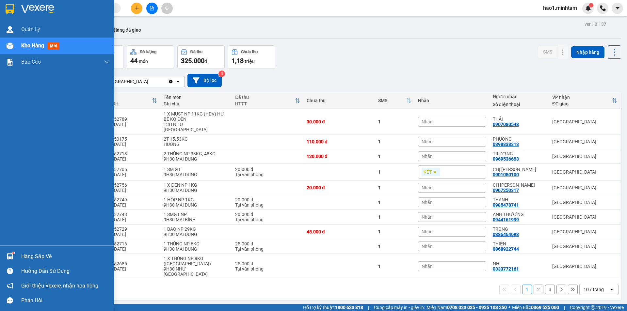
click at [9, 10] on img at bounding box center [10, 9] width 8 height 10
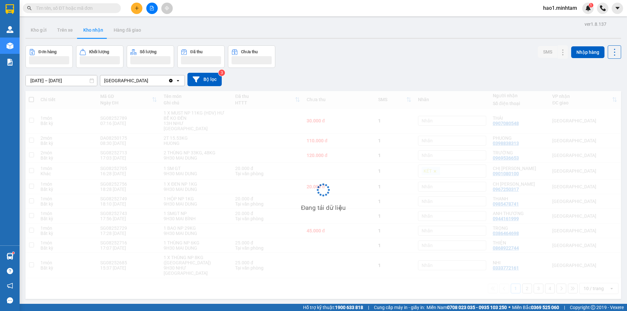
click at [417, 71] on div "[DATE] – [DATE] Press the down arrow key to interact with the calendar and sele…" at bounding box center [323, 79] width 596 height 23
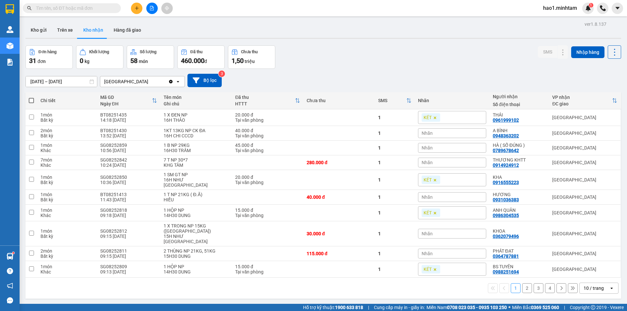
click at [414, 77] on div "[DATE] – [DATE] Press the down arrow key to interact with the calendar and sele…" at bounding box center [323, 80] width 596 height 13
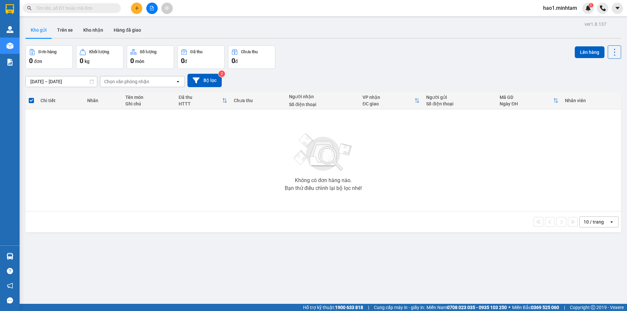
click at [86, 7] on input "text" at bounding box center [74, 8] width 77 height 7
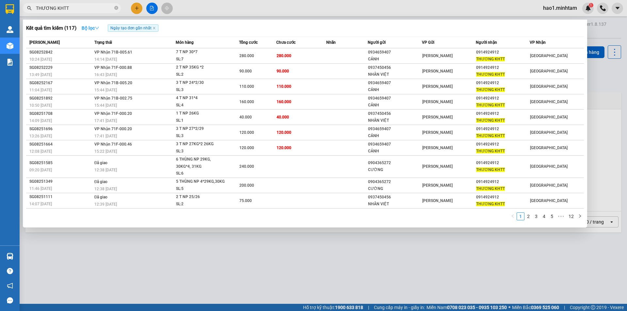
type input "THƯƠNG KHTT"
click at [102, 25] on button "Bộ lọc" at bounding box center [90, 28] width 28 height 10
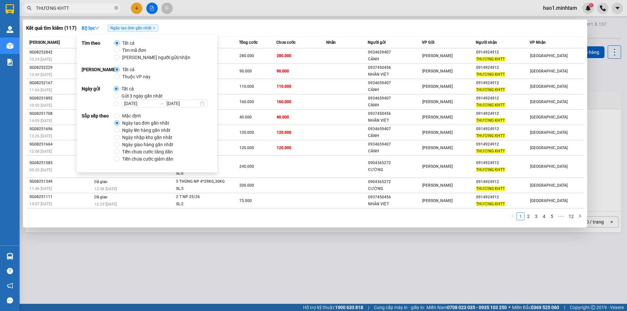
click at [141, 77] on span "Thuộc VP này" at bounding box center [137, 76] width 34 height 7
click at [120, 77] on input "Thuộc VP này" at bounding box center [116, 76] width 5 height 5
radio input "true"
radio input "false"
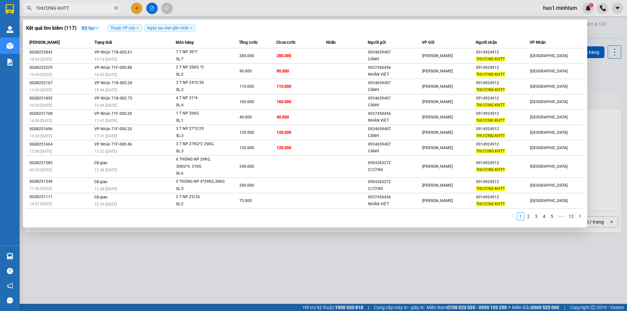
click at [257, 9] on div at bounding box center [313, 155] width 627 height 311
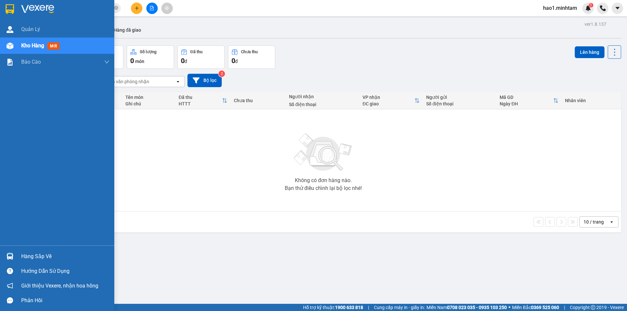
click at [16, 255] on div "Hàng sắp về" at bounding box center [57, 256] width 114 height 15
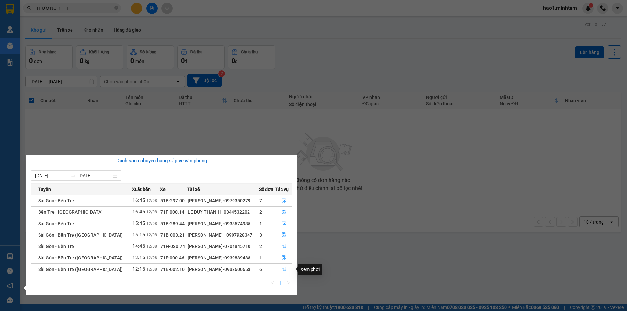
click at [283, 270] on icon "file-done" at bounding box center [283, 269] width 5 height 5
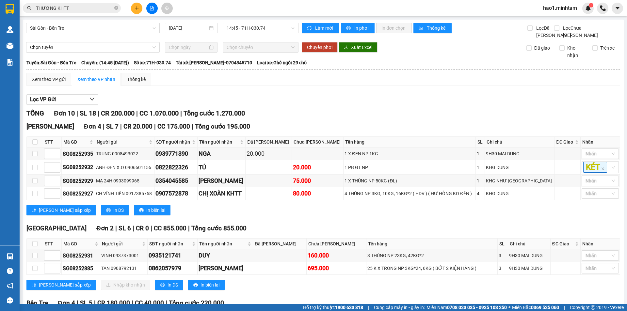
click at [364, 100] on div "Lọc VP Gửi TỔNG Đơn 10 | SL 18 | CR 200.000 | CC 1.070.000 | Tổng cước 1.270.0…" at bounding box center [323, 256] width 594 height 330
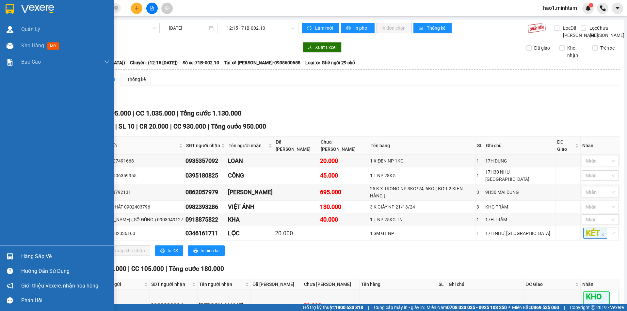
click at [16, 6] on div at bounding box center [57, 10] width 114 height 21
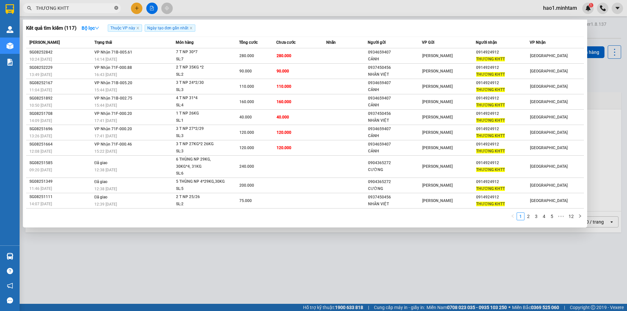
click at [117, 9] on icon "close-circle" at bounding box center [116, 8] width 4 height 4
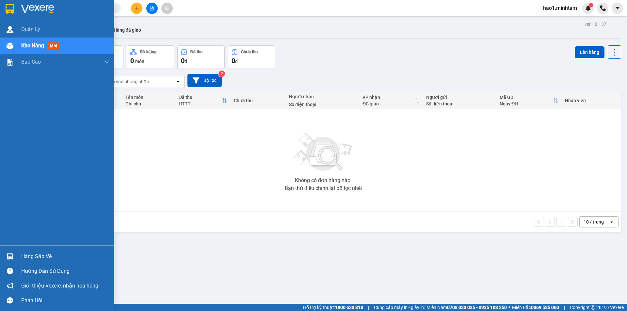
click at [15, 9] on div at bounding box center [9, 8] width 11 height 11
click at [45, 250] on div "Hàng sắp về" at bounding box center [57, 256] width 114 height 15
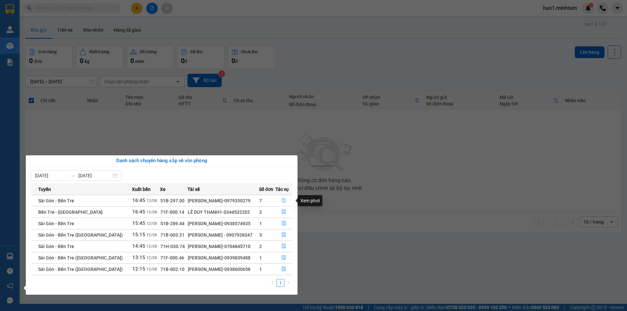
click at [282, 202] on icon "file-done" at bounding box center [284, 201] width 4 height 5
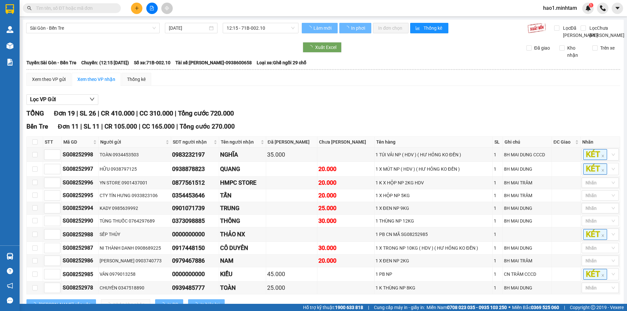
click at [329, 86] on div "Xem theo VP gửi Xem theo VP nhận Thống kê" at bounding box center [323, 79] width 594 height 13
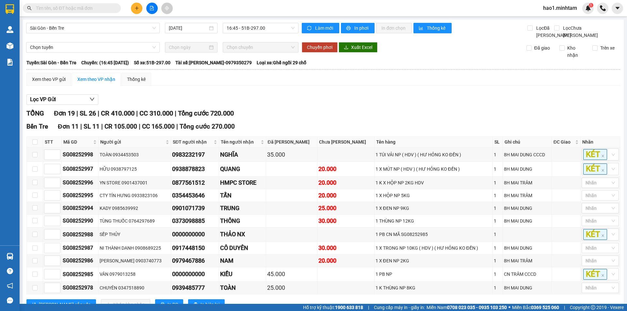
scroll to position [229, 0]
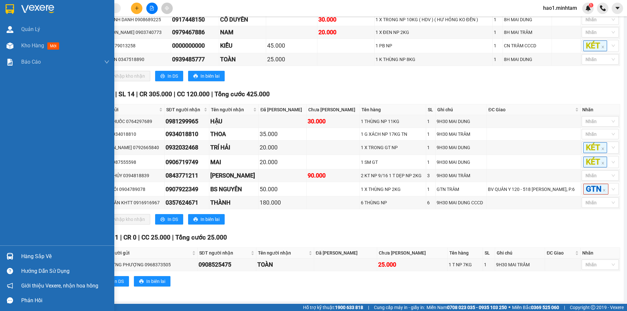
click at [9, 9] on img at bounding box center [10, 9] width 8 height 10
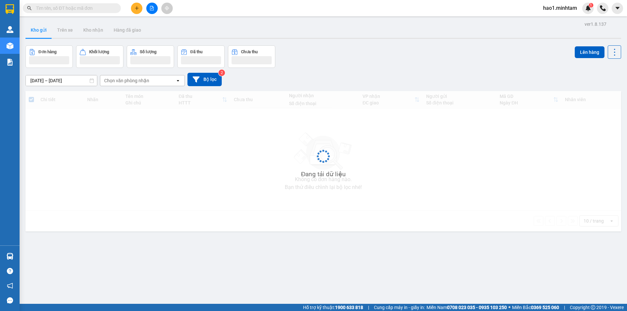
click at [97, 9] on input "text" at bounding box center [74, 8] width 77 height 7
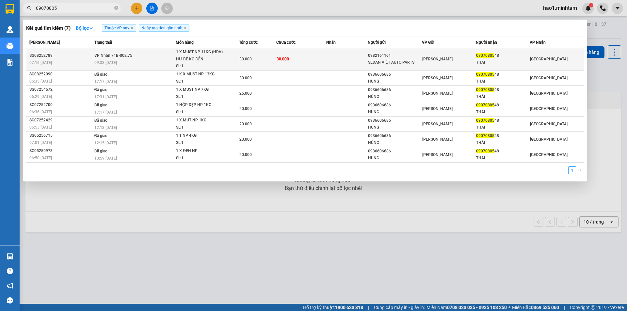
type input "09070805"
click at [292, 57] on td "30.000" at bounding box center [301, 59] width 50 height 22
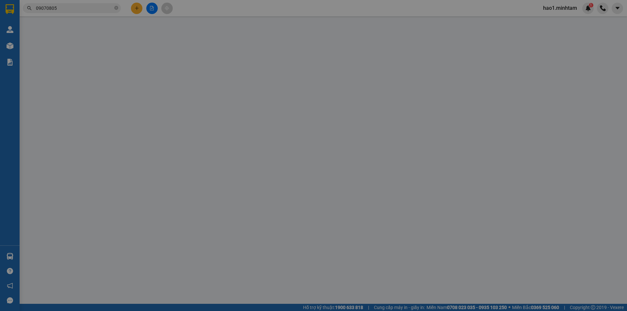
type input "0982161161"
type input "SEDAN VIỆT AUTO PARTS"
type input "0907080548"
type input "THÁI"
type input "30.000"
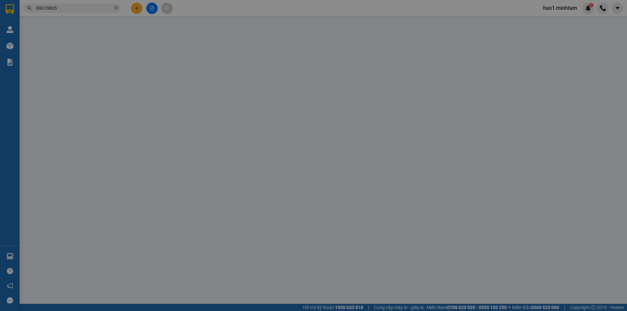
type input "30.000"
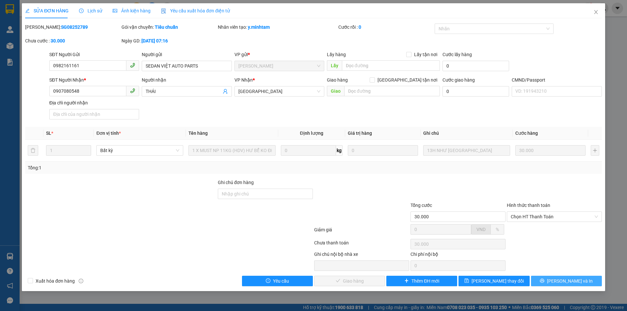
click at [562, 282] on span "Lưu và In" at bounding box center [570, 281] width 46 height 7
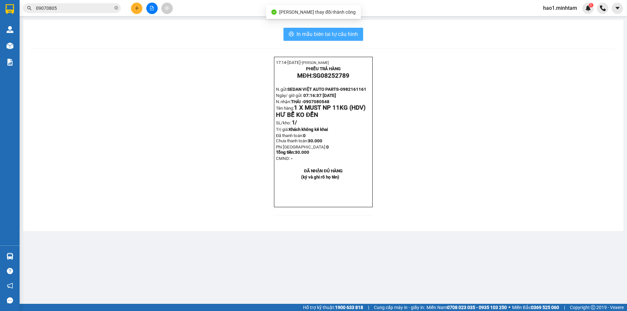
click at [345, 31] on span "In mẫu biên lai tự cấu hình" at bounding box center [327, 34] width 61 height 8
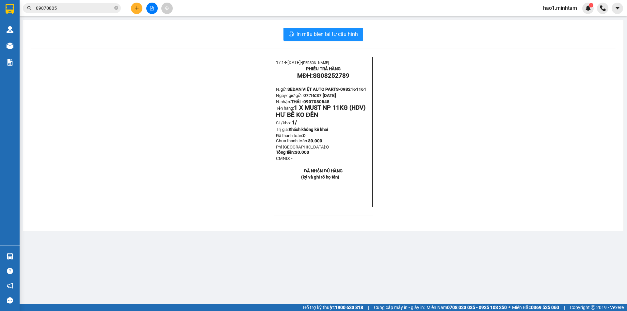
click at [83, 11] on input "09070805" at bounding box center [74, 8] width 77 height 7
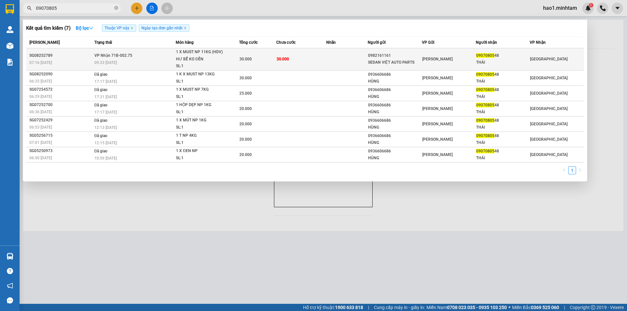
click at [223, 56] on div "1 X MUST NP 11KG (HDV) HƯ BỂ KO ĐỀN" at bounding box center [200, 56] width 49 height 14
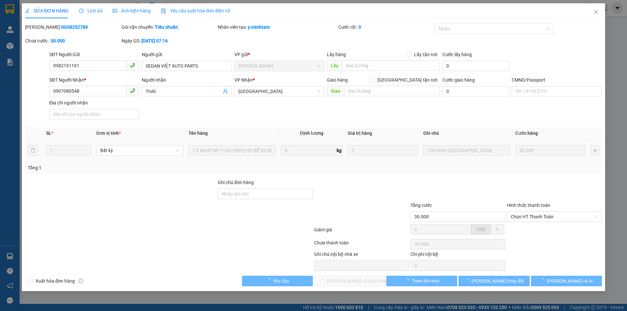
type input "0982161161"
type input "SEDAN VIỆT AUTO PARTS"
type input "0907080548"
type input "THÁI"
type input "30.000"
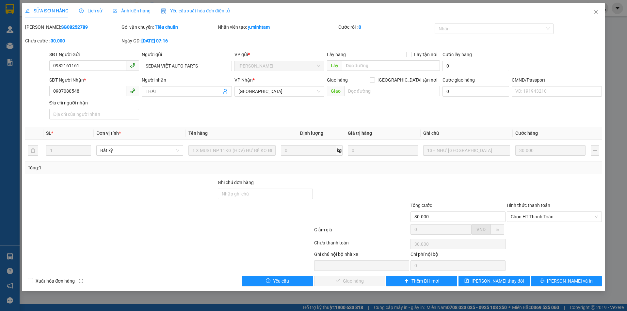
click at [358, 180] on div at bounding box center [361, 190] width 96 height 23
click at [540, 217] on span "Chọn HT Thanh Toán" at bounding box center [554, 217] width 87 height 10
drag, startPoint x: 541, startPoint y: 223, endPoint x: 422, endPoint y: 273, distance: 128.5
click at [542, 232] on div "Tại văn phòng" at bounding box center [554, 229] width 87 height 7
type input "0"
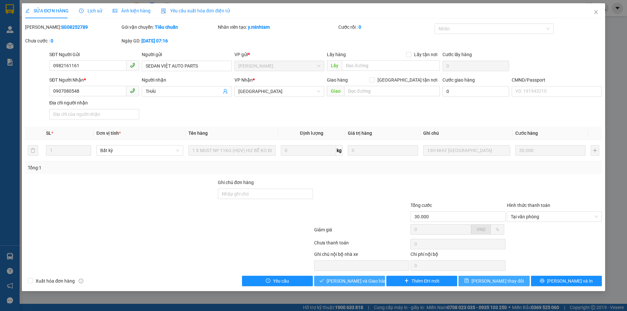
drag, startPoint x: 367, startPoint y: 281, endPoint x: 467, endPoint y: 280, distance: 100.3
click at [368, 281] on span "Lưu và Giao hàng" at bounding box center [358, 281] width 63 height 7
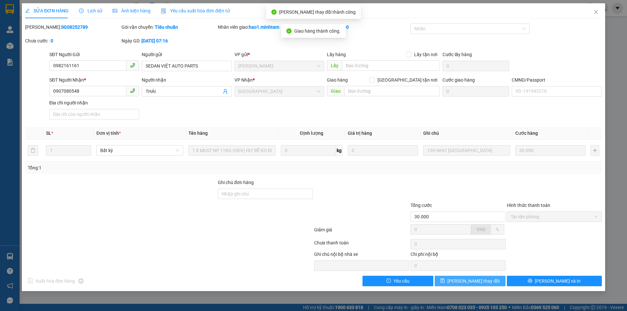
click at [479, 281] on span "Lưu thay đổi" at bounding box center [473, 281] width 52 height 7
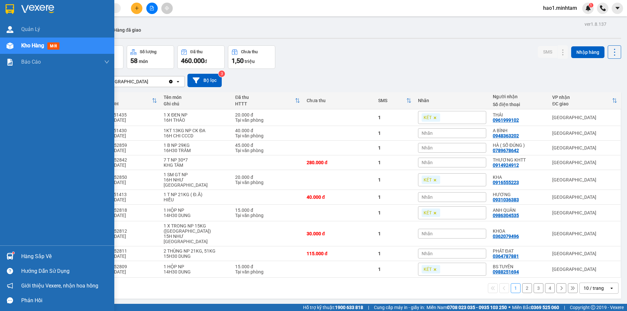
click at [21, 255] on div "Hàng sắp về" at bounding box center [57, 256] width 114 height 15
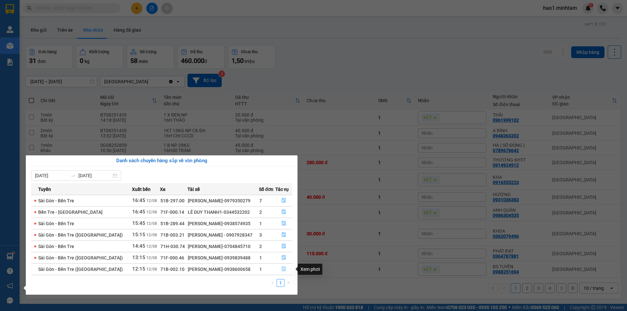
click at [282, 269] on icon "file-done" at bounding box center [283, 269] width 5 height 5
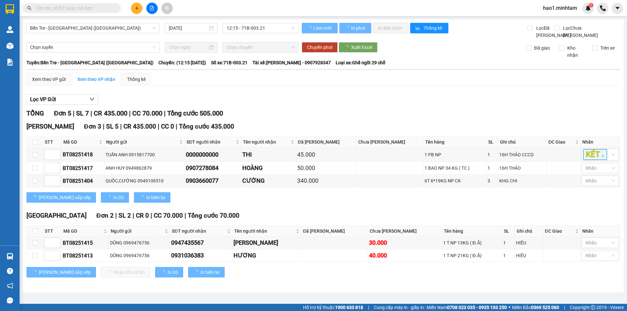
click at [317, 105] on div "Lọc VP Gửi" at bounding box center [323, 99] width 594 height 11
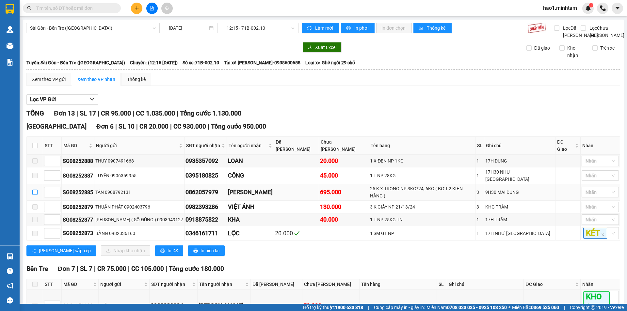
click at [34, 190] on input "checkbox" at bounding box center [34, 192] width 5 height 5
checkbox input "true"
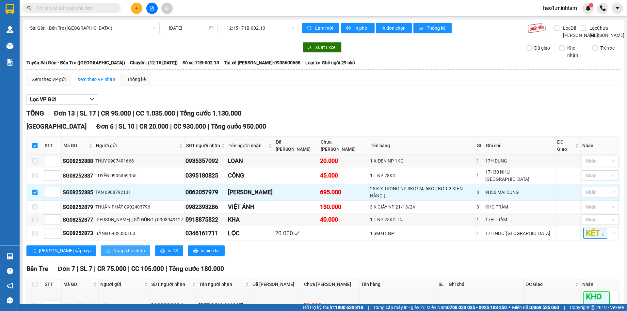
click at [113, 247] on span "Nhập kho nhận" at bounding box center [129, 250] width 32 height 7
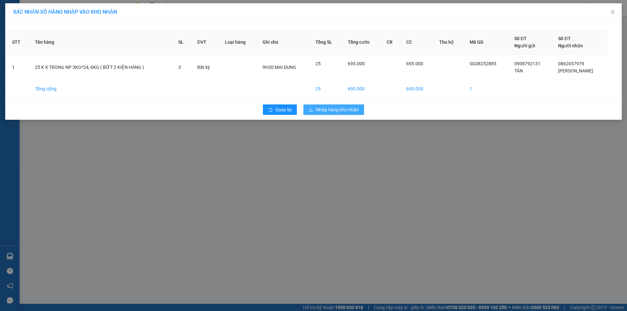
click at [329, 109] on span "Nhập hàng kho nhận" at bounding box center [337, 109] width 43 height 7
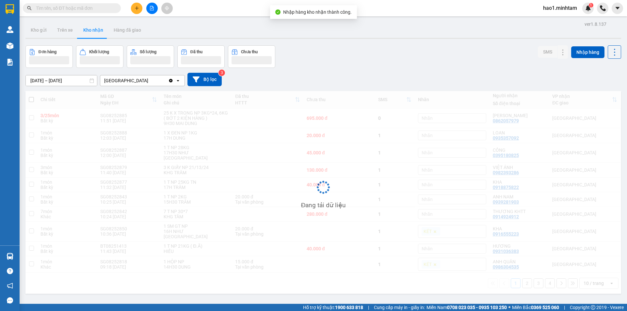
click at [75, 11] on input "text" at bounding box center [74, 8] width 77 height 7
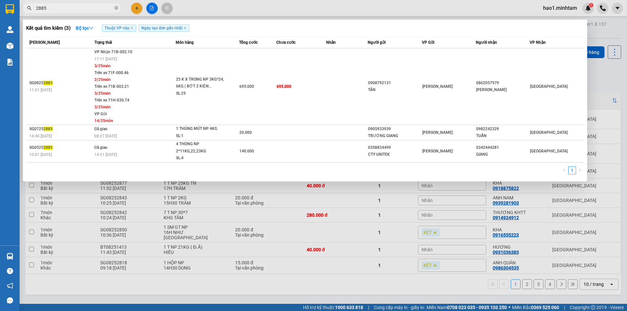
type input "2885"
click at [252, 275] on div at bounding box center [313, 155] width 627 height 311
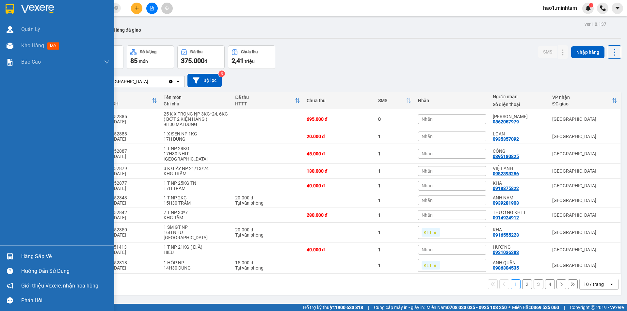
drag, startPoint x: 13, startPoint y: 251, endPoint x: 27, endPoint y: 235, distance: 21.3
click at [13, 250] on div "Hàng sắp về" at bounding box center [57, 256] width 114 height 15
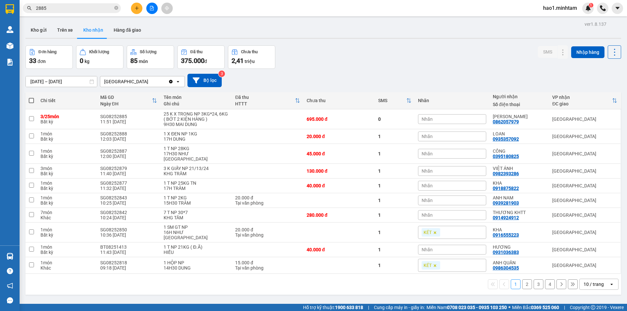
click at [352, 45] on section "Kết quả tìm kiếm ( 3 ) Bộ lọc Thuộc VP này Ngày tạo đơn gần nhất Mã ĐH Trạng th…" at bounding box center [313, 155] width 627 height 311
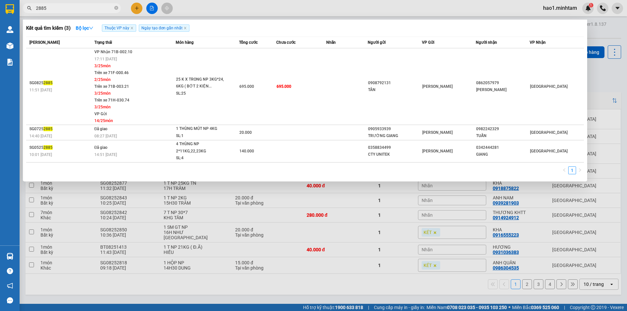
click at [77, 10] on input "2885" at bounding box center [74, 8] width 77 height 7
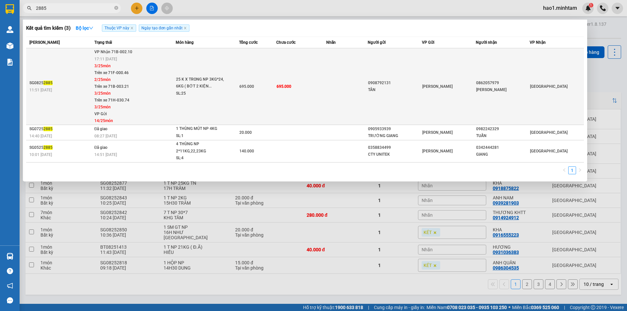
click at [213, 83] on div "25 K X TRONG NP 3KG*24, 6KG ( BỚT 2 KIỆN..." at bounding box center [200, 83] width 49 height 14
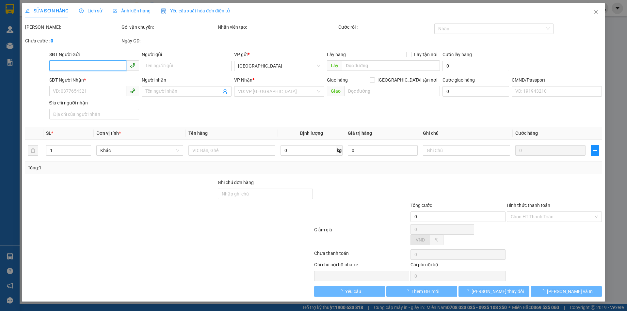
type input "0908792131"
type input "TÂN"
type input "0862057979"
type input "ANH THANH"
type input "HCK"
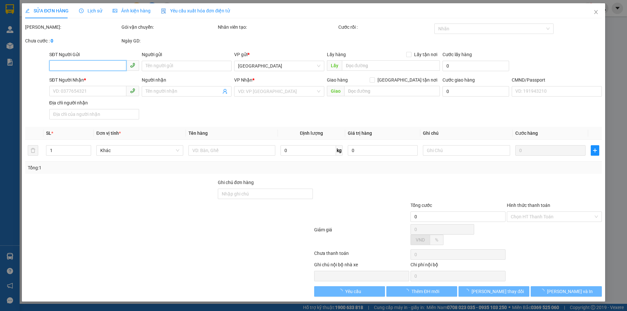
type input "695.000"
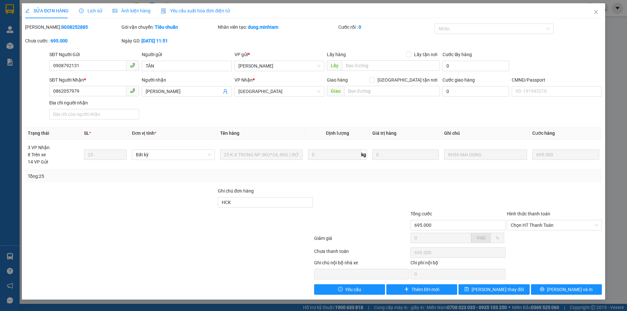
click at [379, 116] on div "SĐT Người Nhận * 0862057979 Người nhận ANH THANH VP Nhận * Tiền Giang Giao hàng…" at bounding box center [325, 99] width 555 height 46
drag, startPoint x: 594, startPoint y: 12, endPoint x: 562, endPoint y: 12, distance: 31.7
click at [586, 12] on div "SỬA ĐƠN HÀNG Lịch sử Ảnh kiện hàng Yêu cầu xuất hóa đơn điện tử Total Paid Fee …" at bounding box center [313, 151] width 583 height 297
click at [595, 13] on icon "close" at bounding box center [596, 12] width 4 height 4
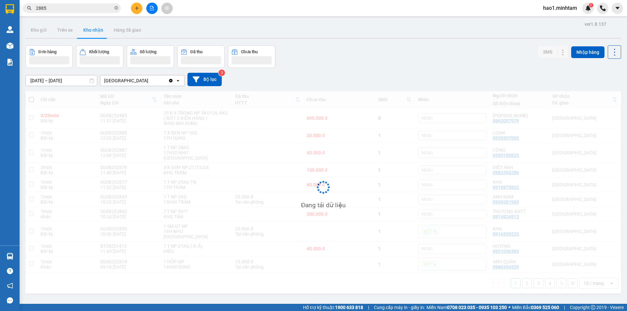
click at [425, 67] on div "Đơn hàng Khối lượng Số lượng Đã thu Chưa thu SMS Nhập hàng" at bounding box center [323, 56] width 596 height 23
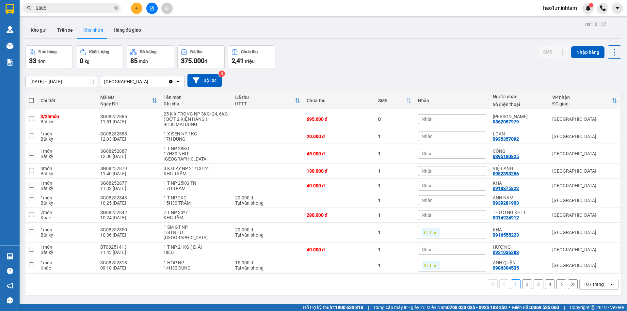
click at [28, 11] on span "2885" at bounding box center [72, 8] width 98 height 10
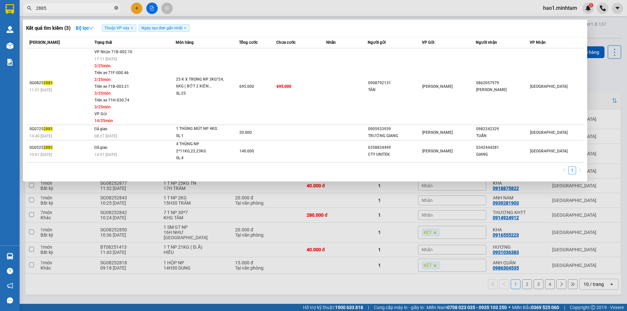
click at [116, 10] on icon "close-circle" at bounding box center [116, 8] width 4 height 4
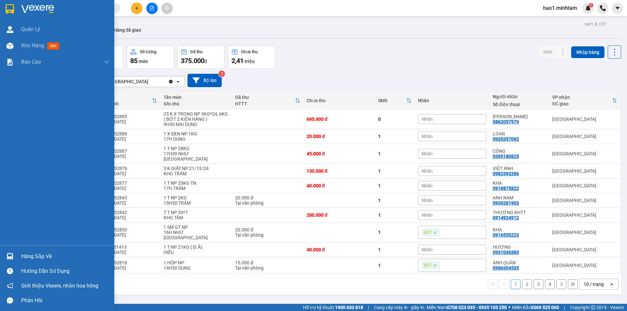
click at [2, 9] on div at bounding box center [57, 10] width 114 height 21
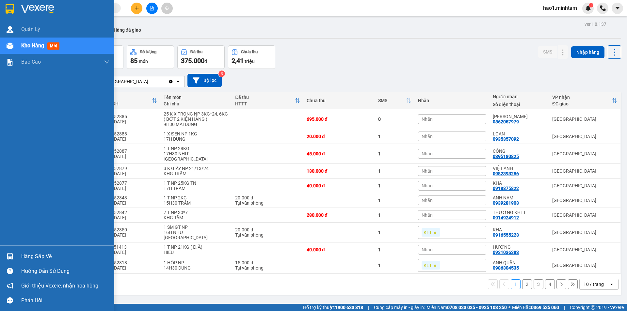
click at [31, 259] on div "Hàng sắp về" at bounding box center [65, 257] width 88 height 10
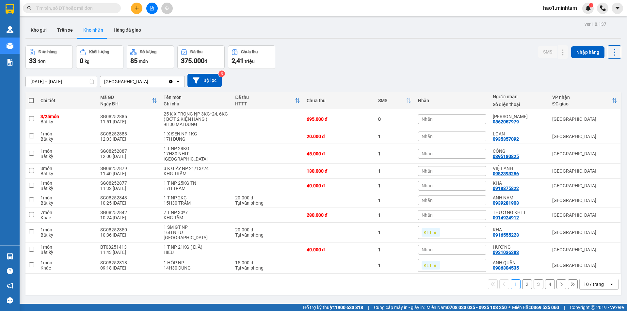
click at [334, 56] on section "Kết quả tìm kiếm ( 3 ) Bộ lọc Thuộc VP này Ngày tạo đơn gần nhất Mã ĐH Trạng th…" at bounding box center [313, 155] width 627 height 311
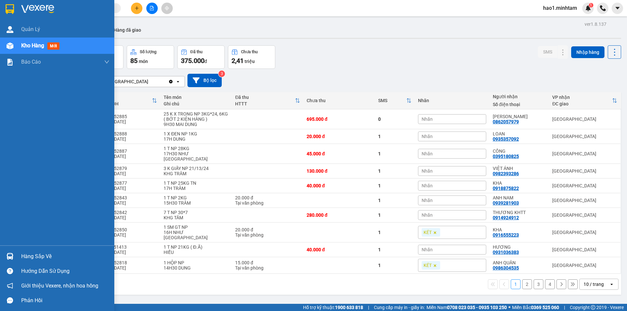
click at [17, 251] on div "Hàng sắp về" at bounding box center [57, 256] width 114 height 15
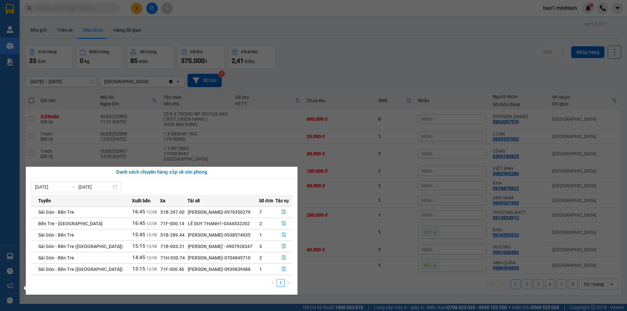
click at [370, 72] on section "Kết quả tìm kiếm ( 3 ) Bộ lọc Thuộc VP này Ngày tạo đơn gần nhất Mã ĐH Trạng th…" at bounding box center [313, 155] width 627 height 311
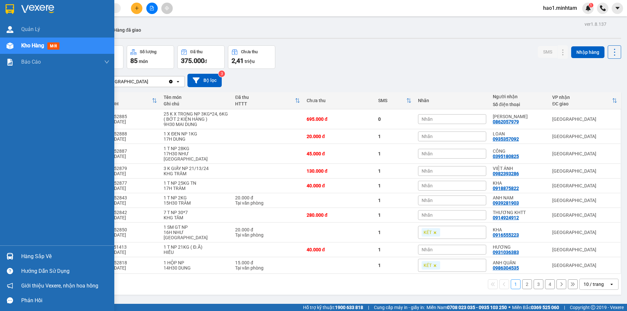
drag, startPoint x: 31, startPoint y: 255, endPoint x: 41, endPoint y: 208, distance: 48.2
click at [31, 252] on div "Hàng sắp về" at bounding box center [65, 257] width 88 height 10
